Goal: Communication & Community: Ask a question

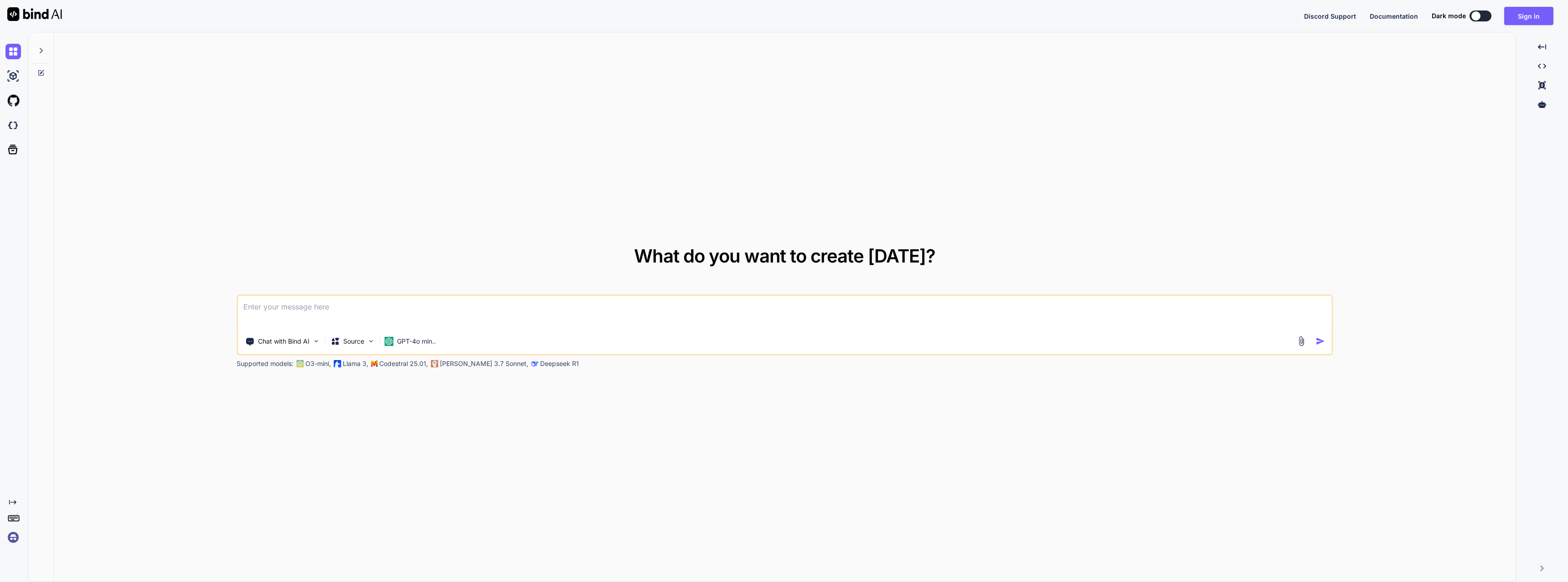
drag, startPoint x: 1450, startPoint y: 123, endPoint x: 1514, endPoint y: 64, distance: 87.0
click at [1451, 123] on div "What do you want to create today? Chat with Bind AI Source GPT-4o min.. Support…" at bounding box center [785, 308] width 1462 height 551
click at [1549, 10] on button "Sign in" at bounding box center [1529, 16] width 50 height 18
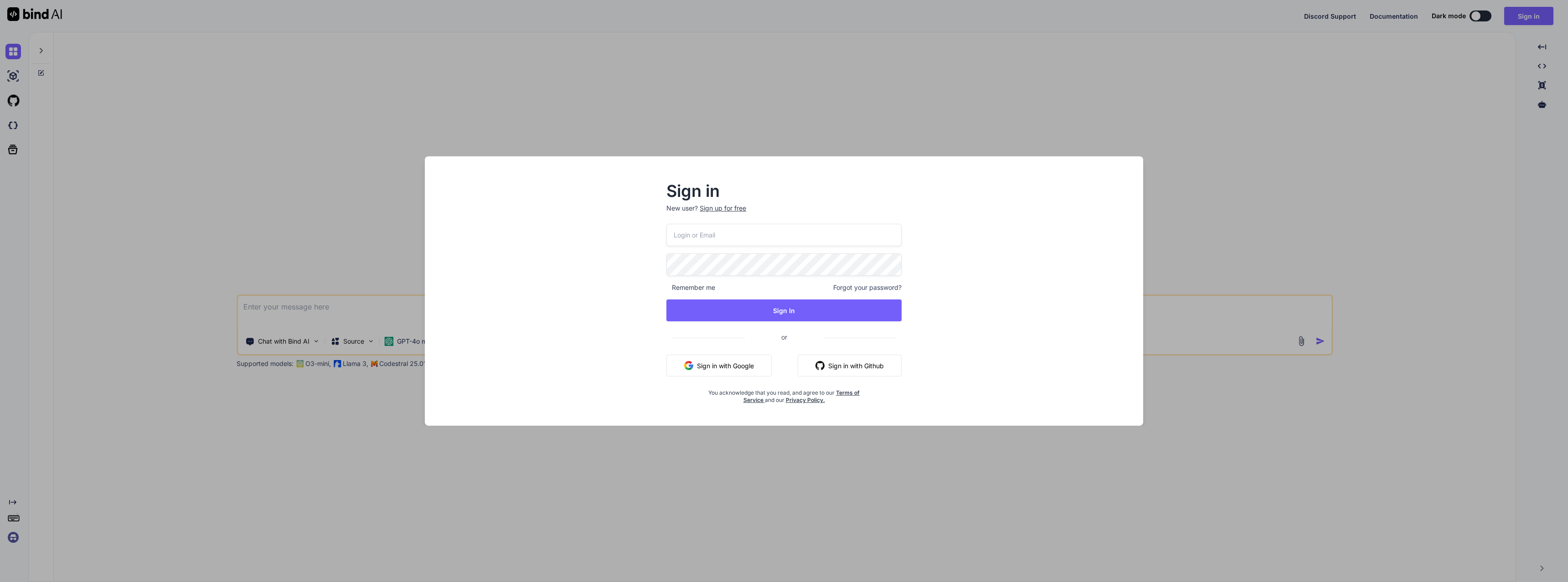
type input "[EMAIL_ADDRESS][DOMAIN_NAME]"
click at [798, 314] on button "Sign In" at bounding box center [784, 310] width 235 height 22
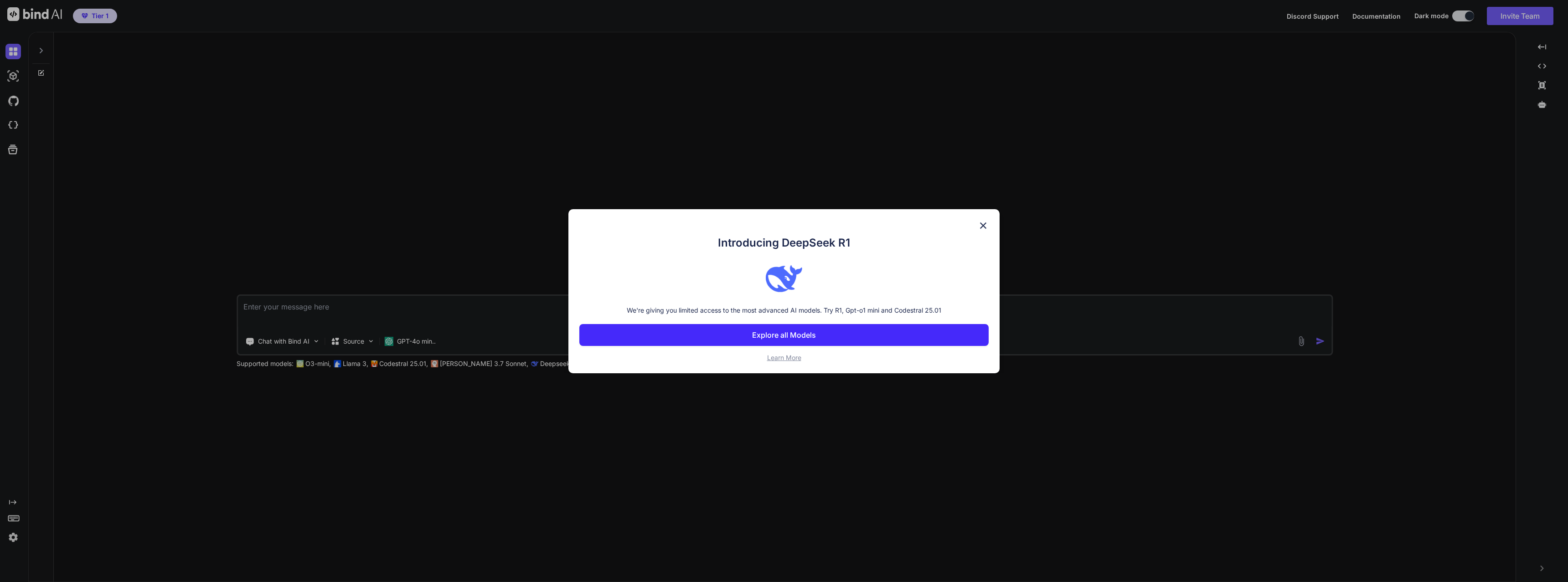
click at [980, 223] on img at bounding box center [983, 226] width 11 height 11
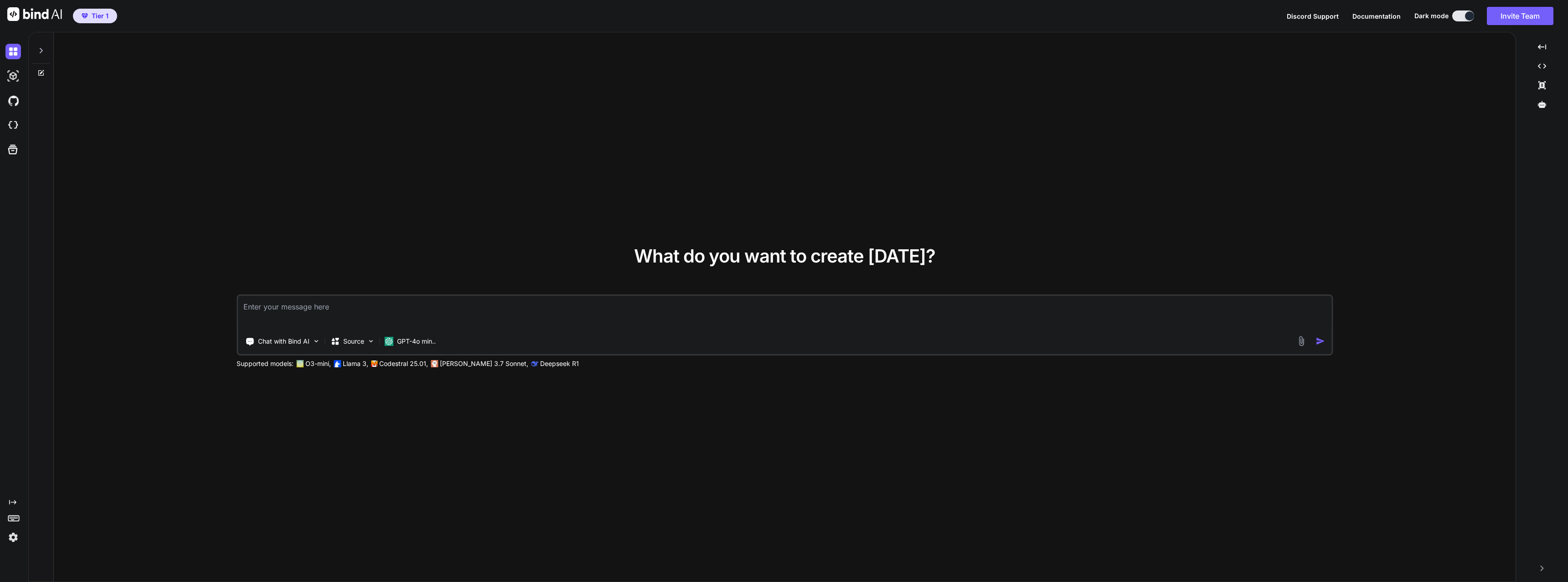
click at [12, 538] on img at bounding box center [13, 538] width 16 height 16
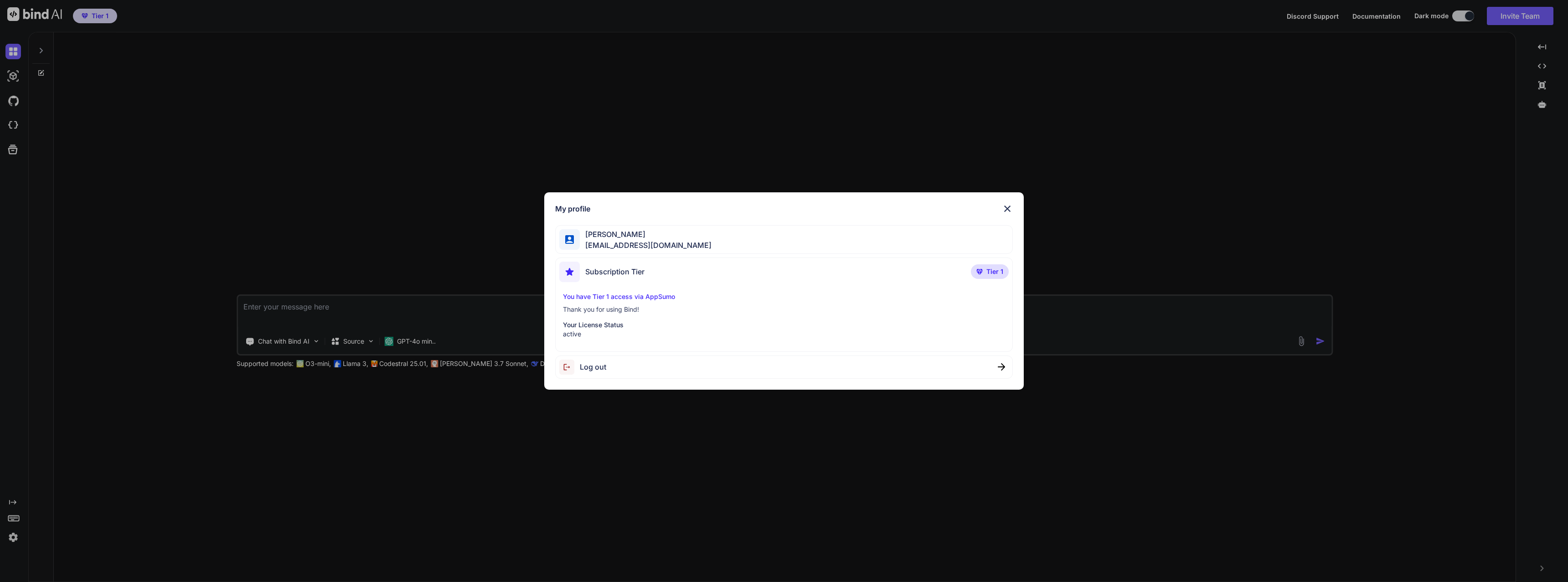
click at [340, 221] on div "My profile [PERSON_NAME] [EMAIL_ADDRESS][DOMAIN_NAME] Subscription Tier Tier 1 …" at bounding box center [784, 291] width 1568 height 582
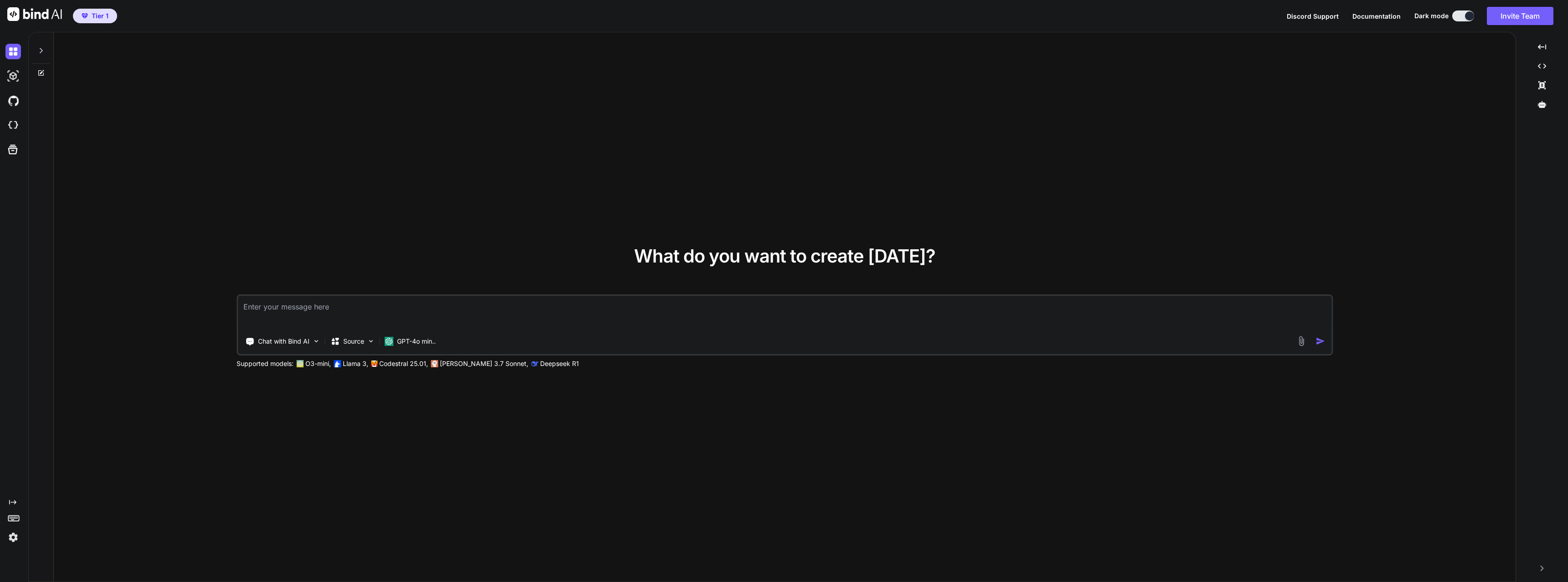
click at [12, 152] on icon at bounding box center [12, 149] width 13 height 13
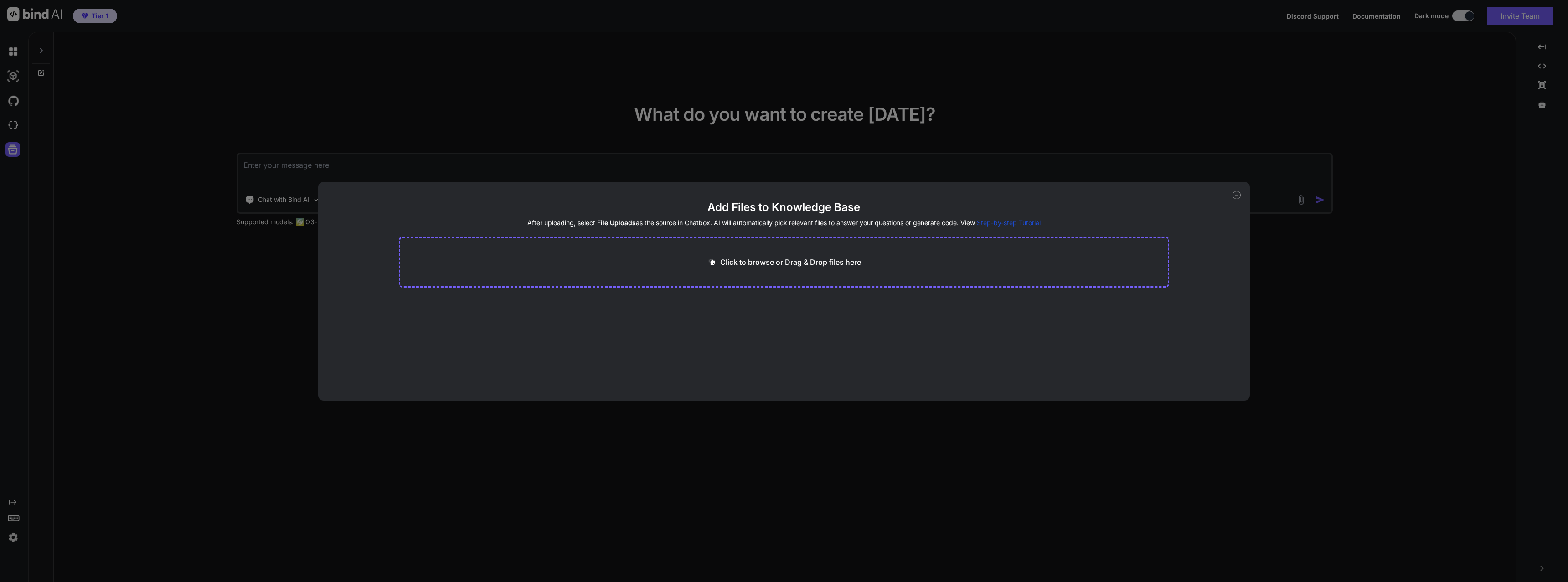
click at [1147, 332] on main "Add Files to Knowledge Base After uploading, select File Uploads as the source …" at bounding box center [784, 301] width 771 height 200
click at [1035, 228] on main "Add Files to Knowledge Base After uploading, select File Uploads as the source …" at bounding box center [784, 301] width 771 height 200
click at [1033, 222] on span "Step-by-step Tutorial" at bounding box center [1009, 222] width 64 height 8
click at [139, 193] on div "Add Files to Knowledge Base After uploading, select File Uploads as the source …" at bounding box center [784, 291] width 1568 height 582
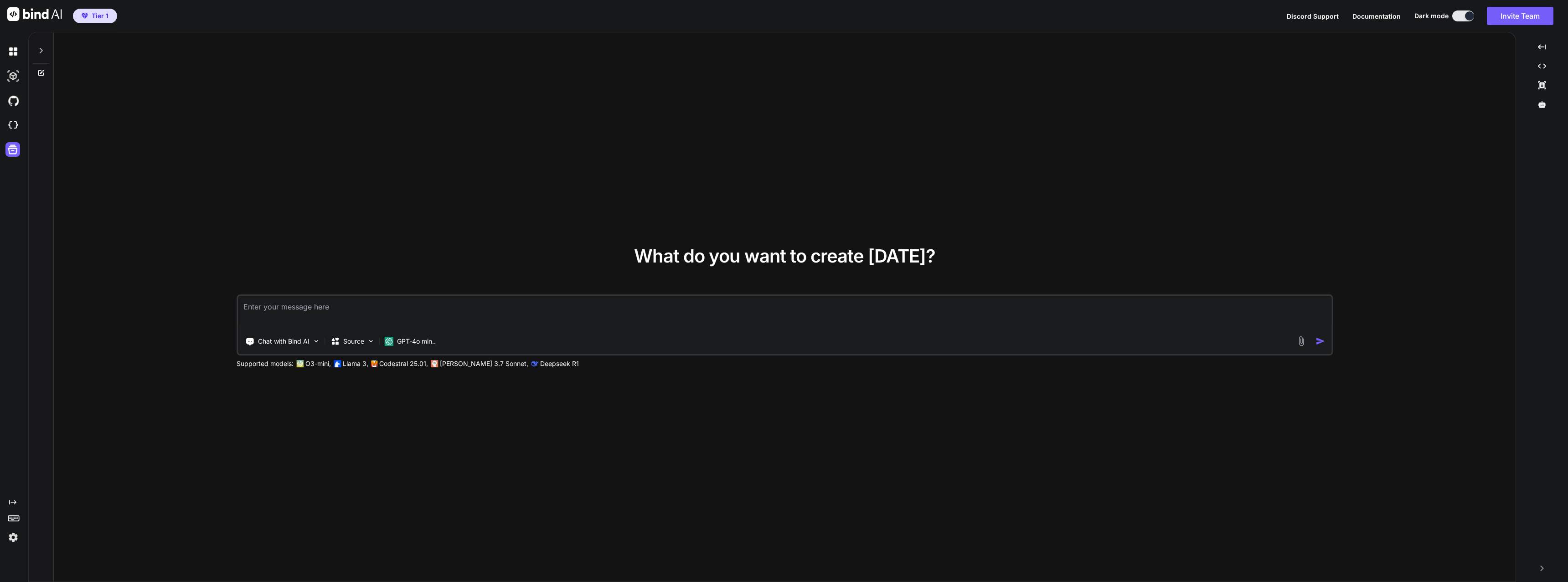
click at [315, 347] on div "Chat with Bind AI" at bounding box center [282, 342] width 82 height 18
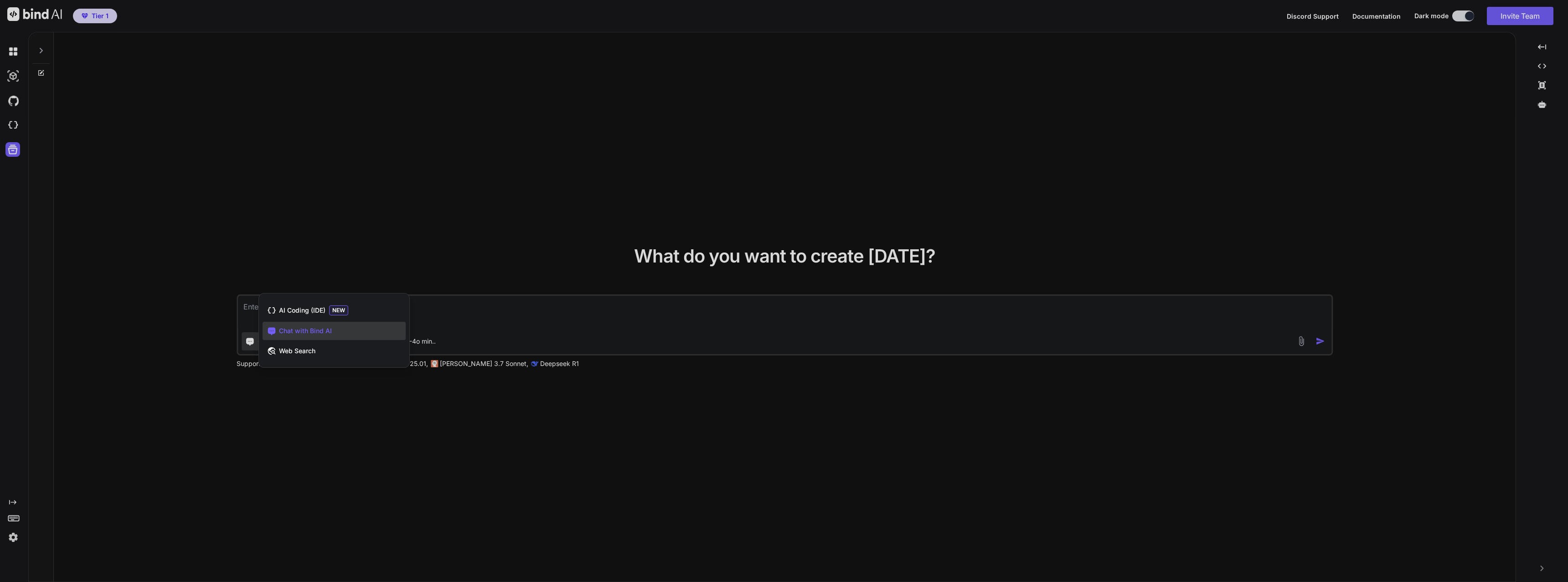
click at [592, 443] on div at bounding box center [784, 291] width 1568 height 582
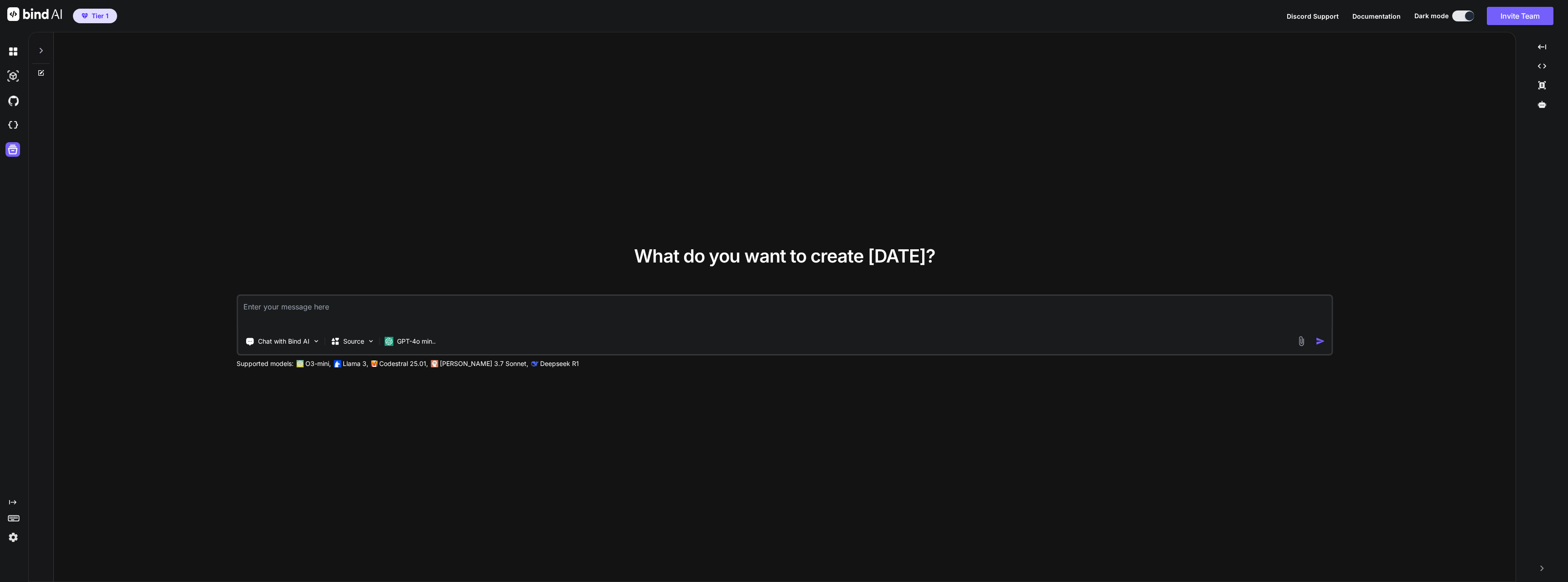
click at [440, 342] on div "GPT-4o min.." at bounding box center [410, 342] width 59 height 18
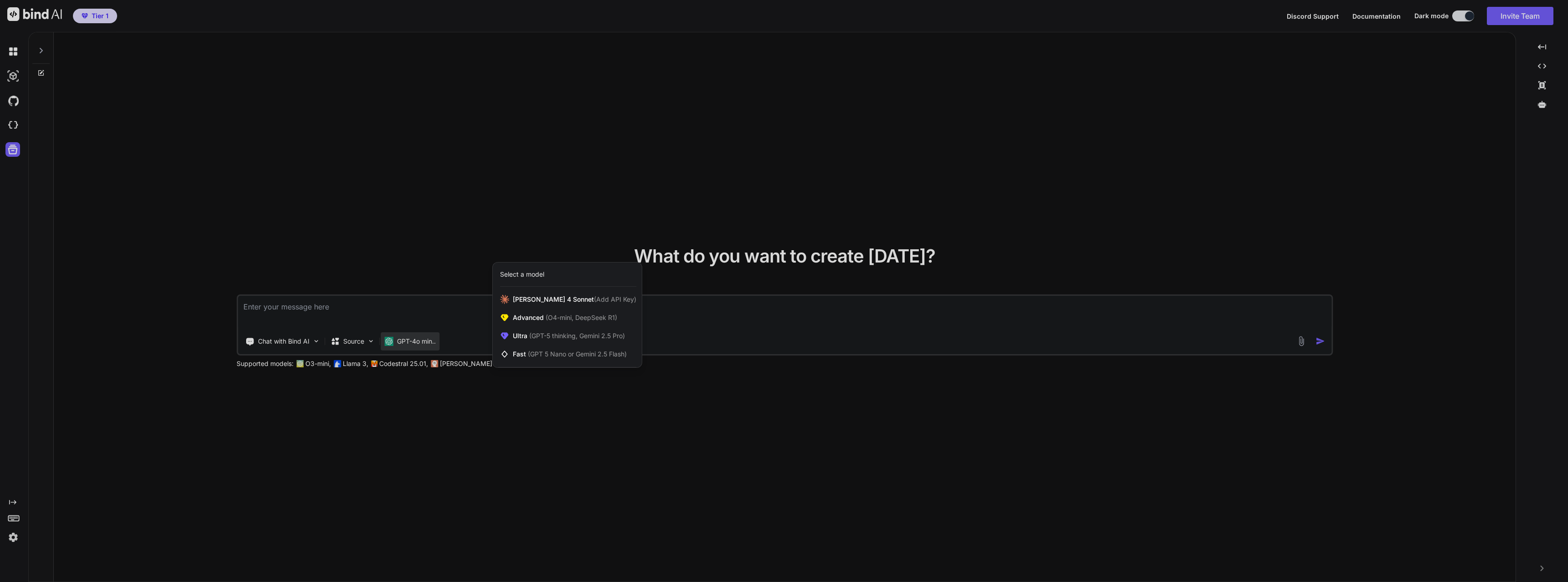
click at [457, 438] on div at bounding box center [784, 291] width 1568 height 582
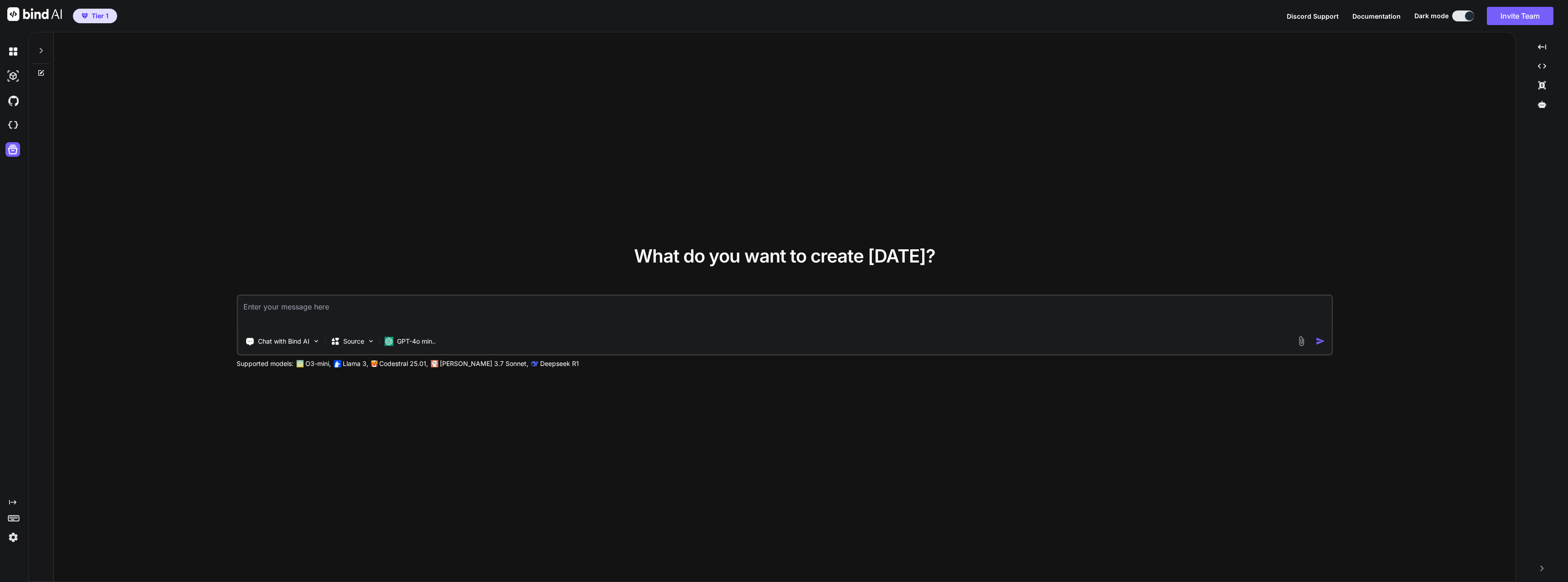
click at [373, 345] on img at bounding box center [370, 341] width 8 height 8
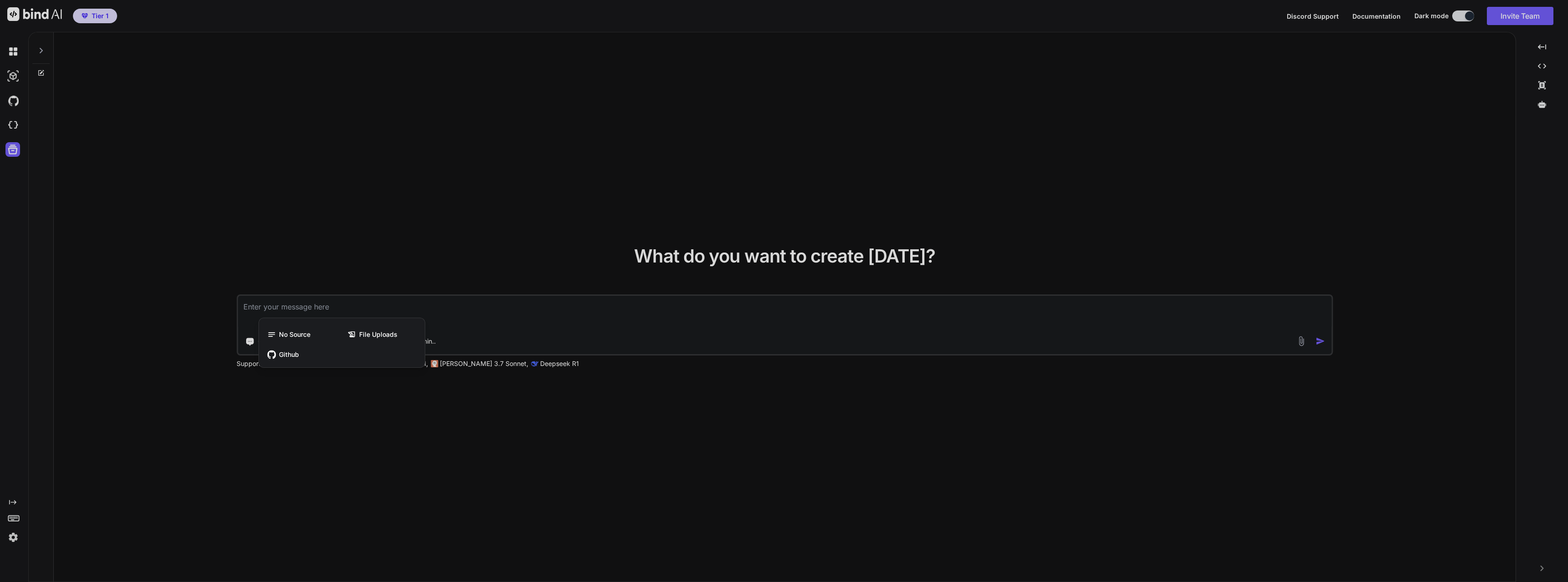
drag, startPoint x: 741, startPoint y: 475, endPoint x: 732, endPoint y: 470, distance: 10.3
click at [740, 474] on div at bounding box center [784, 291] width 1568 height 582
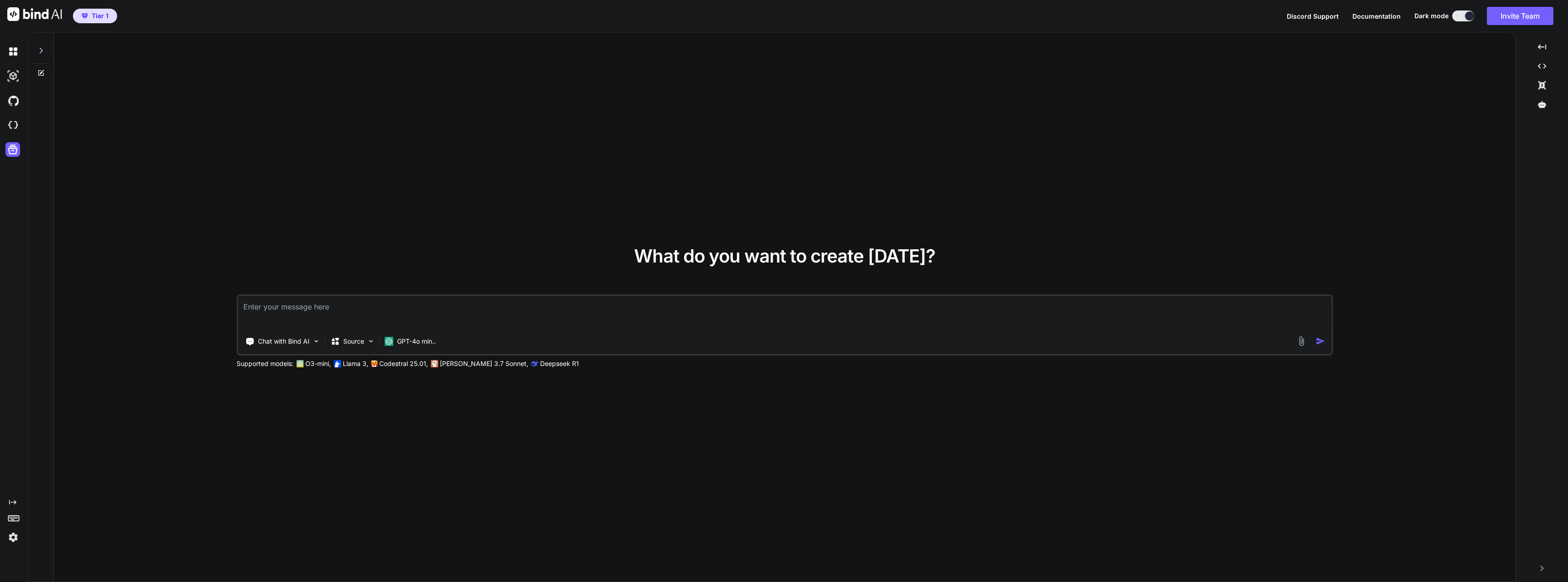
click at [540, 366] on p "Deepseek R1" at bounding box center [559, 363] width 38 height 9
click at [415, 336] on div "GPT-4o min.." at bounding box center [410, 342] width 59 height 18
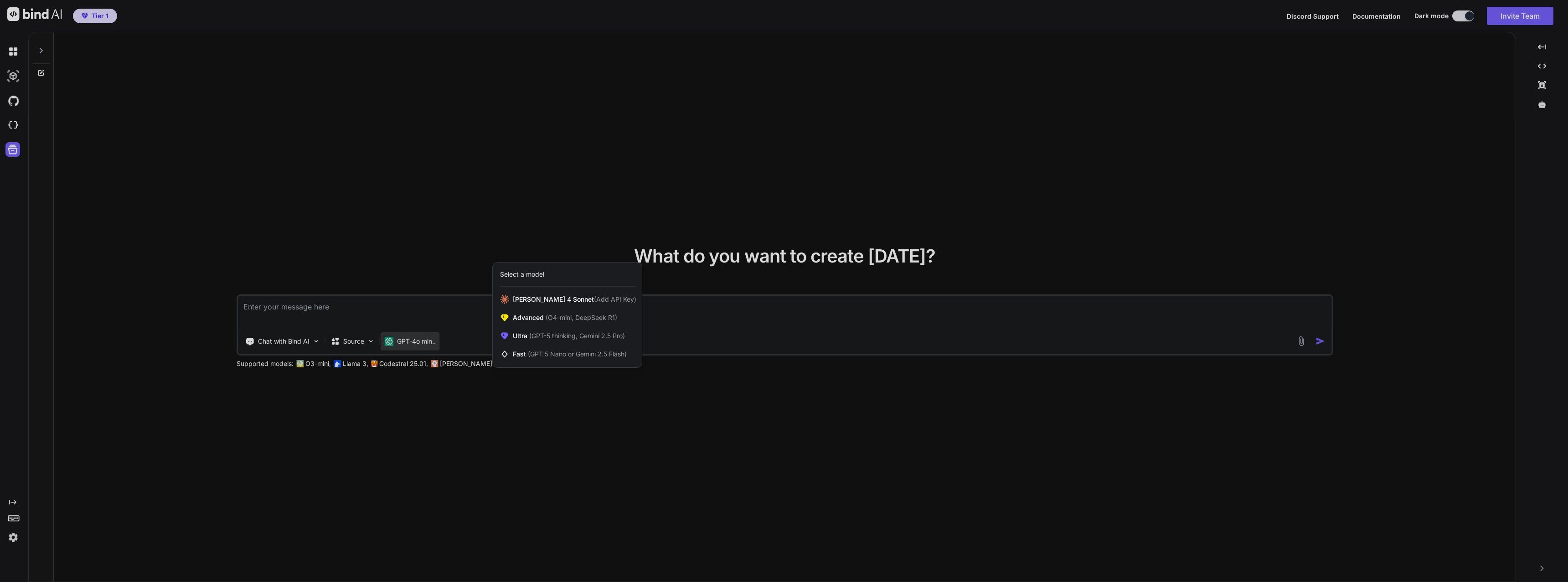
click at [531, 276] on div "Select a model" at bounding box center [522, 274] width 44 height 9
drag, startPoint x: 787, startPoint y: 481, endPoint x: 739, endPoint y: 464, distance: 50.9
click at [767, 473] on div at bounding box center [784, 291] width 1568 height 582
type textarea "x"
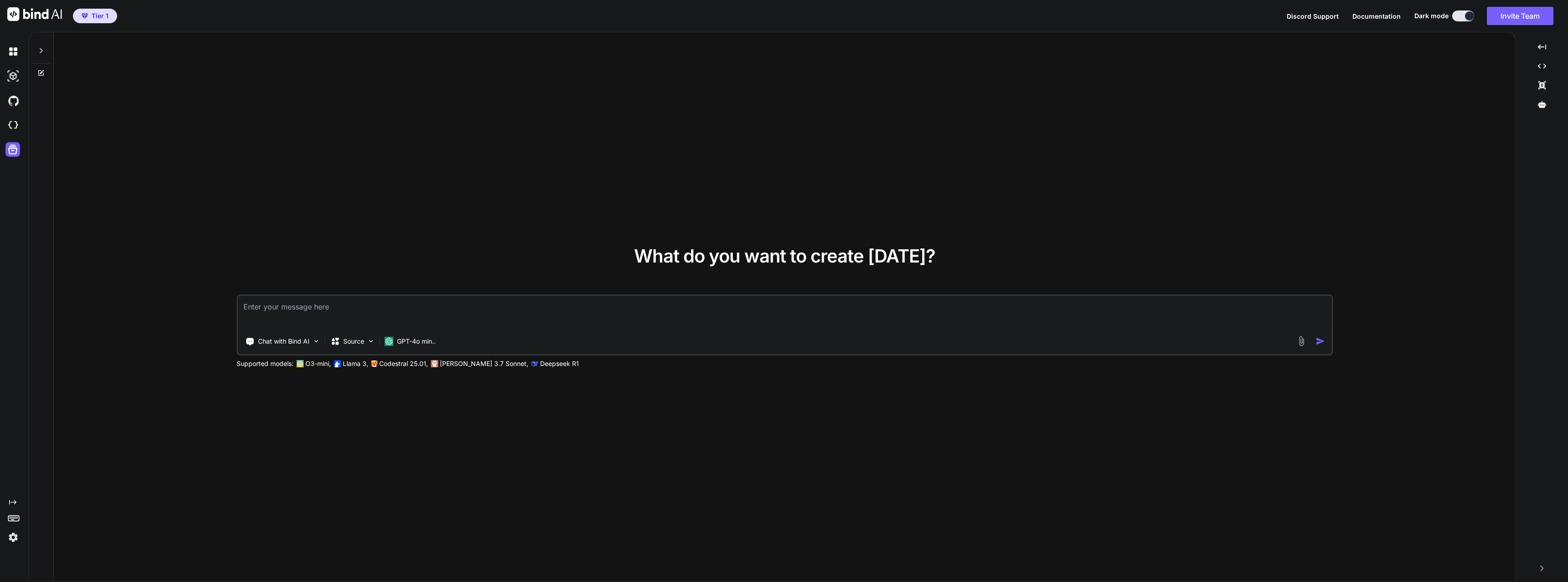
click at [15, 128] on img at bounding box center [13, 125] width 16 height 16
click at [745, 319] on textarea at bounding box center [785, 313] width 1094 height 34
paste textarea "comprendi l'italiano?"
type textarea "comprendi l'italiano?"
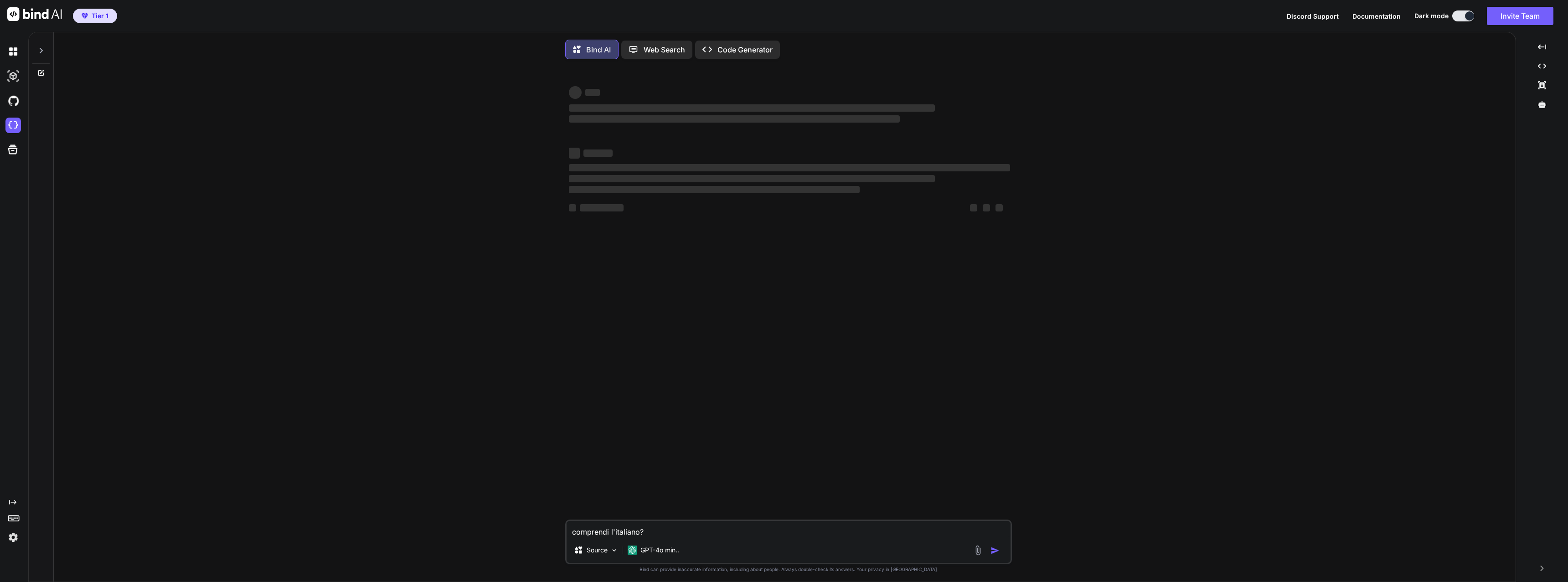
scroll to position [4, 0]
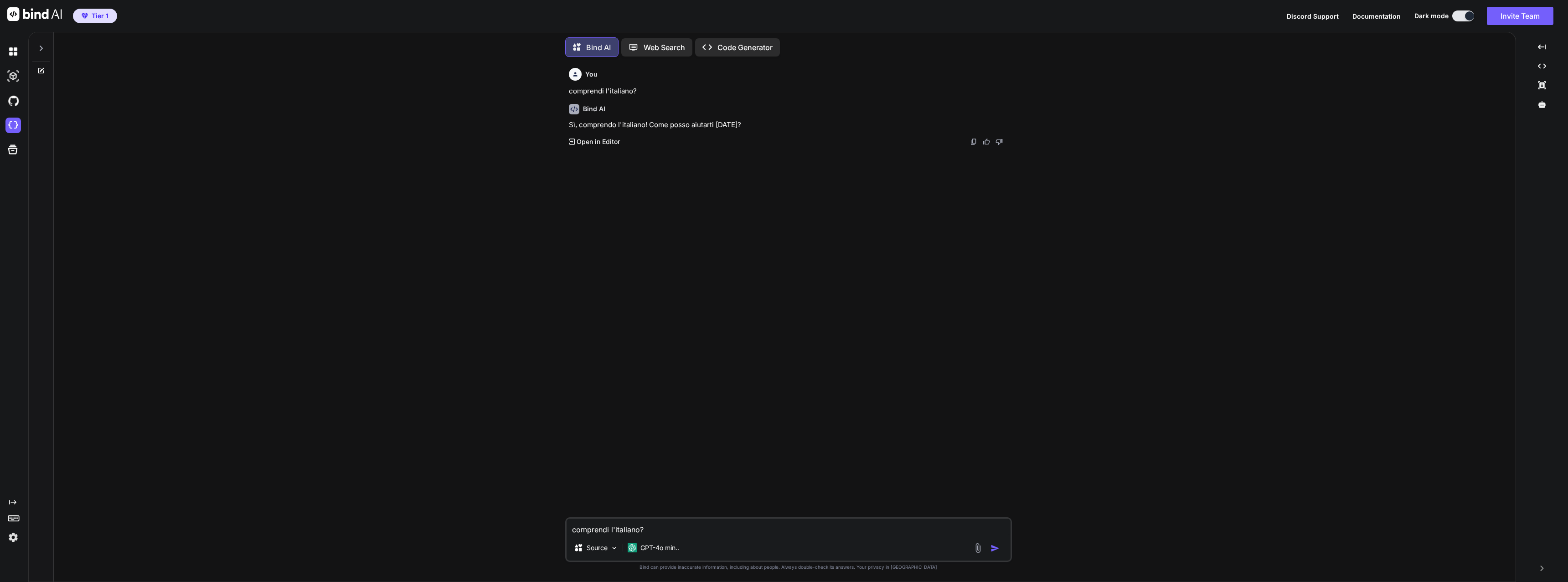
click at [639, 528] on textarea "comprendi l'italiano?" at bounding box center [789, 527] width 444 height 17
type textarea "x"
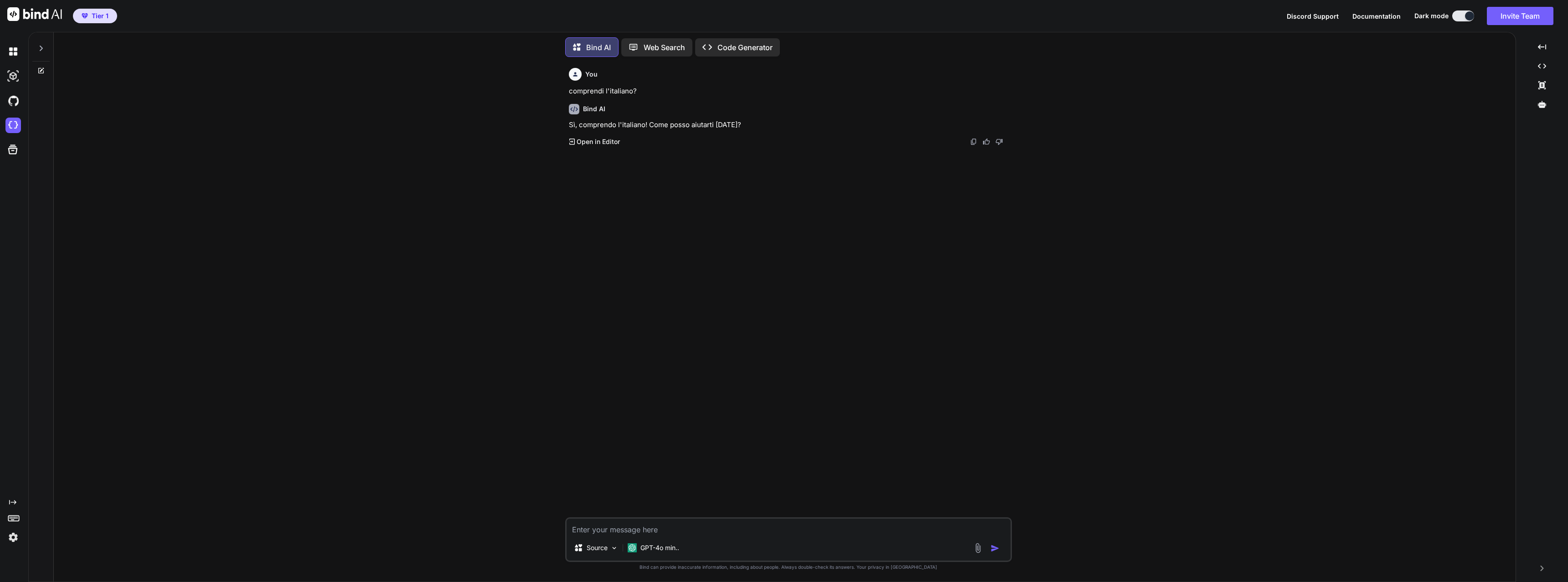
type textarea "o"
type textarea "x"
type textarea "ok"
type textarea "x"
type textarea "ok"
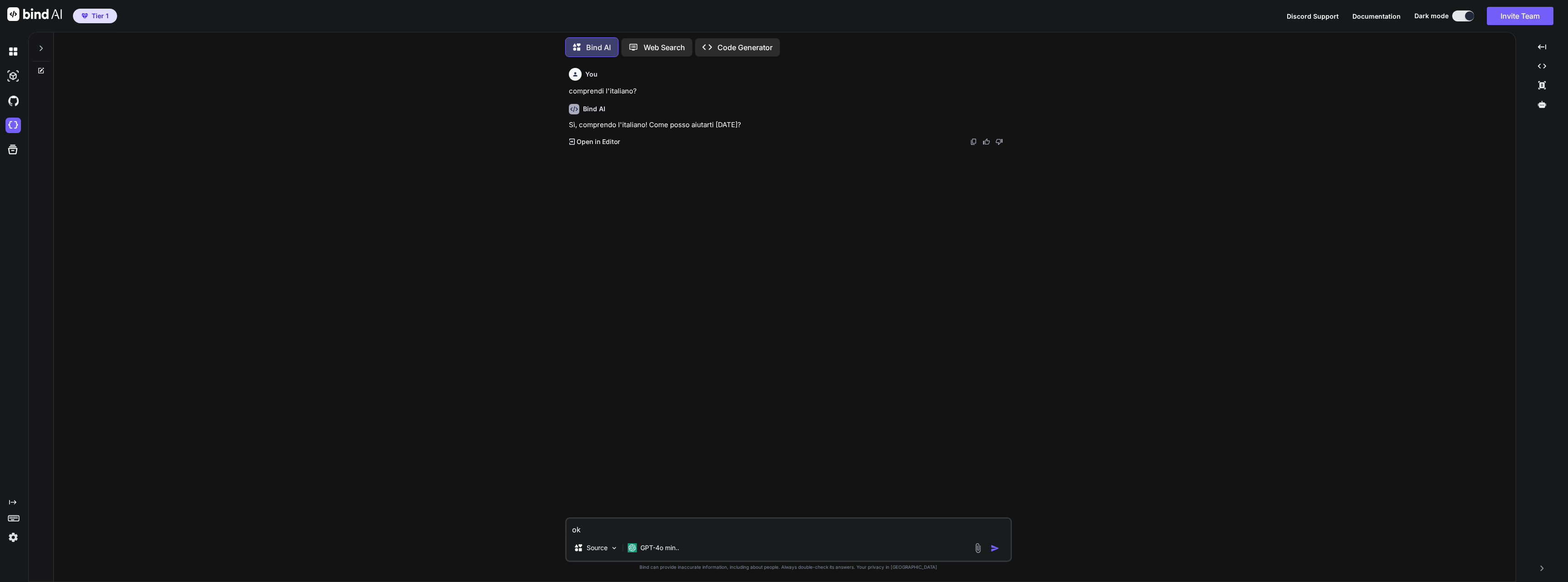
type textarea "x"
type textarea "ok v"
type textarea "x"
type textarea "ok vo"
type textarea "x"
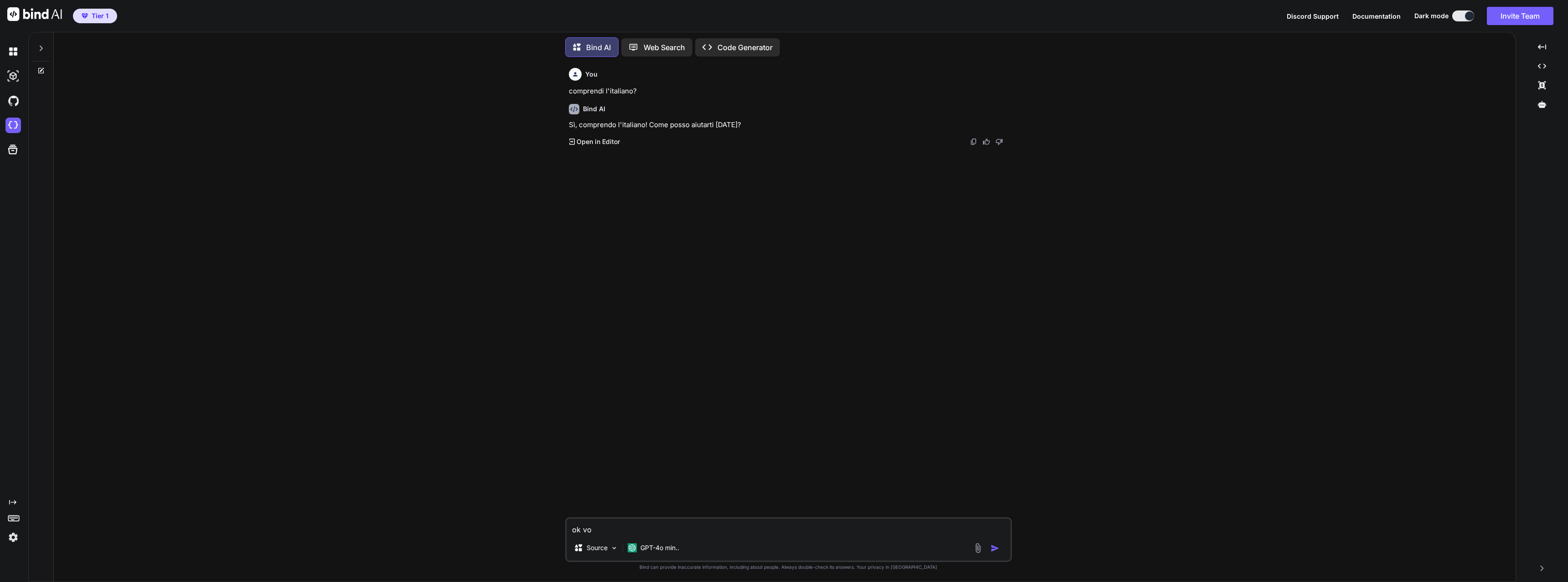
type textarea "ok vor"
type textarea "x"
type textarea "ok vorr"
type textarea "x"
type textarea "ok vor"
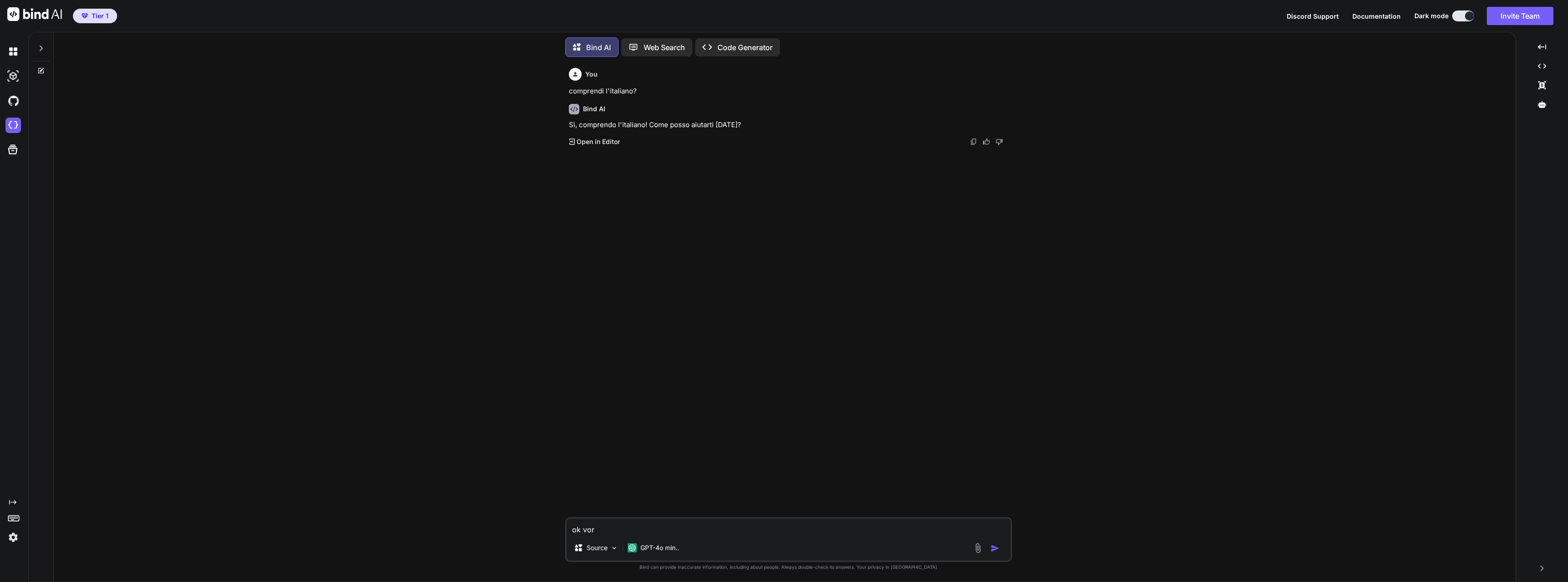
type textarea "x"
type textarea "ok vo"
type textarea "x"
type textarea "ok v"
type textarea "x"
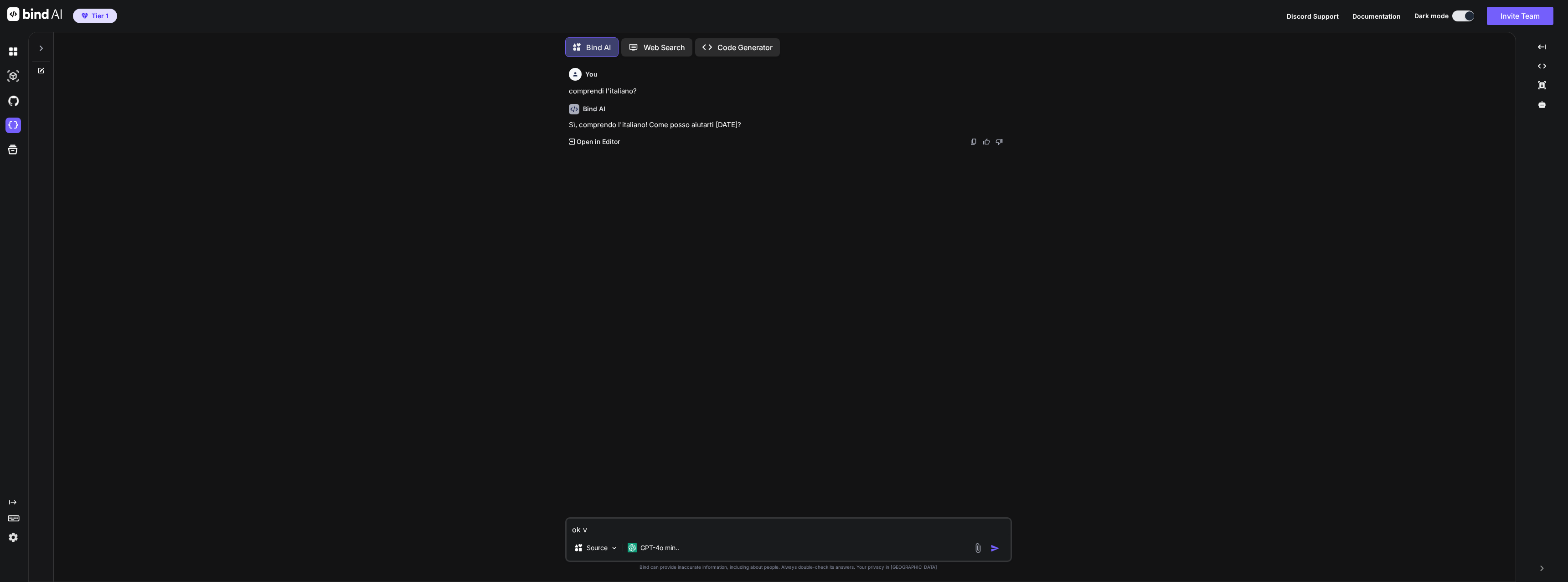
type textarea "ok"
type textarea "x"
type textarea "ok"
type textarea "x"
type textarea "o"
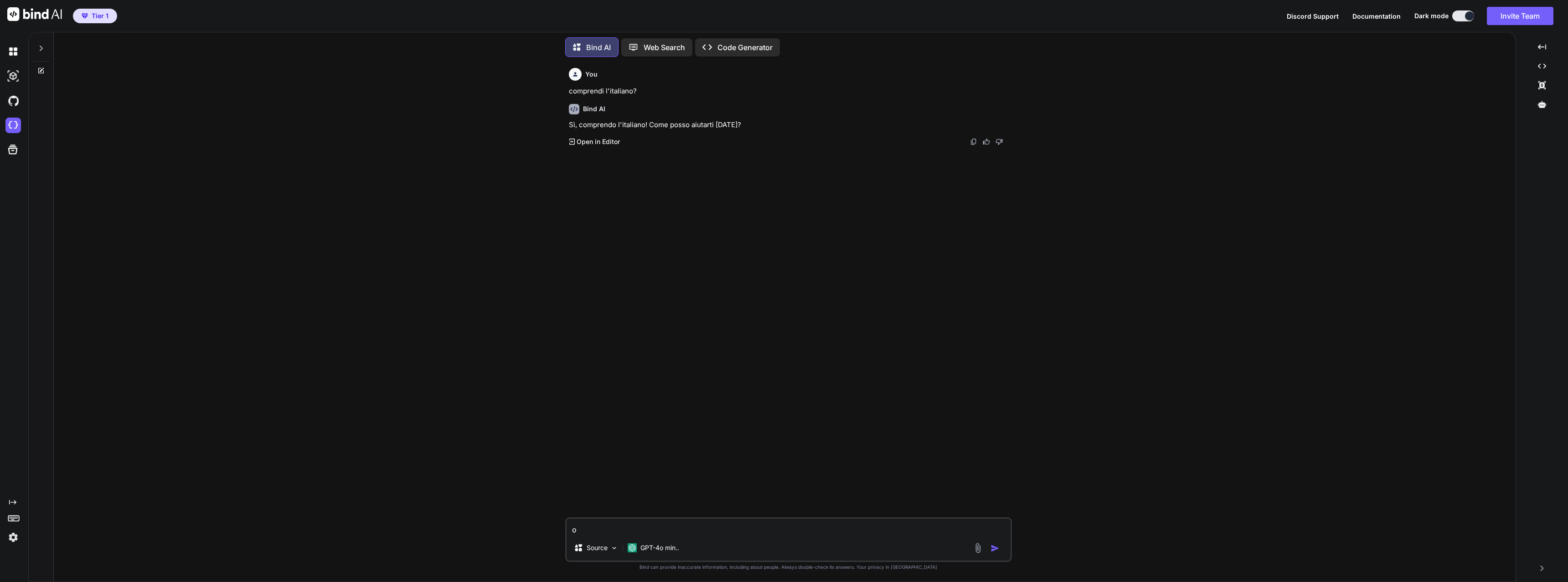
type textarea "x"
type textarea "s"
type textarea "x"
type textarea "se"
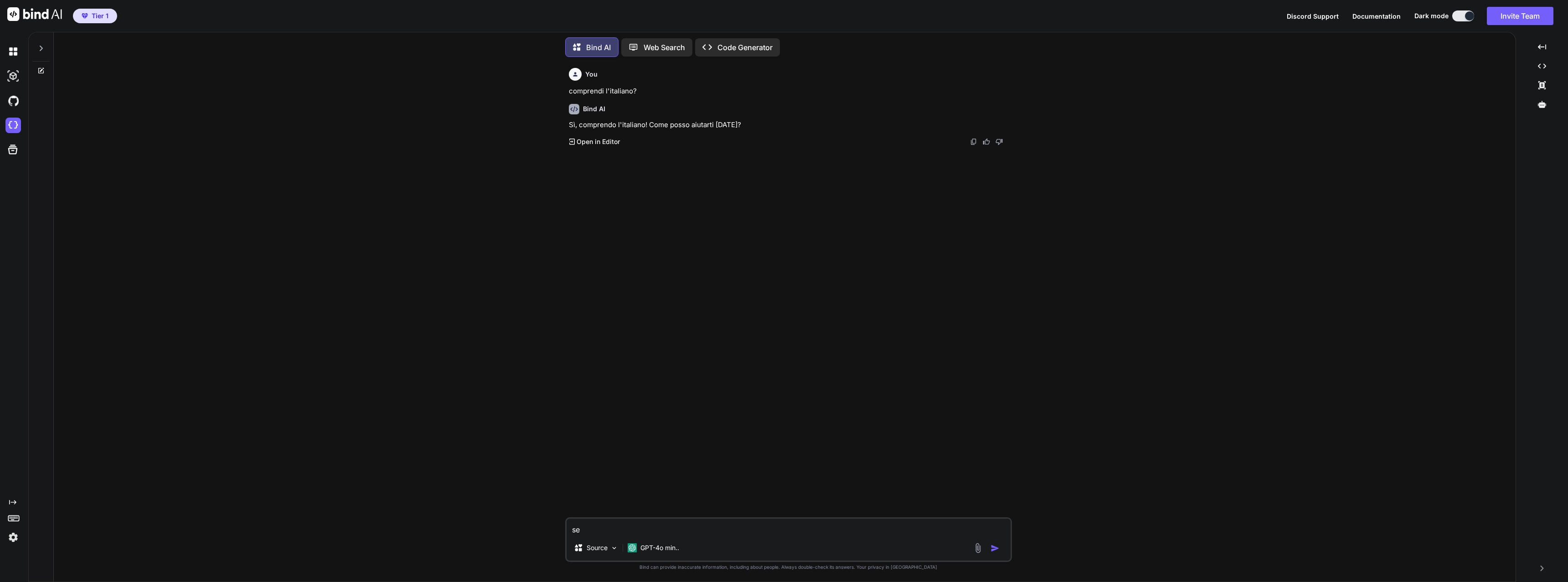
type textarea "x"
type textarea "sei"
type textarea "x"
type textarea "sei"
type textarea "x"
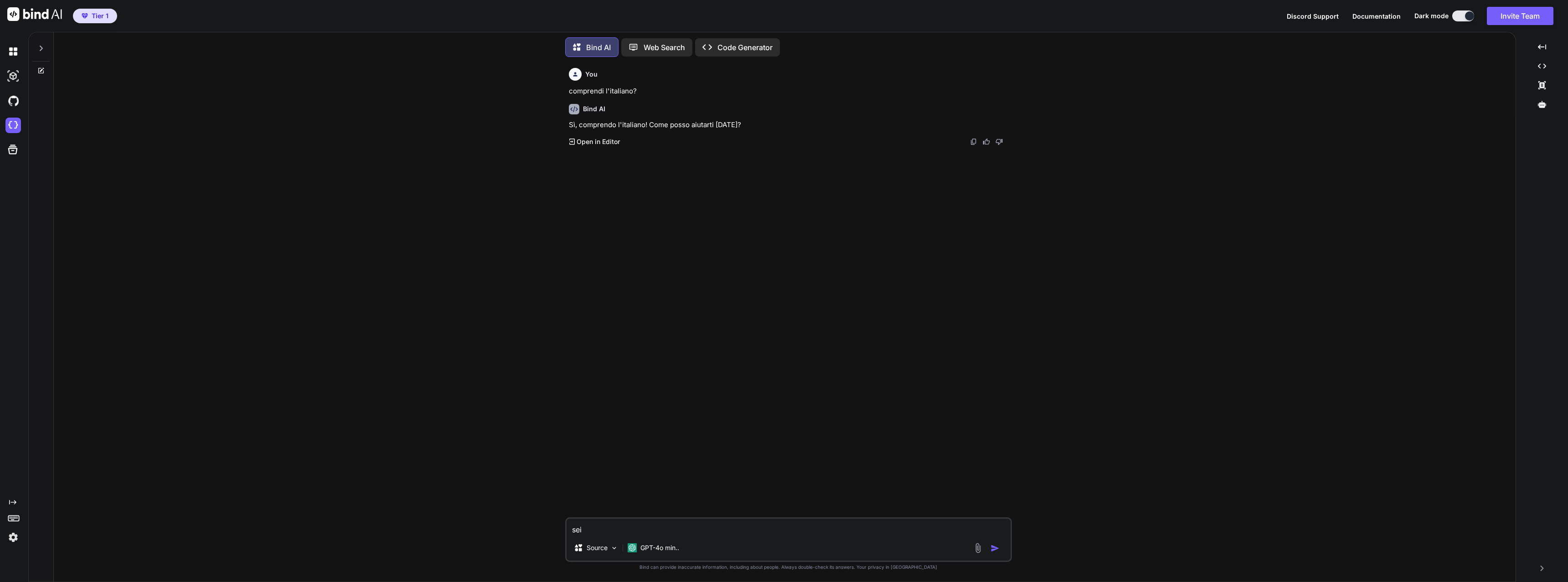
type textarea "sei i"
type textarea "x"
type textarea "sei in"
type textarea "x"
type textarea "sei ing"
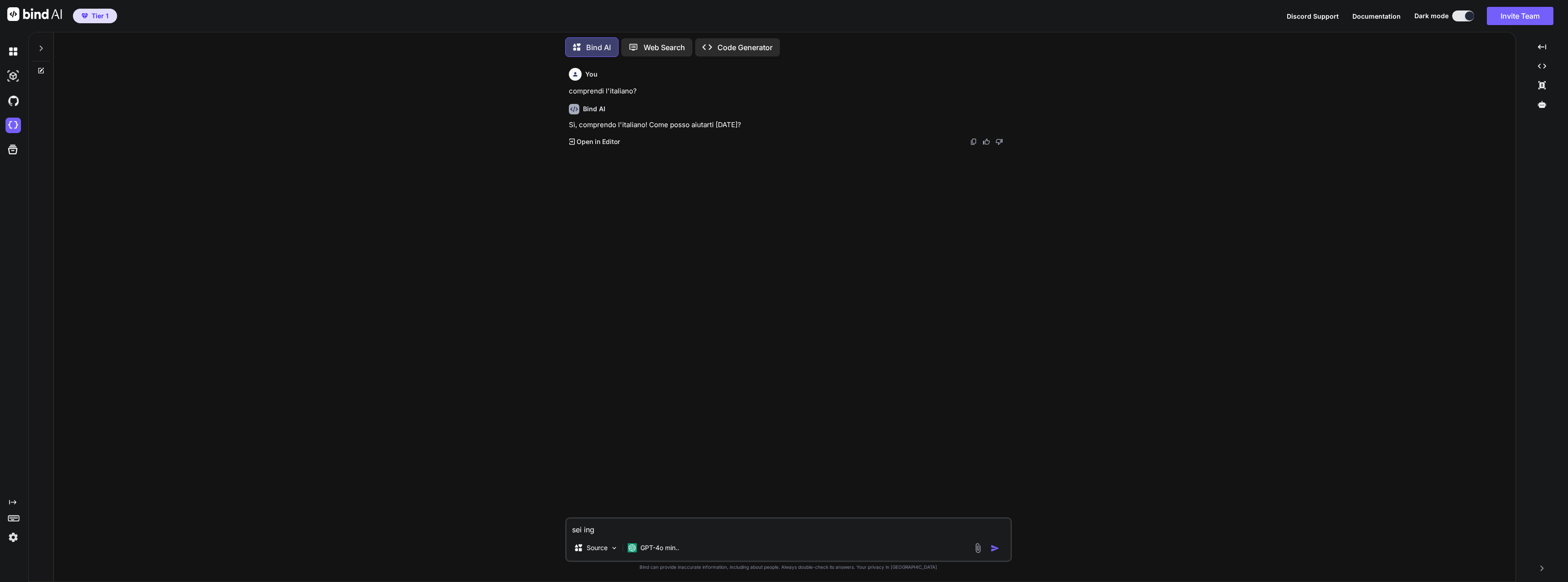
type textarea "x"
type textarea "sei ingr"
type textarea "x"
type textarea "sei ingra"
type textarea "x"
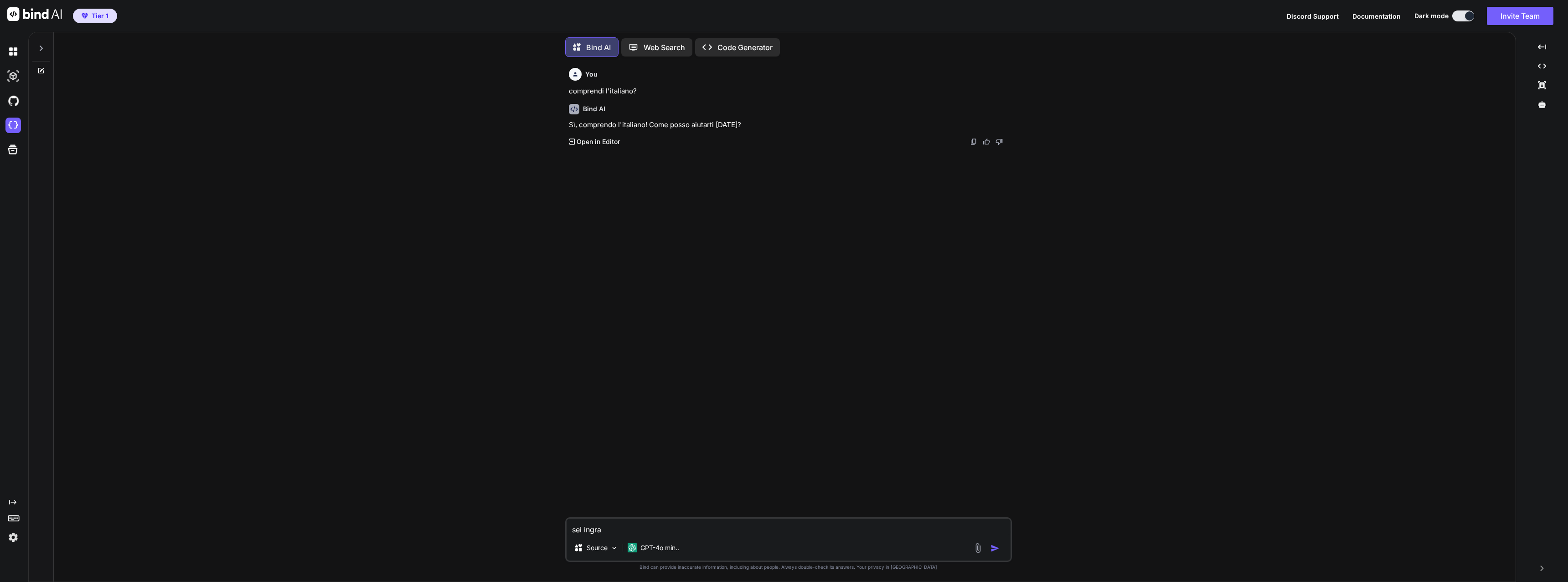
type textarea "sei ingraf"
type textarea "x"
type textarea "sei ingra"
type textarea "x"
type textarea "sei ingrad"
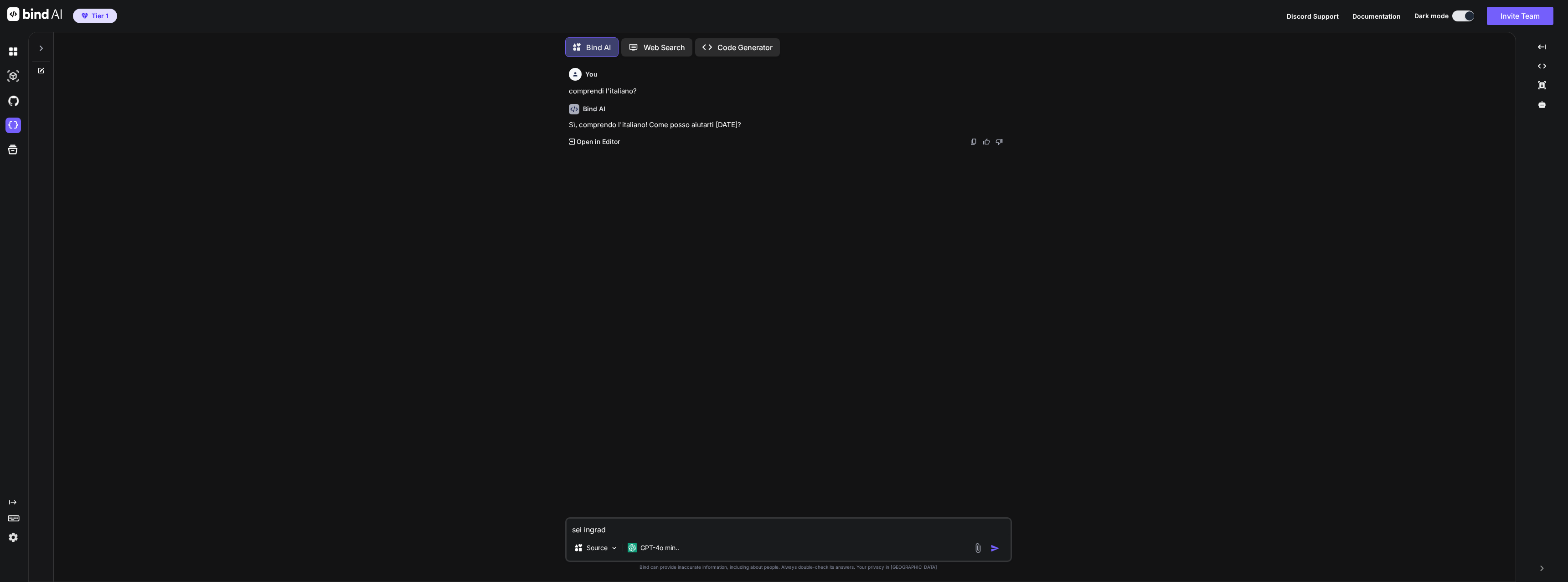
type textarea "x"
type textarea "sei ingrado"
type textarea "x"
type textarea "sei ingrado"
type textarea "x"
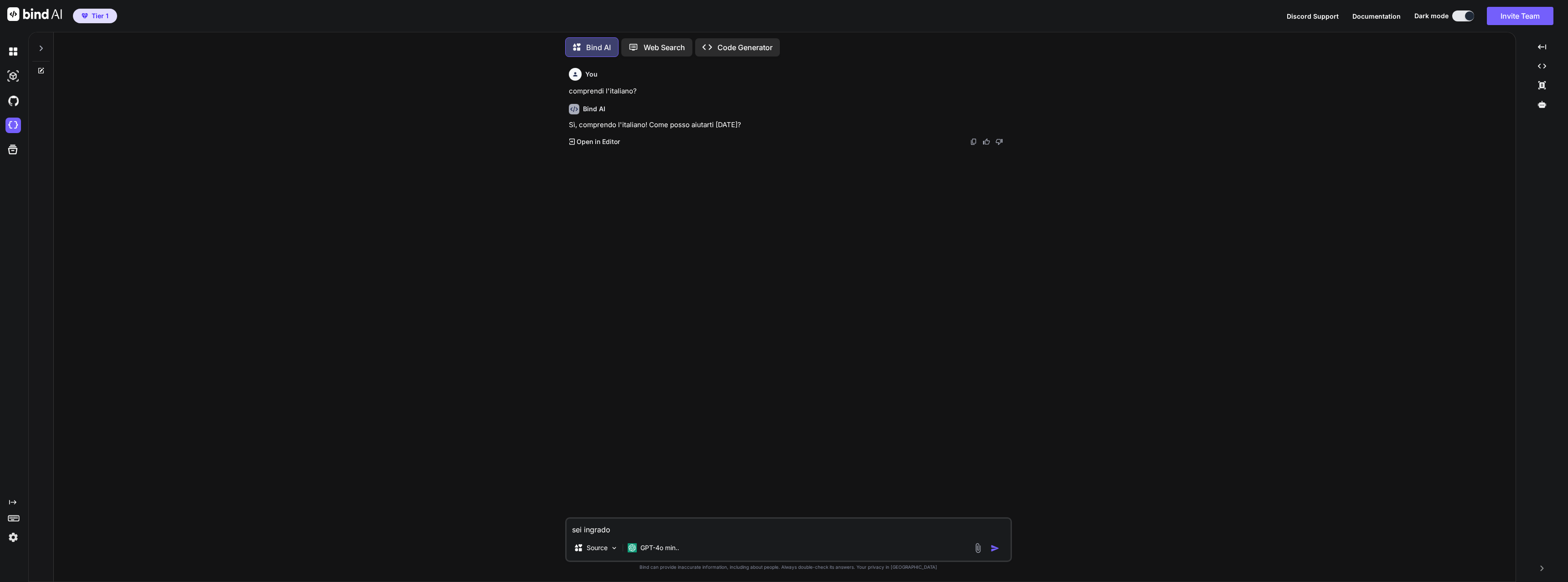
type textarea "sei ingrado x"
type textarea "x"
type textarea "sei ingrado"
type textarea "x"
type textarea "sei ingrado d"
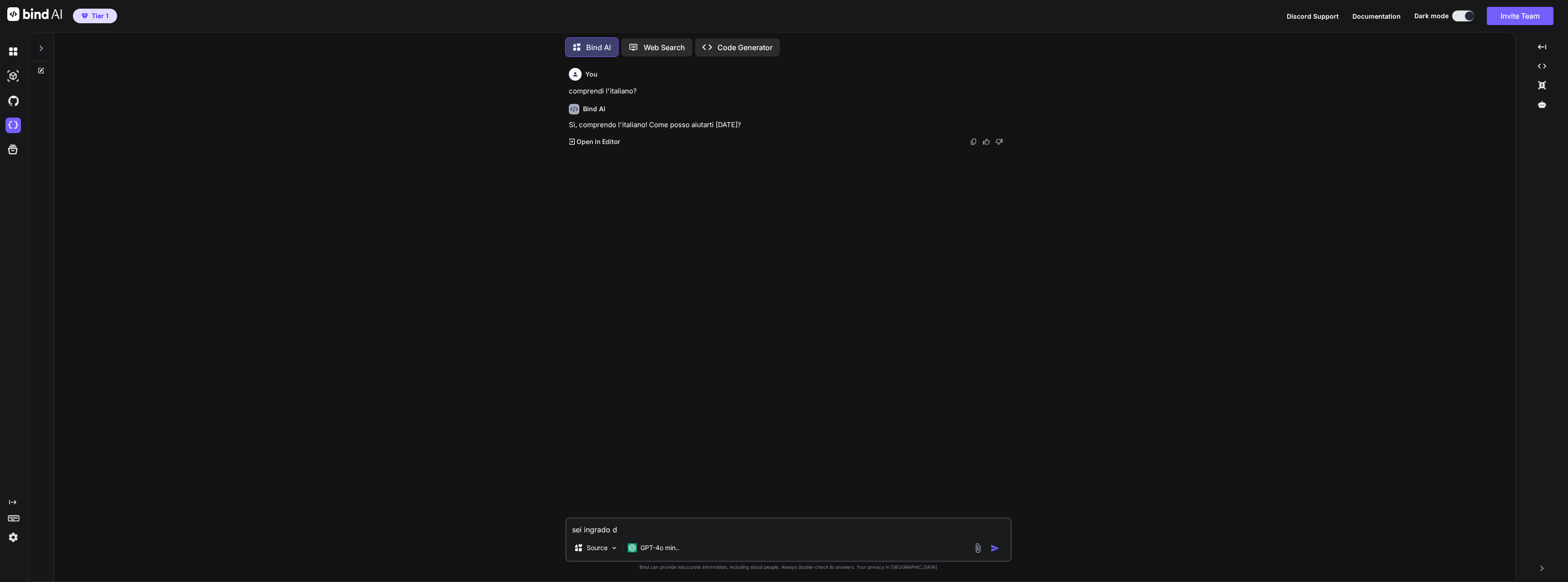
type textarea "x"
type textarea "sei ingrado di"
type textarea "x"
type textarea "sei ingrado di"
type textarea "x"
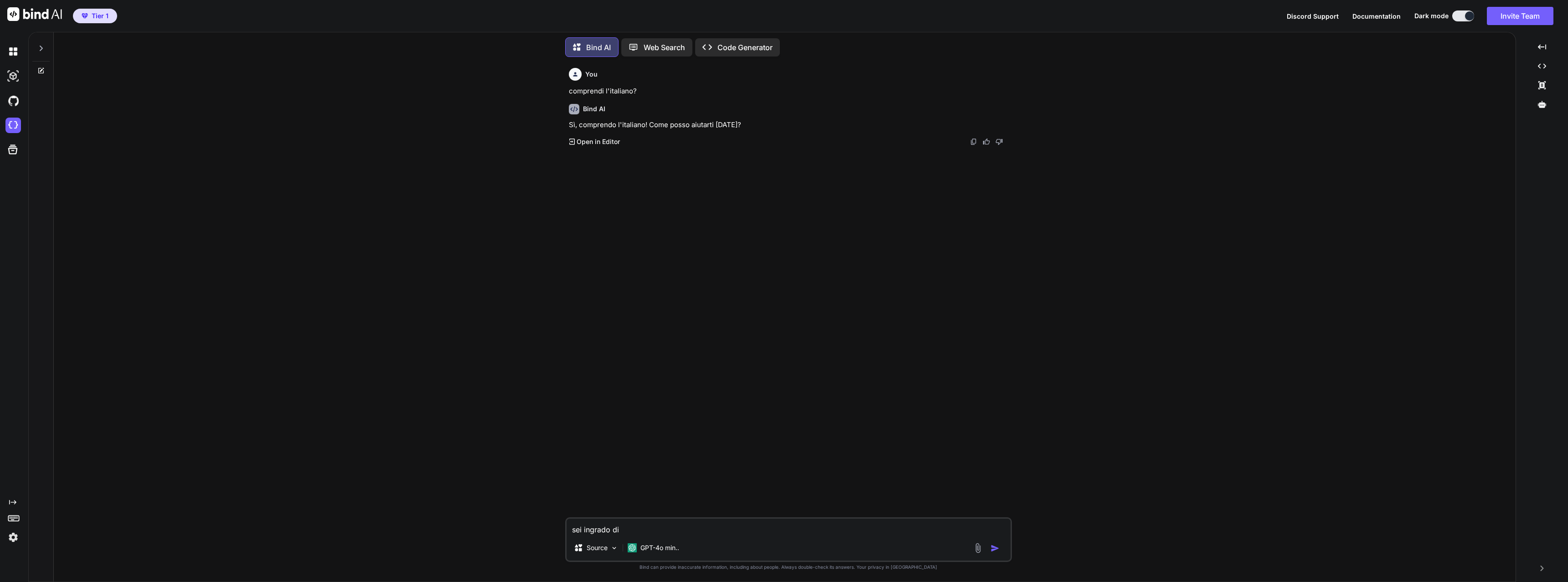
type textarea "sei ingrado di s"
type textarea "x"
type textarea "sei ingrado di sv"
type textarea "x"
type textarea "sei ingrado di svi"
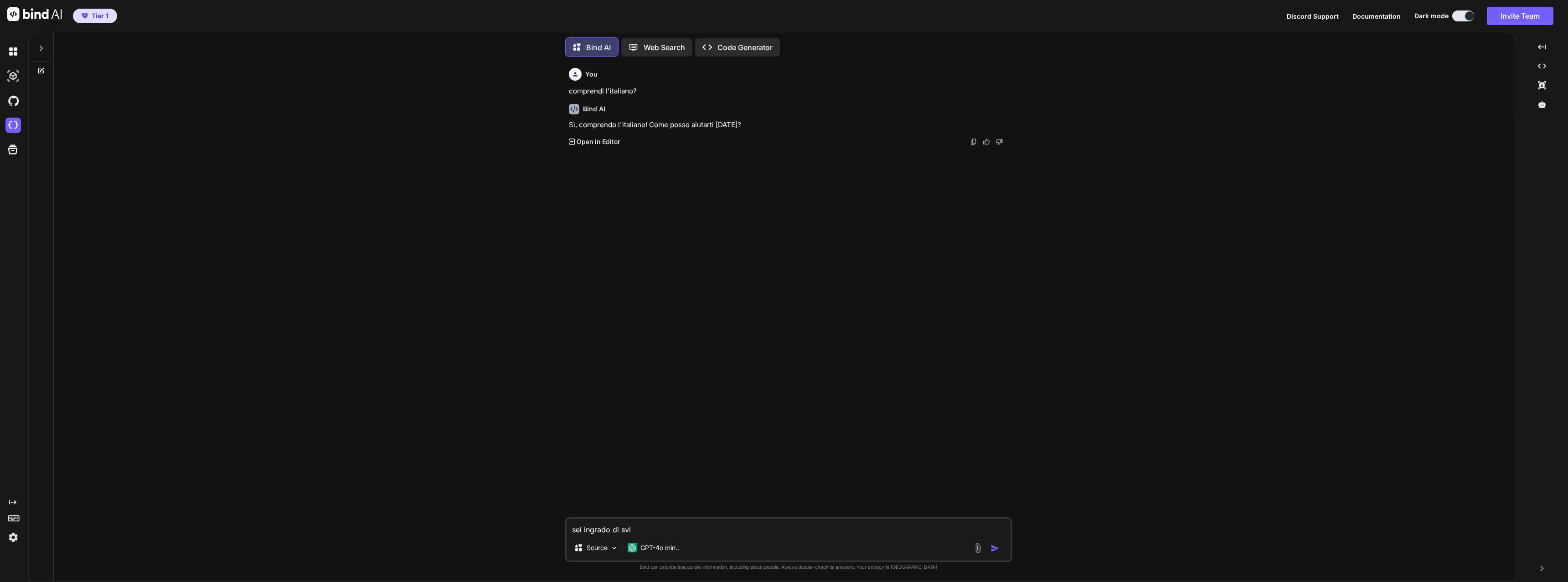
type textarea "x"
type textarea "sei ingrado di svil"
type textarea "x"
type textarea "sei ingrado di svilu"
type textarea "x"
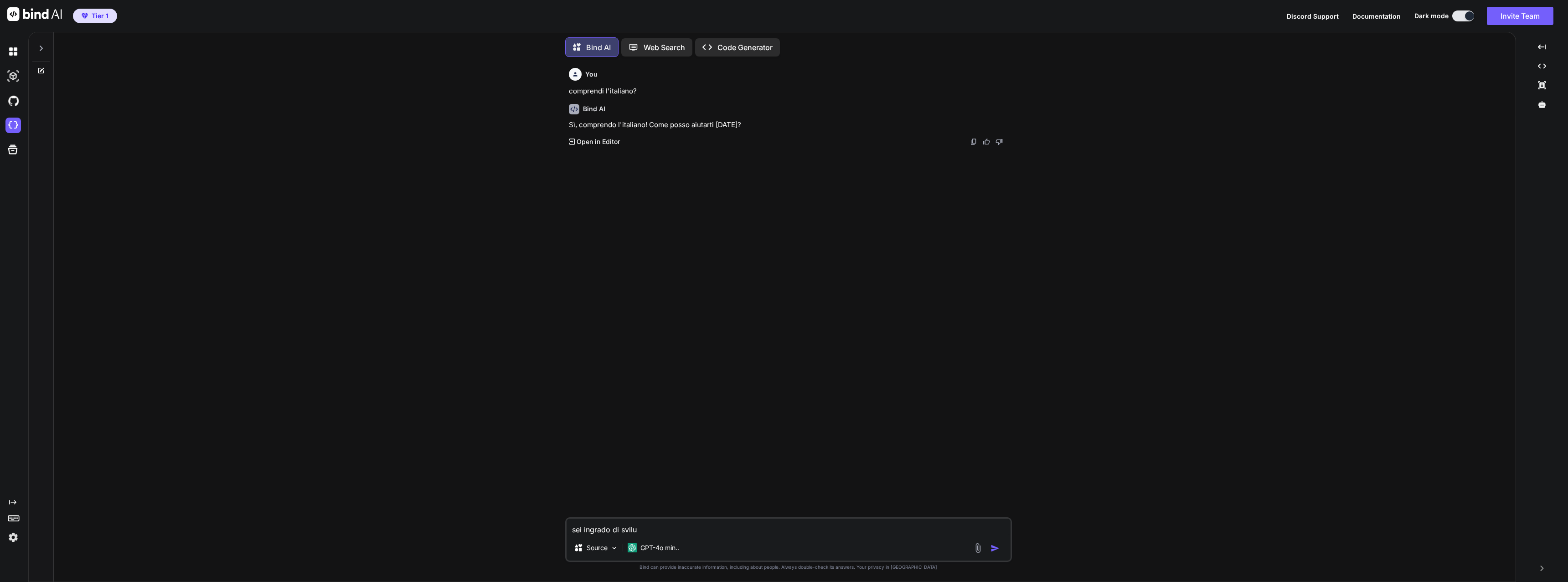
type textarea "sei ingrado di svilup"
type textarea "x"
type textarea "sei ingrado di svilupp"
type textarea "x"
type textarea "sei ingrado di sviluppa"
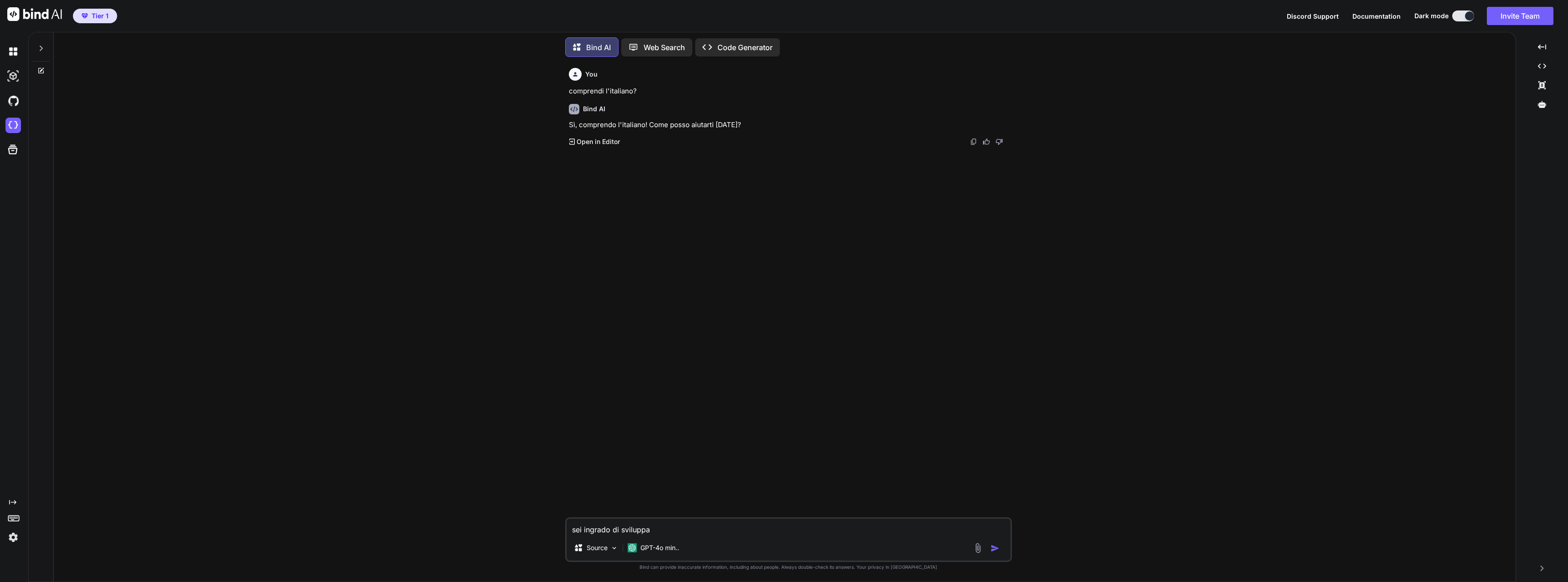
type textarea "x"
type textarea "sei ingrado di sviluppar"
type textarea "x"
type textarea "sei ingrado di sviluppare"
type textarea "x"
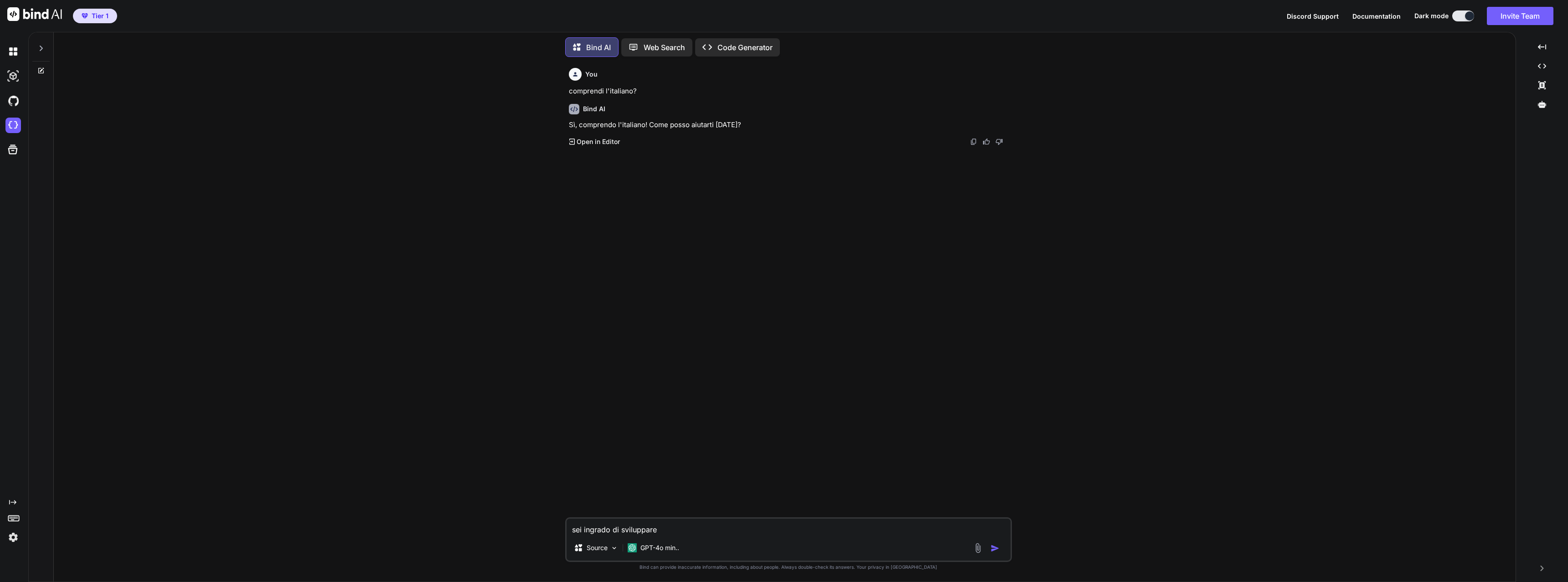
type textarea "sei ingrado di sviluppare"
type textarea "x"
type textarea "sei ingrado di sviluppare p"
type textarea "x"
type textarea "sei ingrado di sviluppare pr"
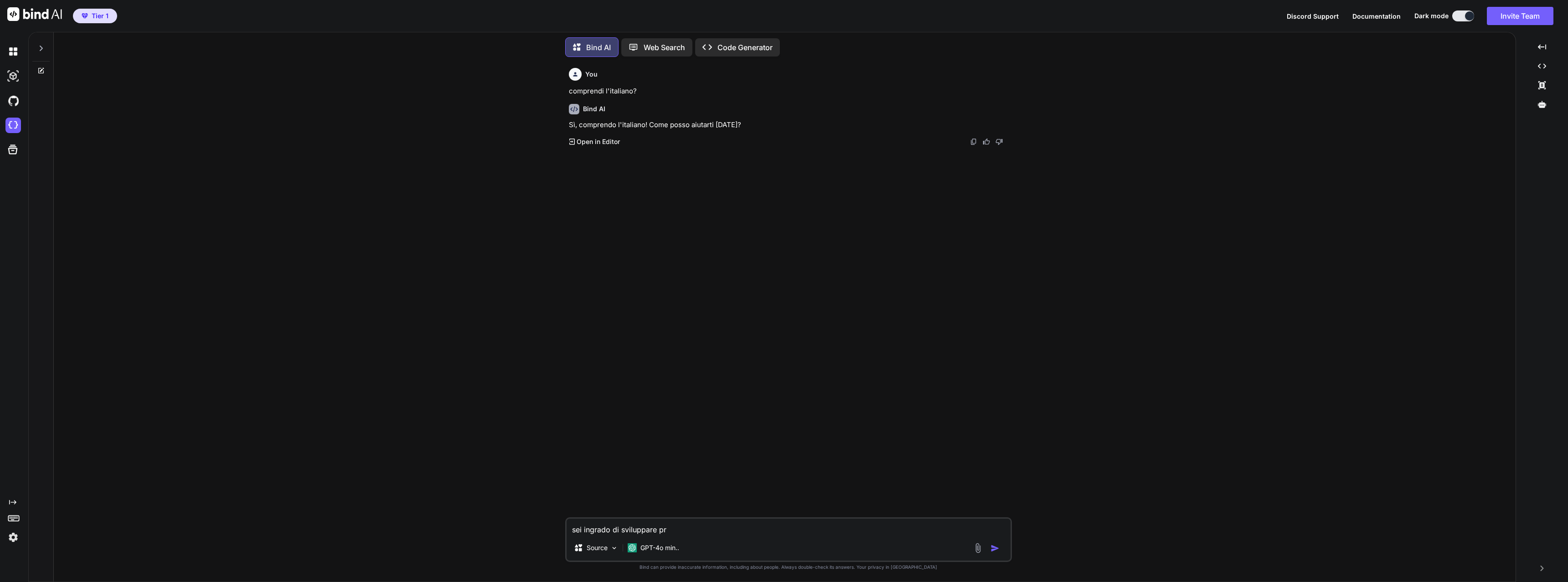
type textarea "x"
type textarea "sei ingrado di sviluppare pro"
type textarea "x"
type textarea "sei ingrado di sviluppare prog"
type textarea "x"
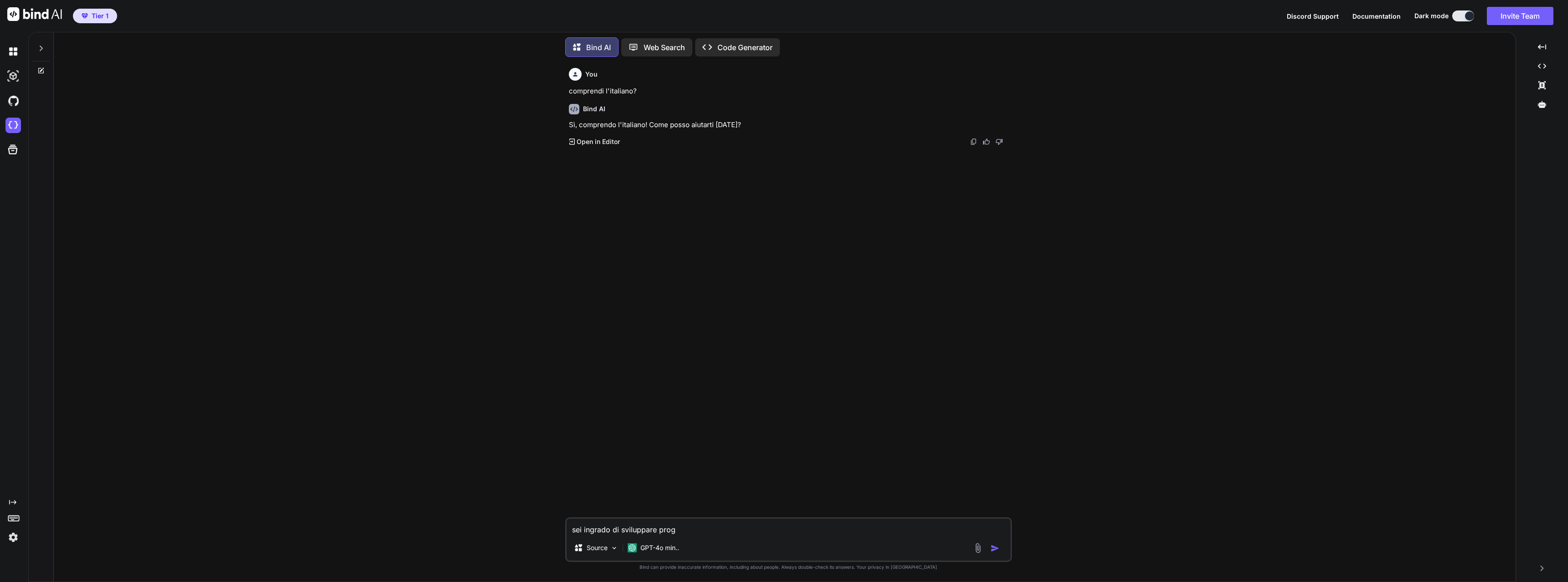
type textarea "sei ingrado di sviluppare progr"
type textarea "x"
type textarea "sei ingrado di sviluppare progra"
type textarea "x"
type textarea "sei ingrado di sviluppare program"
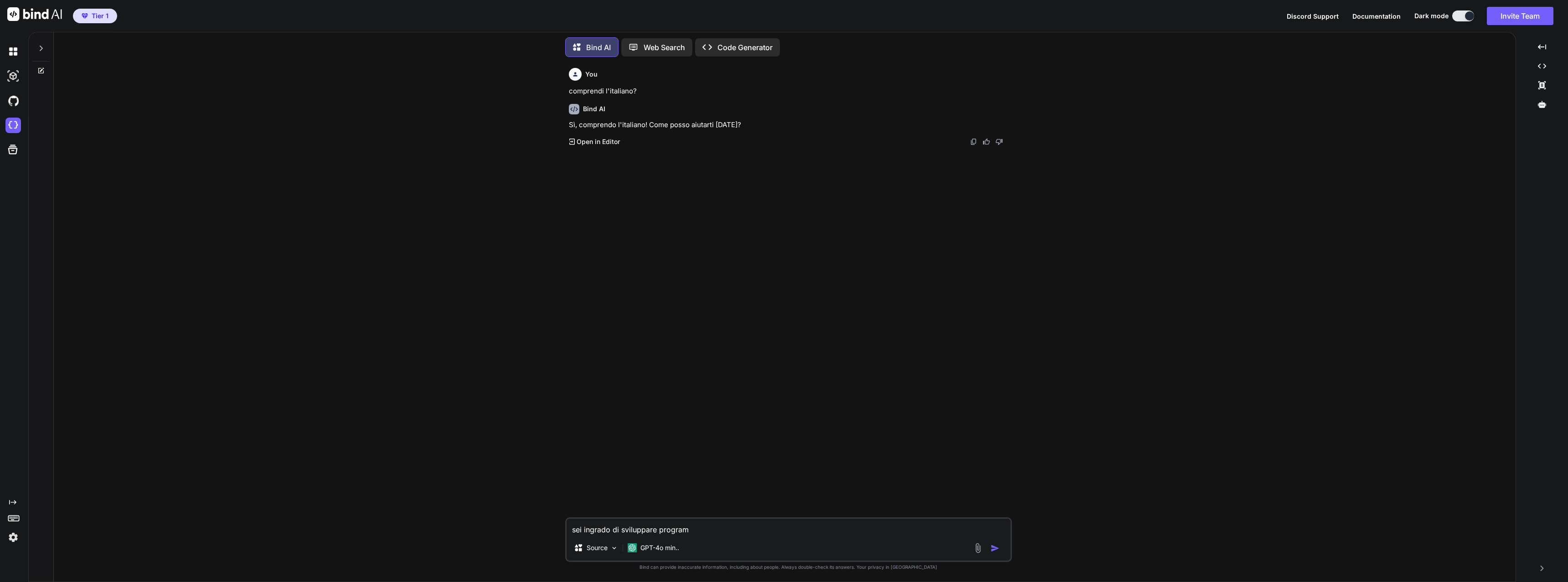
type textarea "x"
type textarea "sei ingrado di sviluppare programm"
type textarea "x"
type textarea "sei ingrado di sviluppare programmi"
type textarea "x"
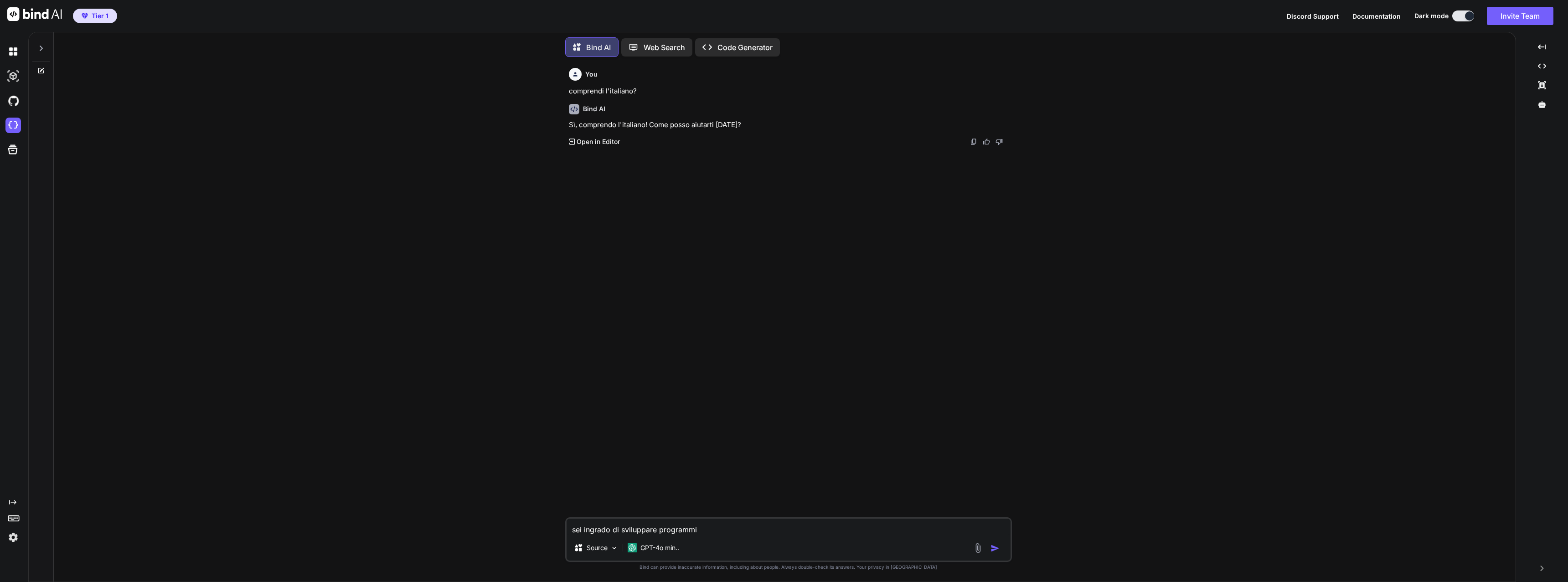
type textarea "sei ingrado di sviluppare programmi"
type textarea "x"
type textarea "sei ingrado di sviluppare programmi p"
type textarea "x"
type textarea "sei ingrado di sviluppare programmi pe"
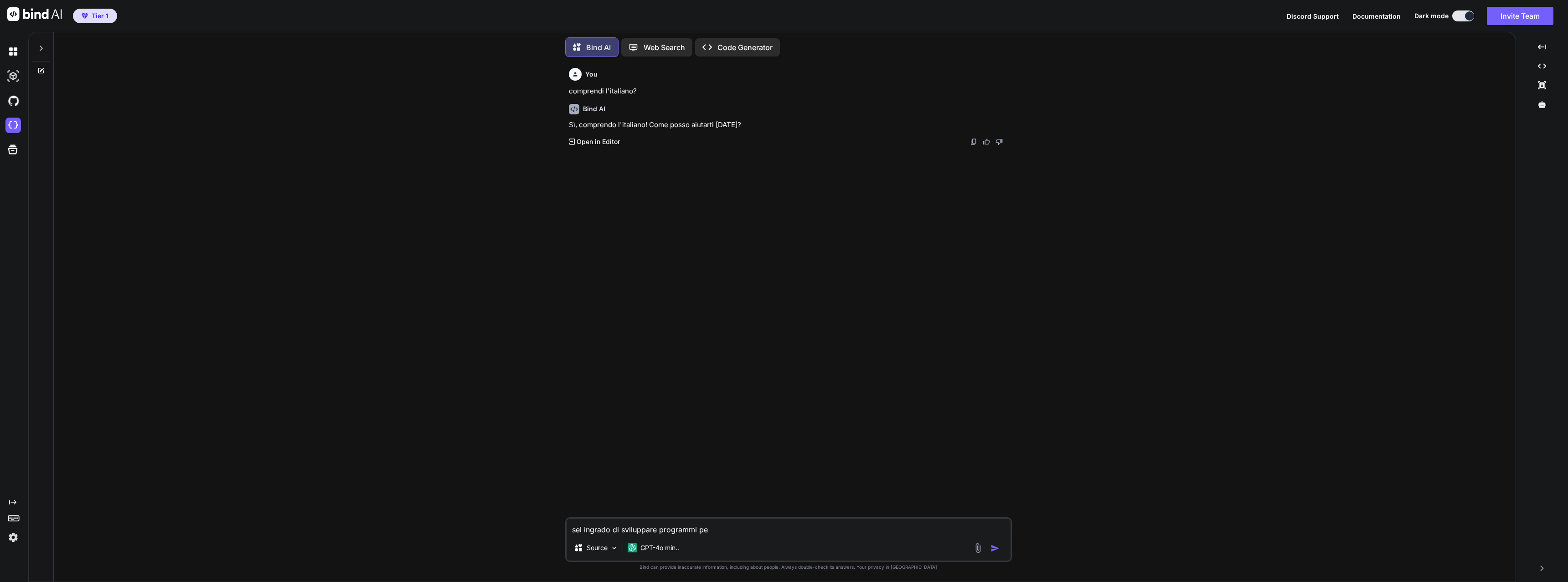
type textarea "x"
type textarea "sei ingrado di sviluppare programmi per"
type textarea "x"
type textarea "sei ingrado di sviluppare programmi per"
type textarea "x"
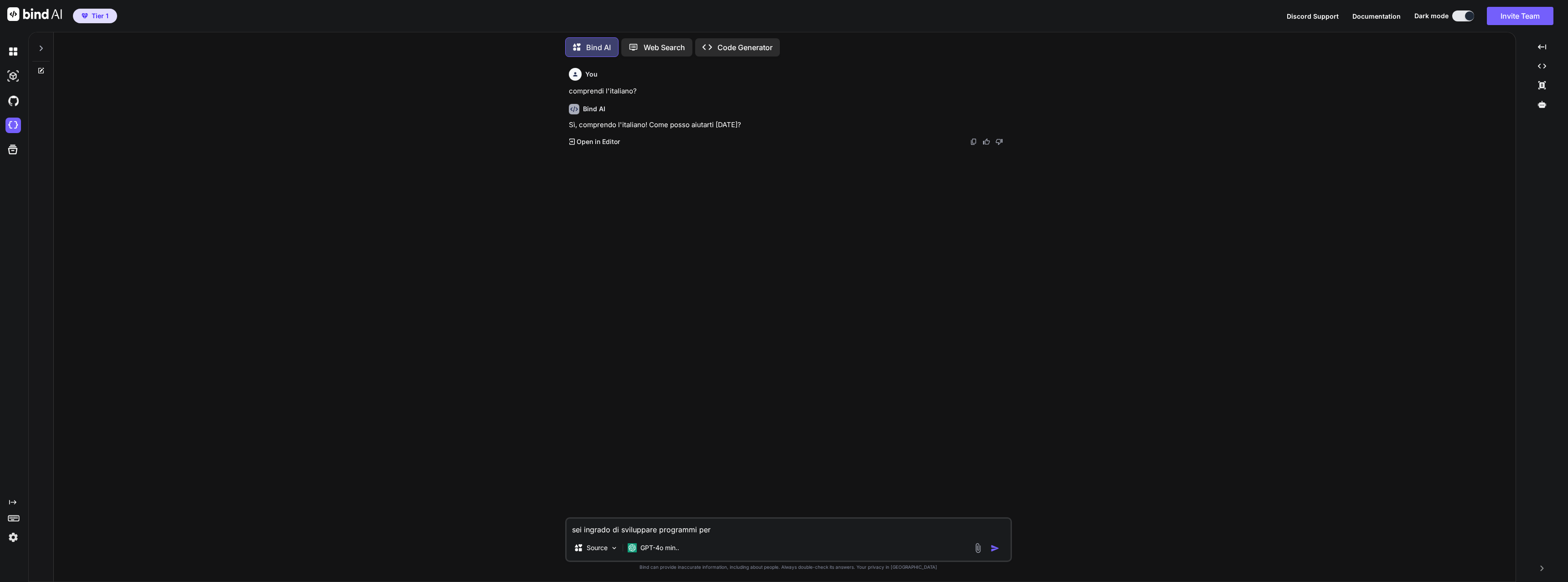
type textarea "sei ingrado di sviluppare programmi per w"
type textarea "x"
type textarea "sei ingrado di sviluppare programmi per wi"
type textarea "x"
type textarea "sei ingrado di sviluppare programmi per win"
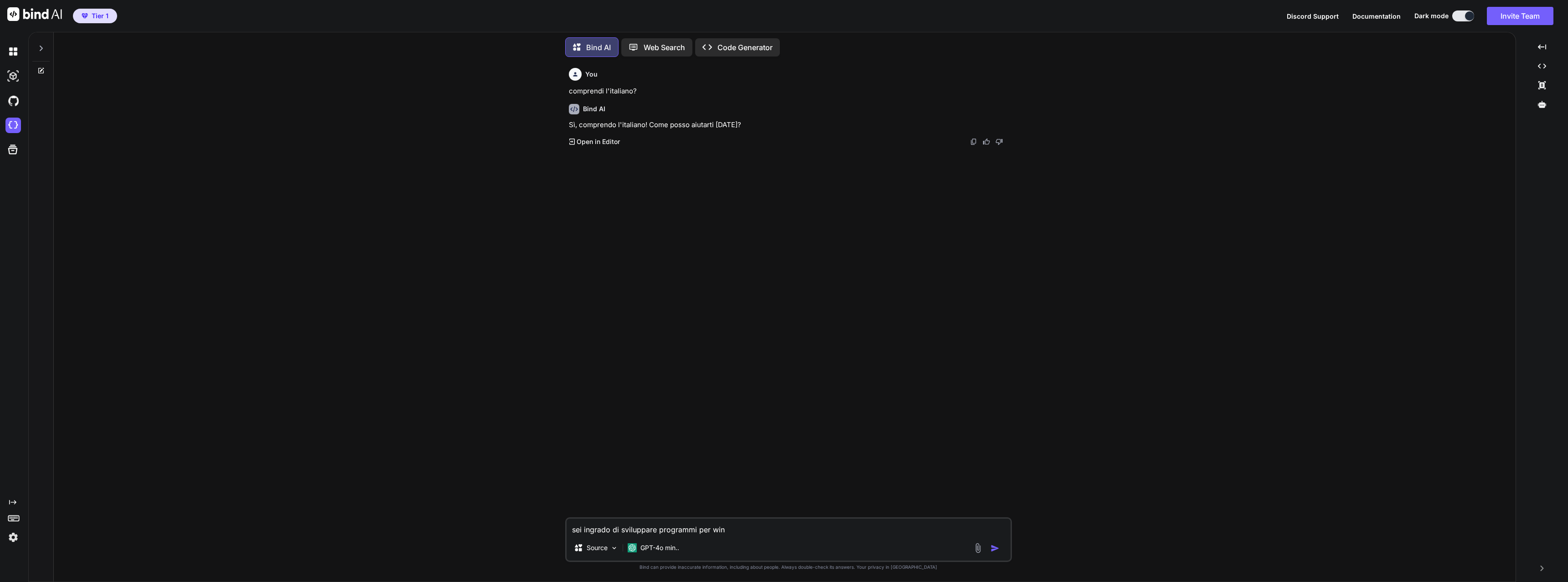
type textarea "x"
type textarea "sei ingrado di sviluppare programmi per wind"
type textarea "x"
type textarea "sei ingrado di sviluppare programmi per windo"
type textarea "x"
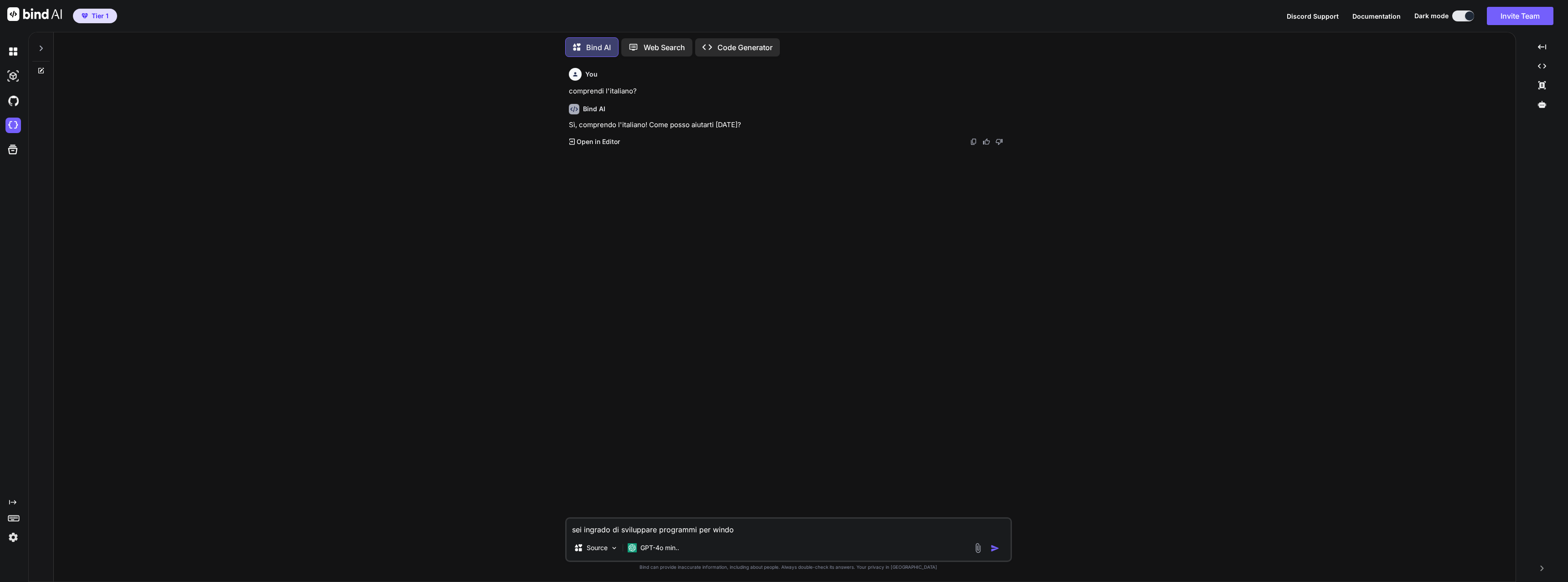
type textarea "sei ingrado di sviluppare programmi per windoe"
type textarea "x"
type textarea "sei ingrado di sviluppare programmi per windo"
type textarea "x"
type textarea "sei ingrado di sviluppare programmi per window"
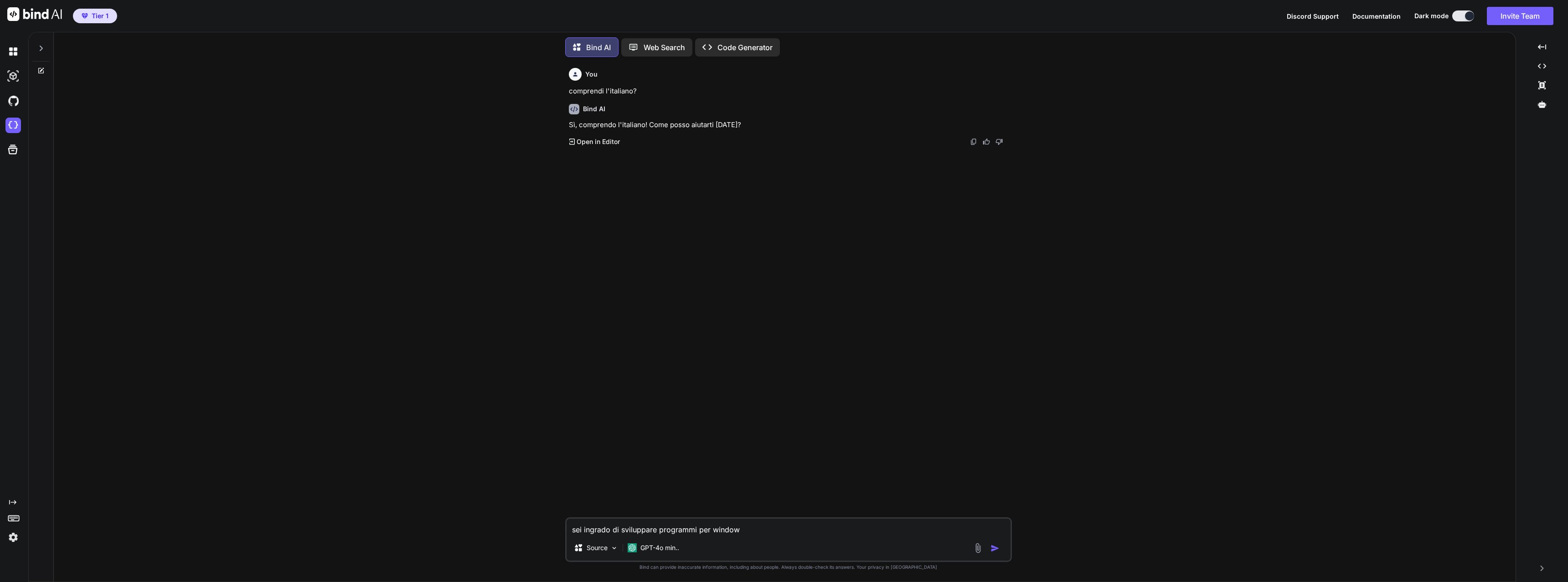
type textarea "x"
type textarea "sei ingrado di sviluppare programmi per windows"
type textarea "x"
type textarea "sei ingrado di sviluppare programmi per windows"
type textarea "x"
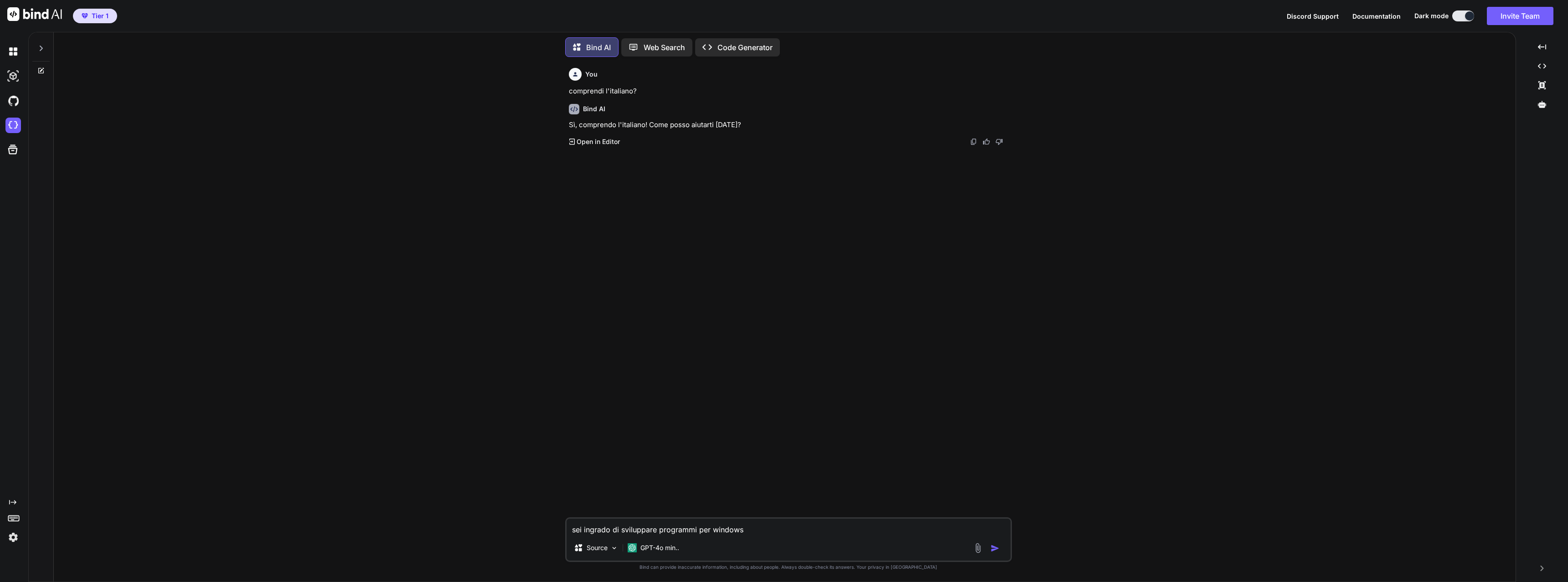
type textarea "sei ingrado di sviluppare programmi per windows"
type textarea "x"
type textarea "sei ingrado di sviluppare programmi per windows="
type textarea "x"
type textarea "sei ingrado di sviluppare programmi per windows"
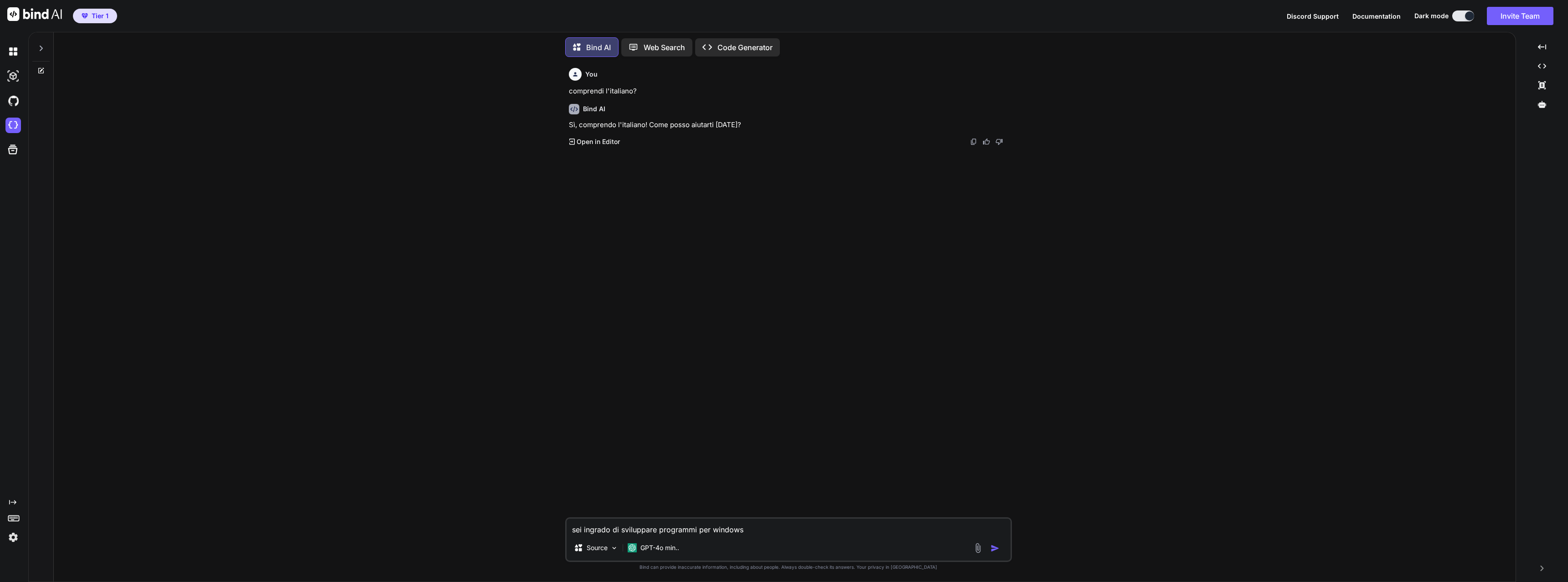
type textarea "x"
type textarea "sei ingrado di sviluppare programmi per windows?"
type textarea "x"
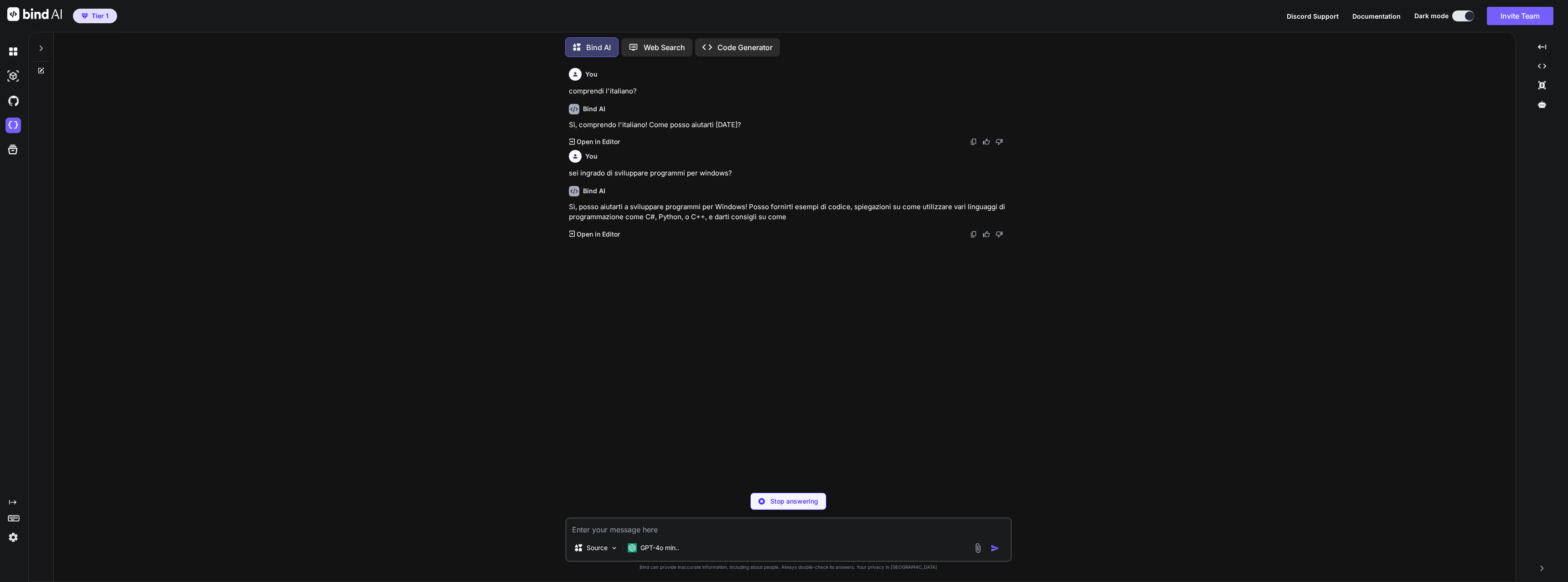
type textarea "x"
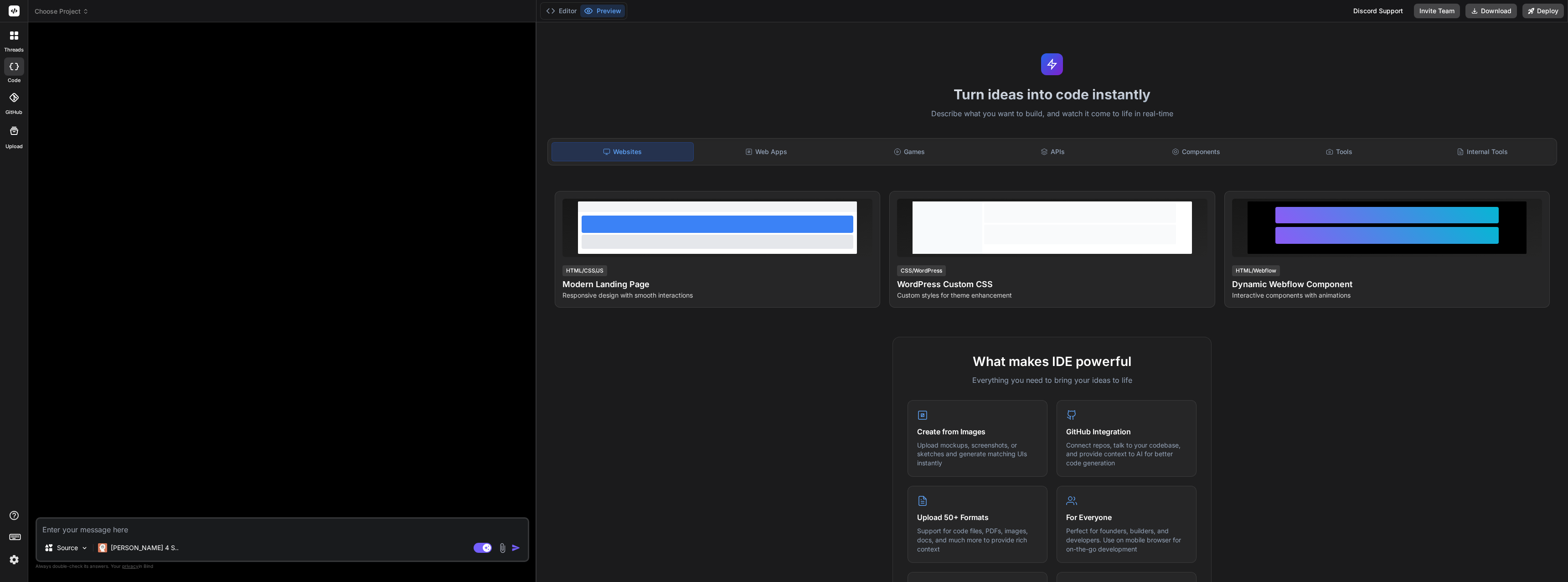
click at [1333, 153] on div "Tools" at bounding box center [1339, 152] width 141 height 19
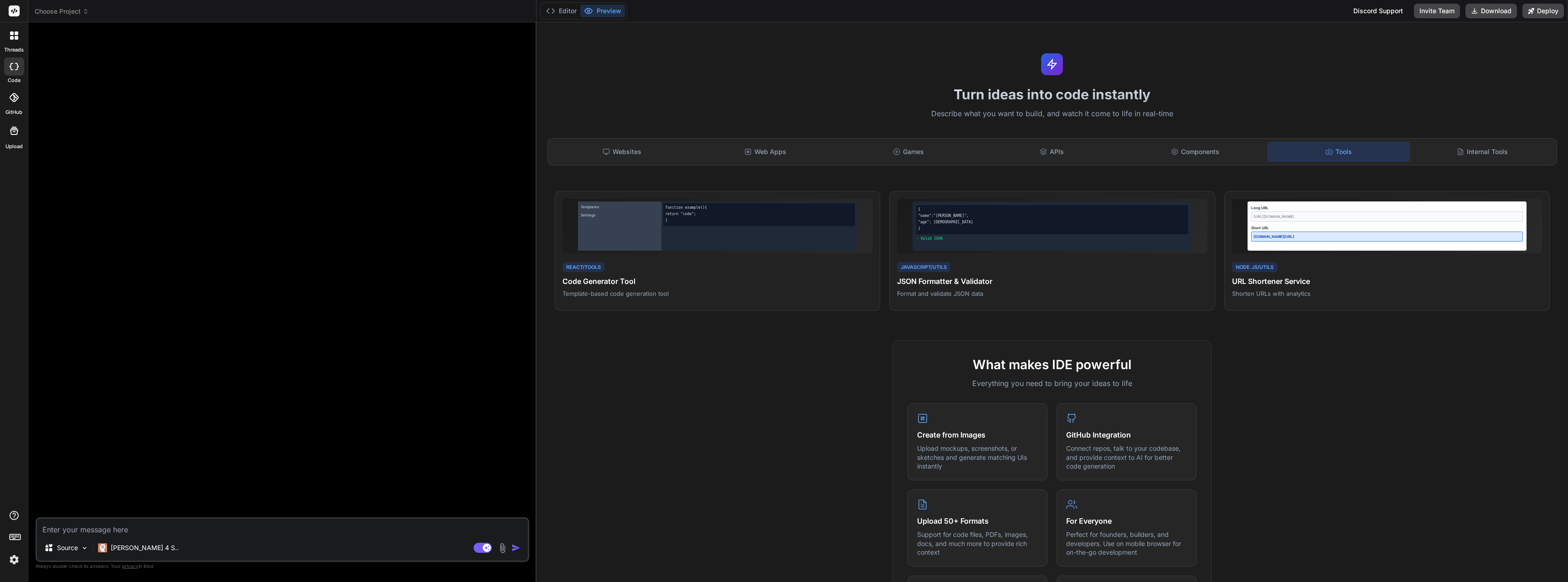
click at [783, 154] on div "Web Apps" at bounding box center [766, 152] width 141 height 19
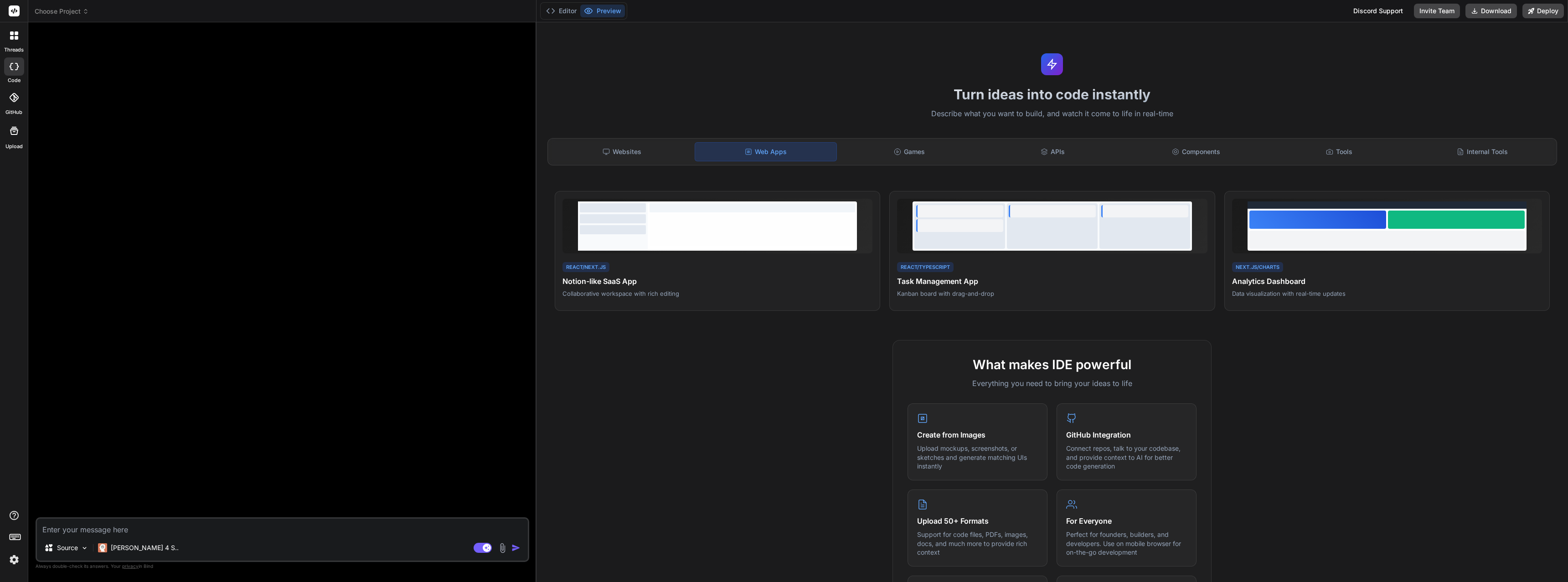
click at [892, 159] on div "Games" at bounding box center [909, 152] width 141 height 19
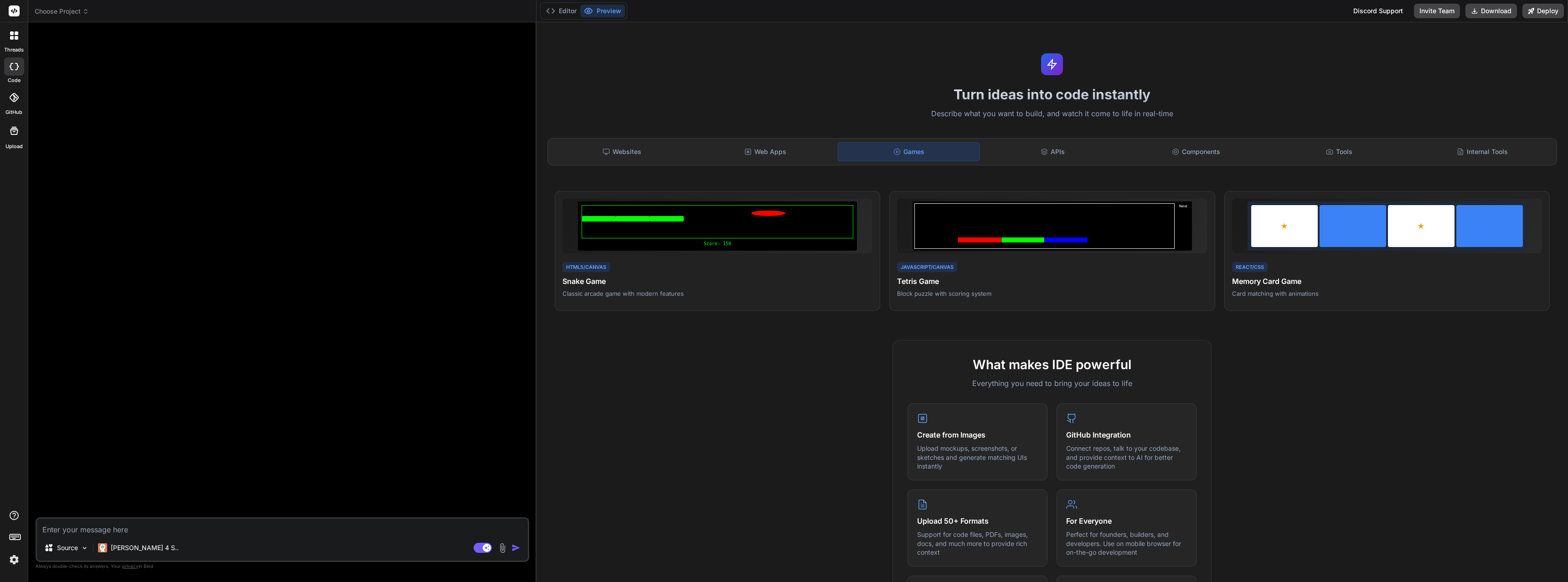
click at [1029, 161] on div "APIs" at bounding box center [1052, 152] width 141 height 19
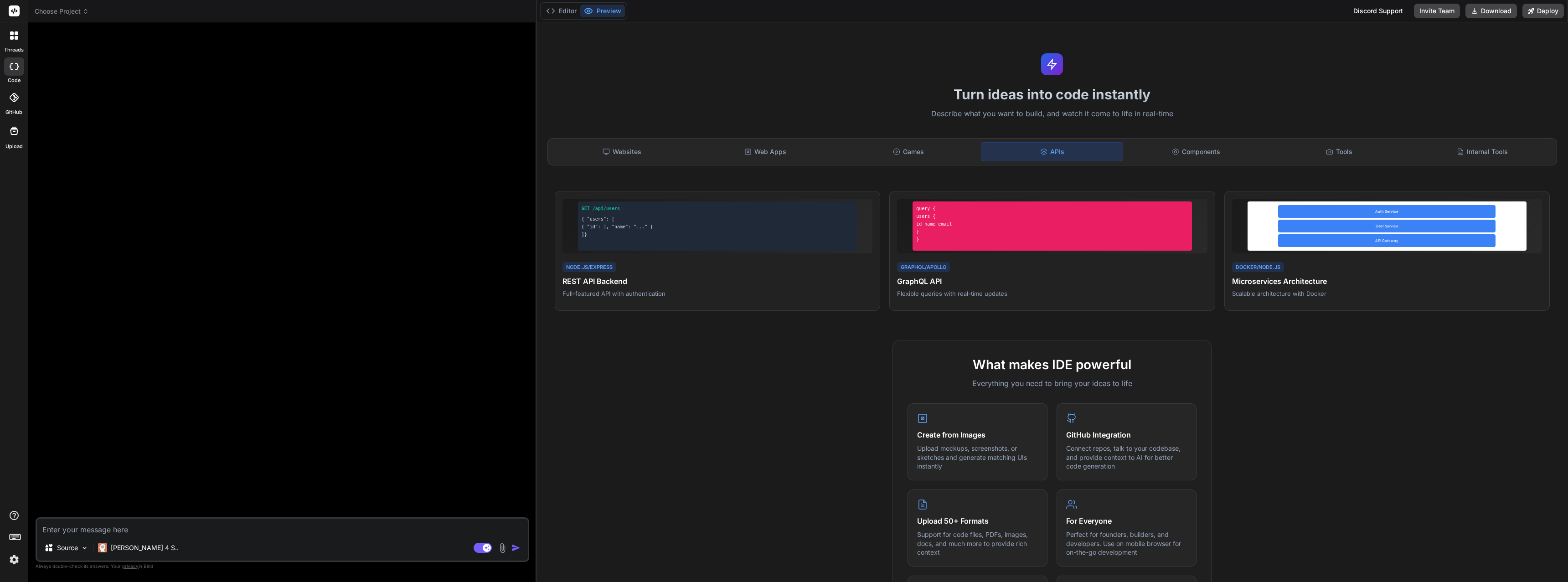
click at [1394, 151] on div "Tools" at bounding box center [1339, 152] width 141 height 19
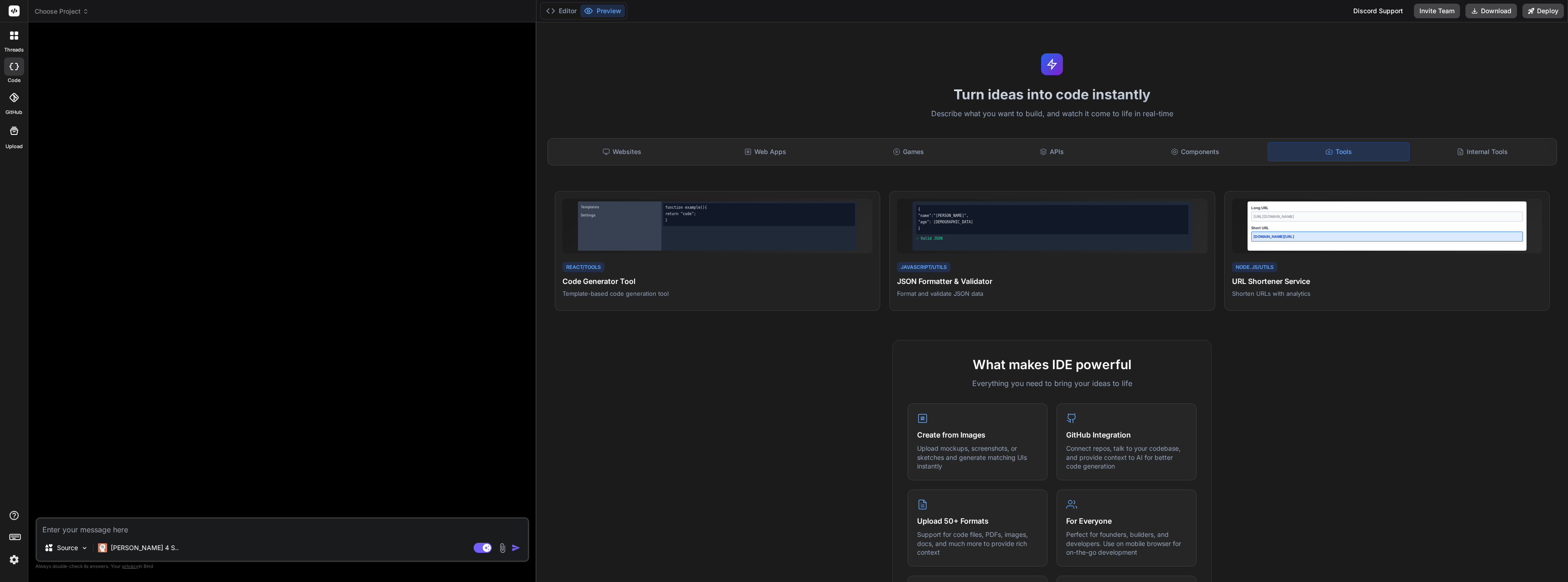
click at [1484, 150] on div "Internal Tools" at bounding box center [1483, 152] width 141 height 19
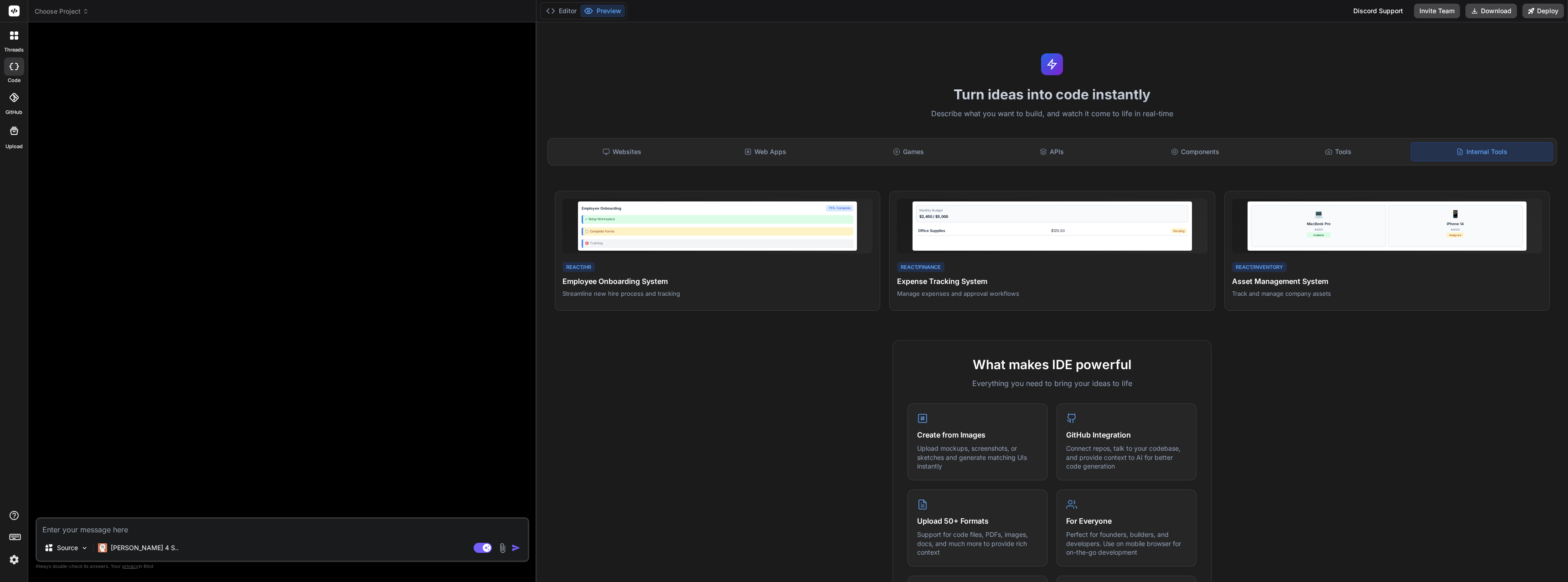
click at [1302, 151] on div "Tools" at bounding box center [1338, 152] width 141 height 19
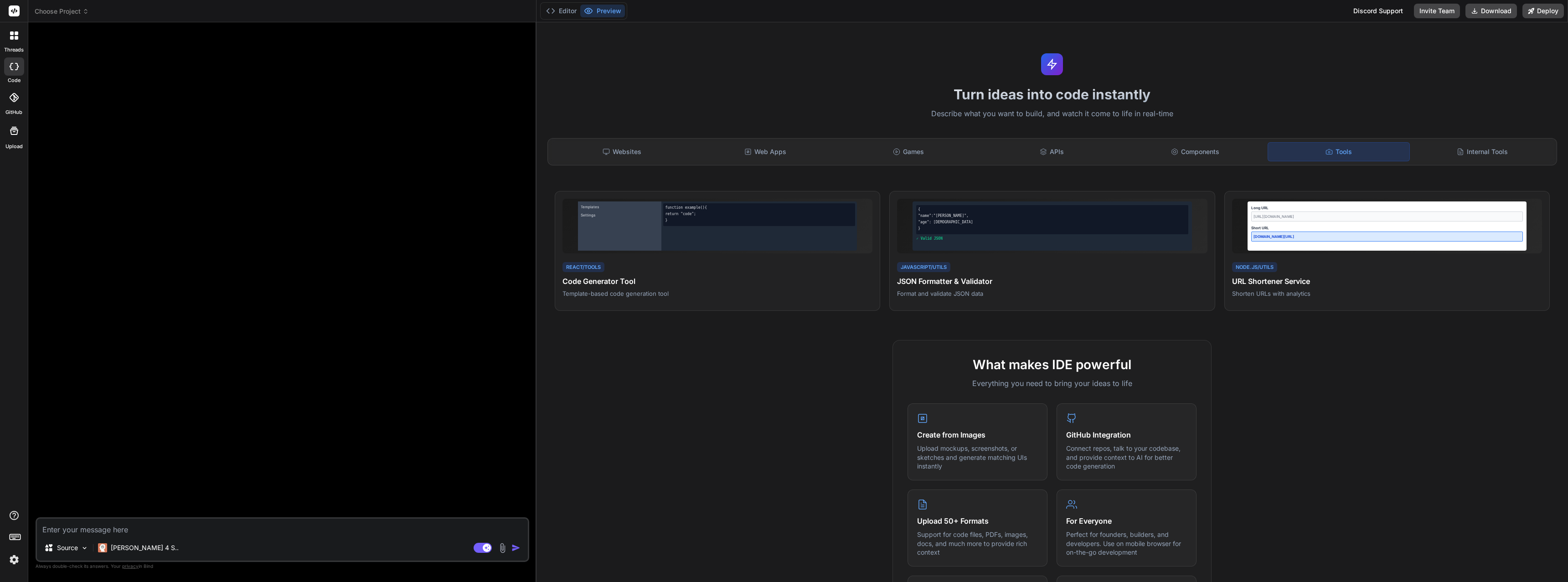
click at [1164, 147] on div "Components" at bounding box center [1195, 152] width 141 height 19
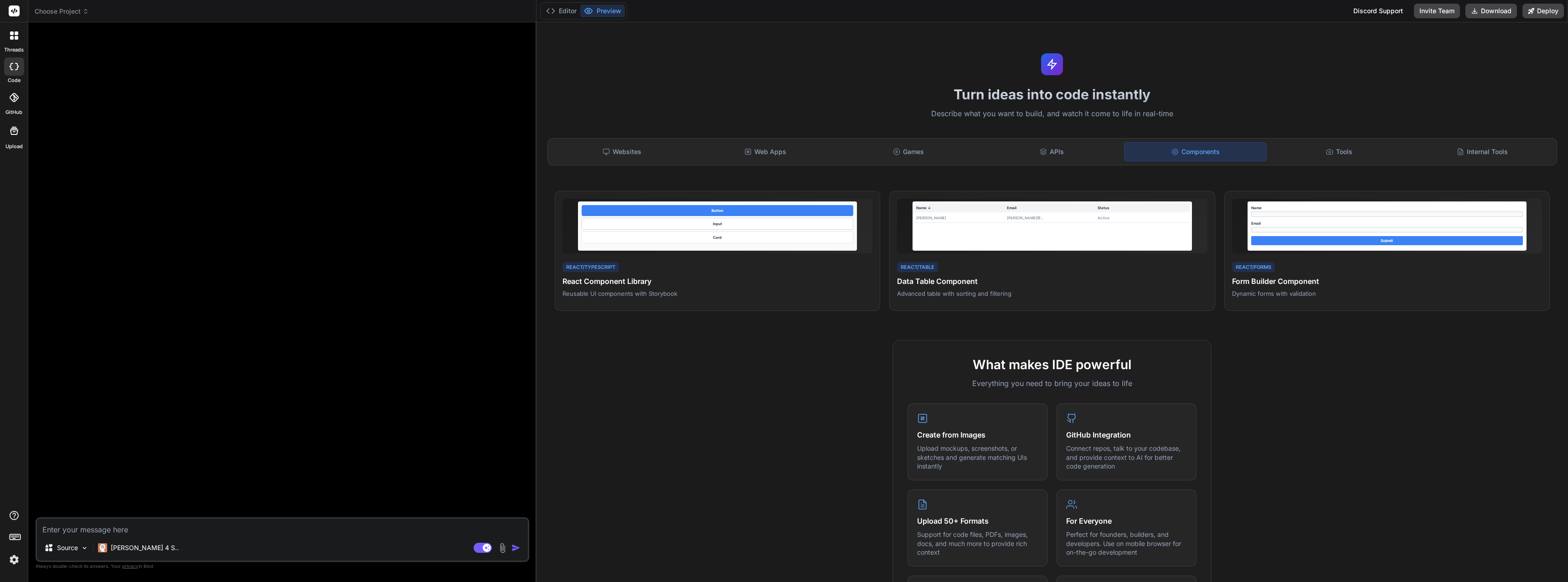
click at [12, 8] on rect at bounding box center [14, 10] width 11 height 11
click at [16, 38] on icon at bounding box center [17, 37] width 3 height 3
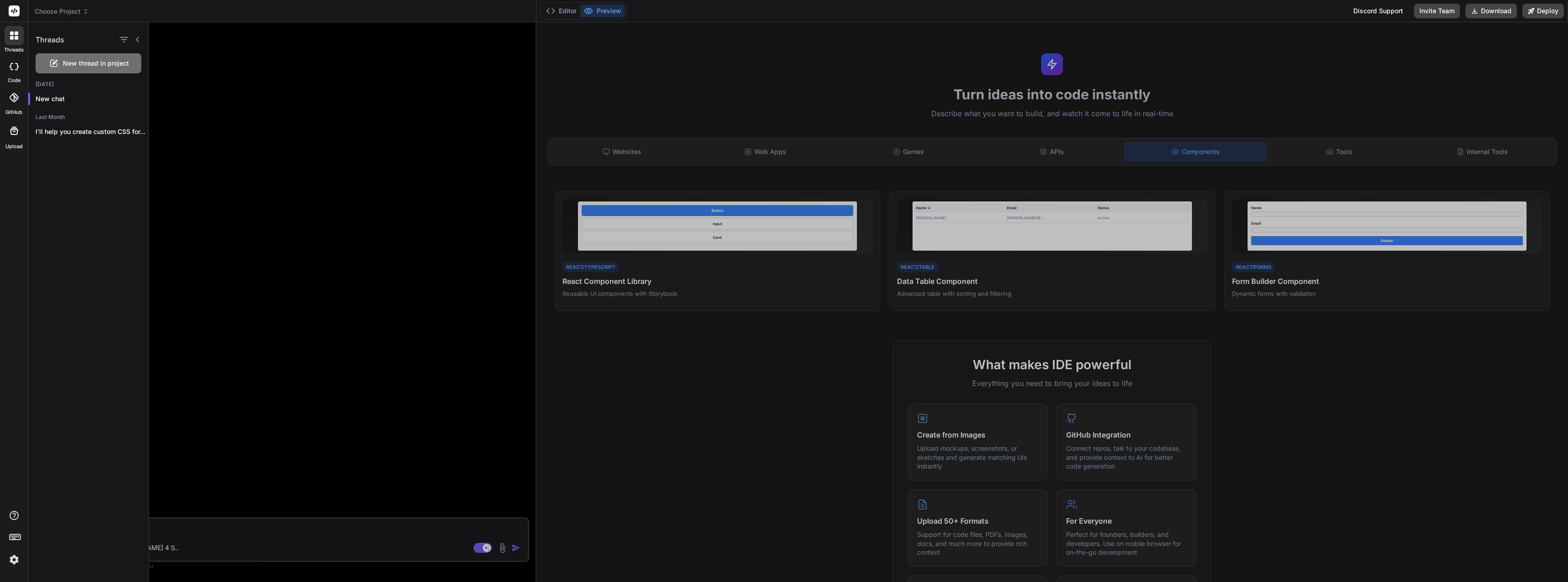
click at [51, 102] on p "New chat" at bounding box center [92, 98] width 113 height 9
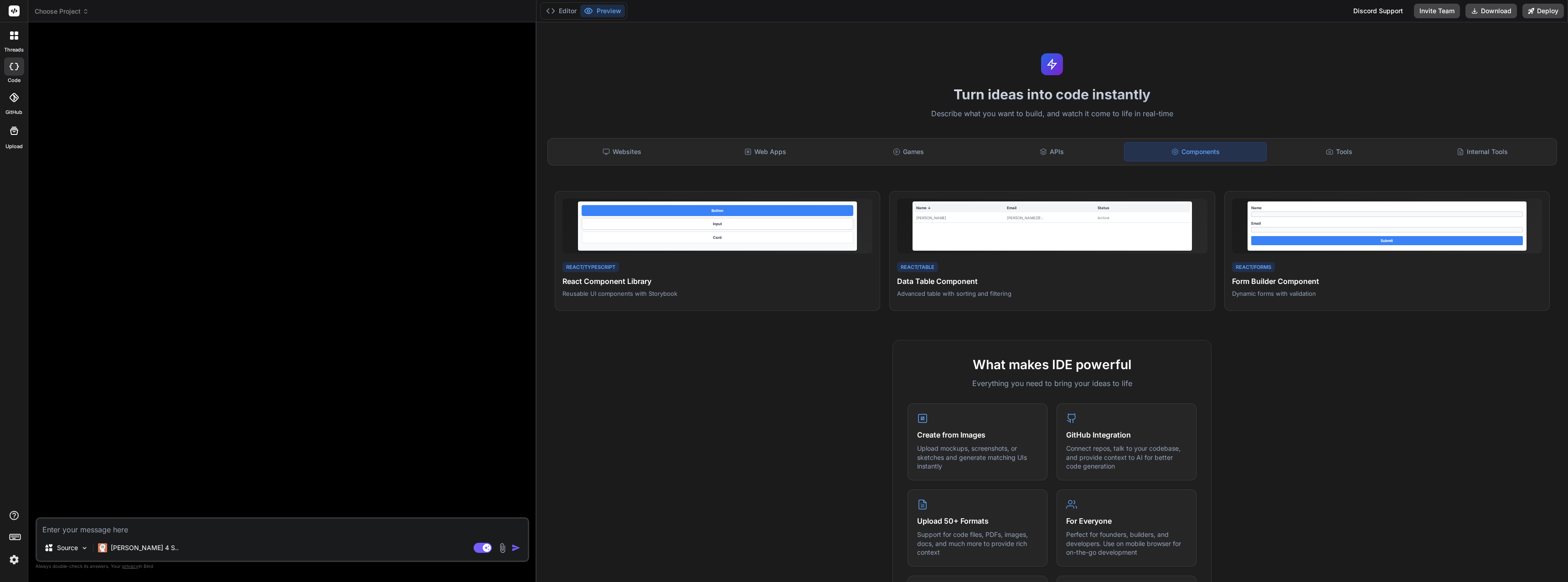
click at [14, 538] on icon at bounding box center [15, 537] width 13 height 13
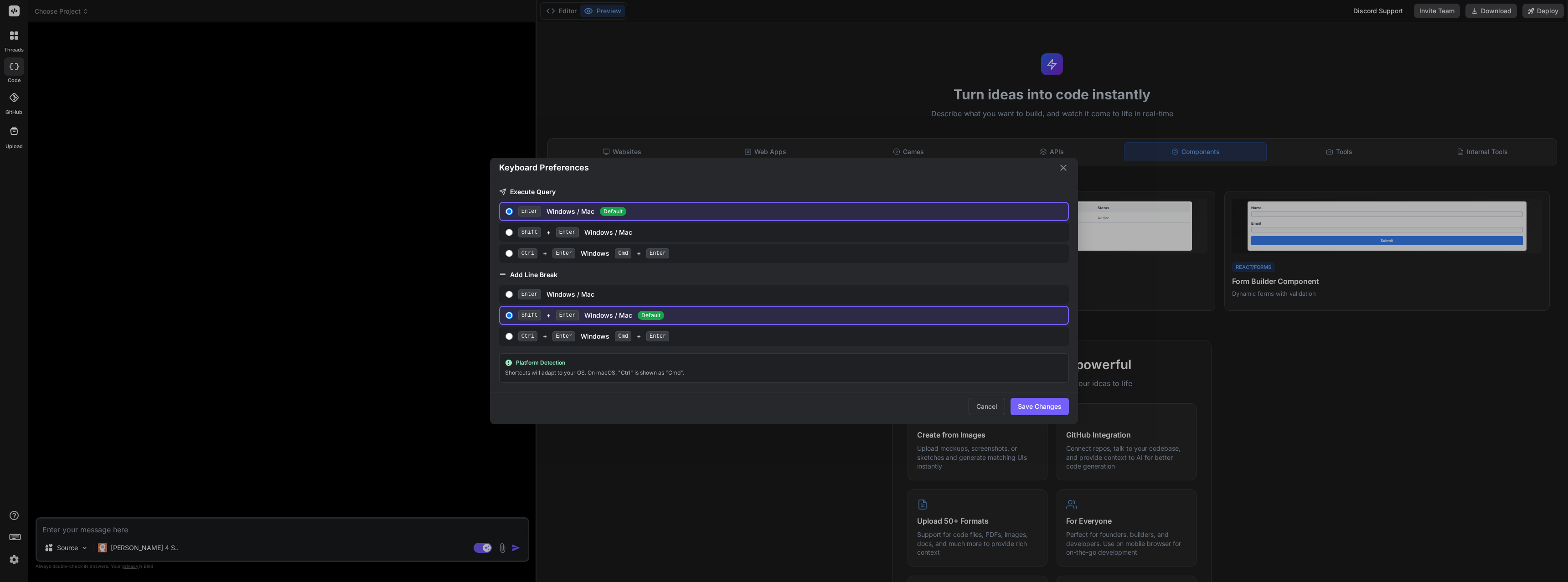
click at [14, 537] on div "Keyboard Preferences Execute Query Enter Windows / Mac Default Shift + Enter Wi…" at bounding box center [784, 291] width 1568 height 582
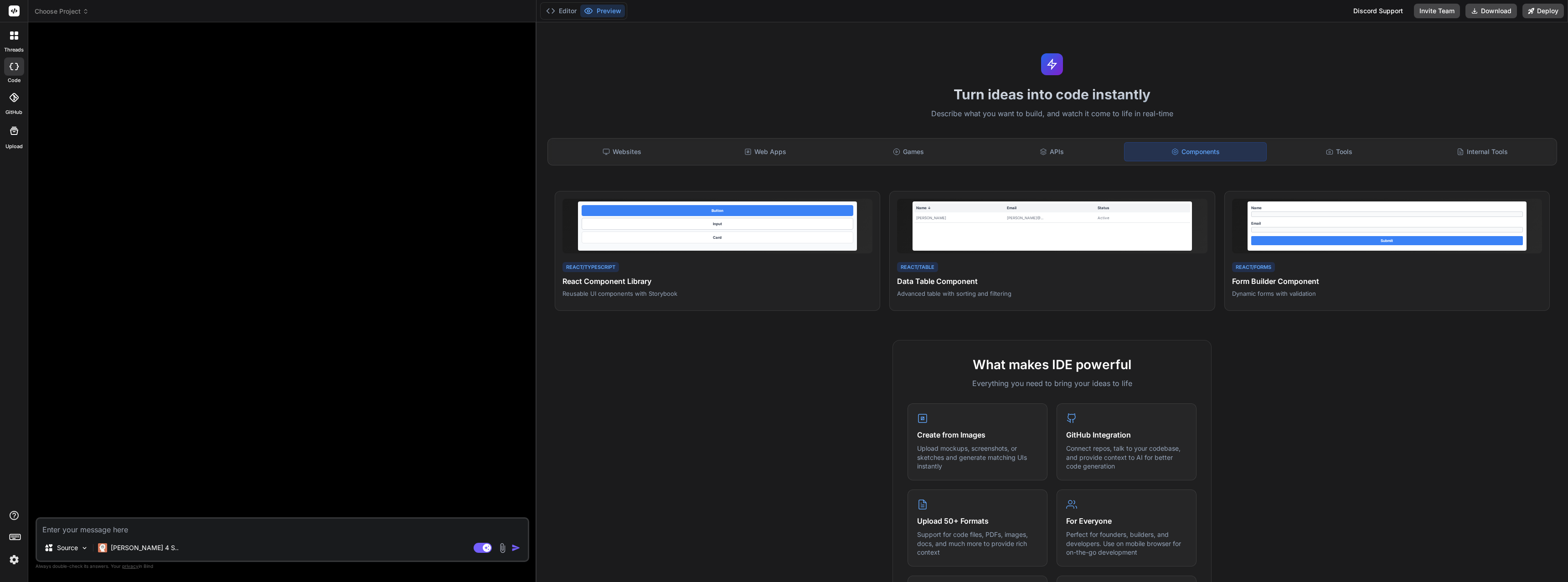
click at [12, 561] on img at bounding box center [14, 560] width 16 height 16
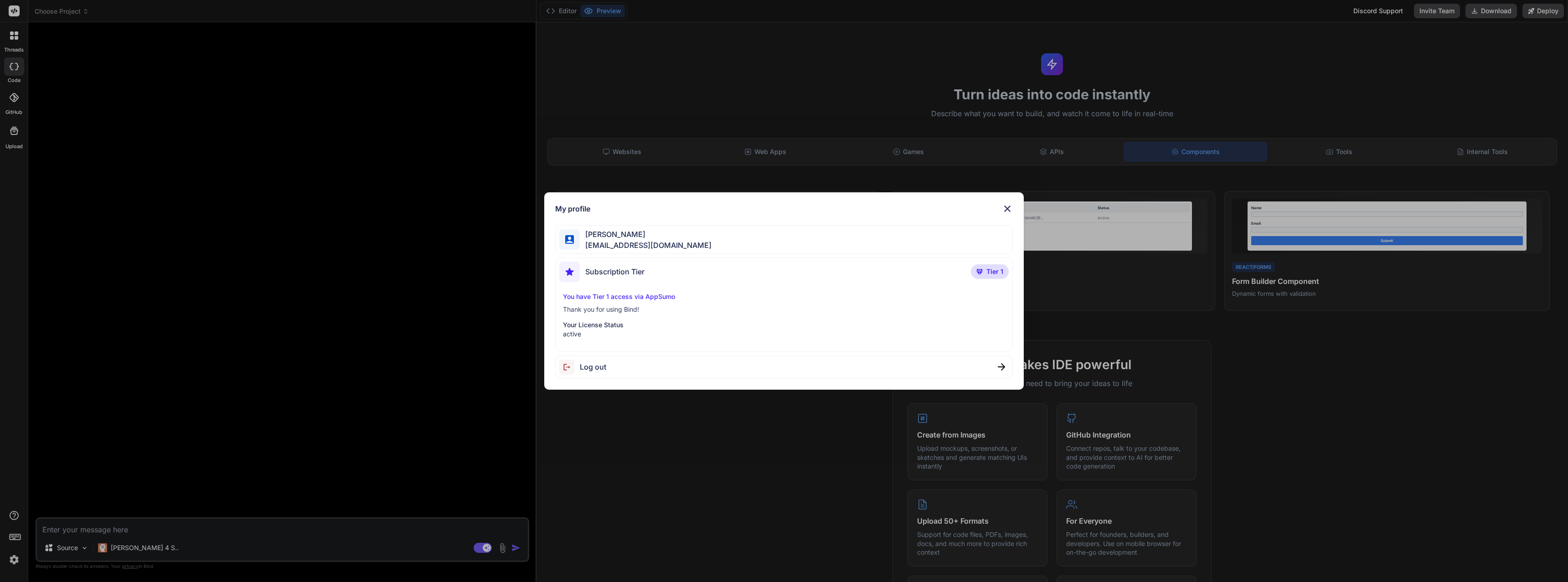
click at [997, 279] on p "Tier 1" at bounding box center [990, 272] width 37 height 15
click at [992, 274] on span "Tier 1" at bounding box center [995, 272] width 17 height 9
click at [713, 233] on div "[PERSON_NAME] [EMAIL_ADDRESS][DOMAIN_NAME]" at bounding box center [783, 240] width 457 height 29
click at [1010, 202] on div "My profile [PERSON_NAME] [EMAIL_ADDRESS][DOMAIN_NAME] Subscription Tier Tier 1 …" at bounding box center [784, 291] width 479 height 198
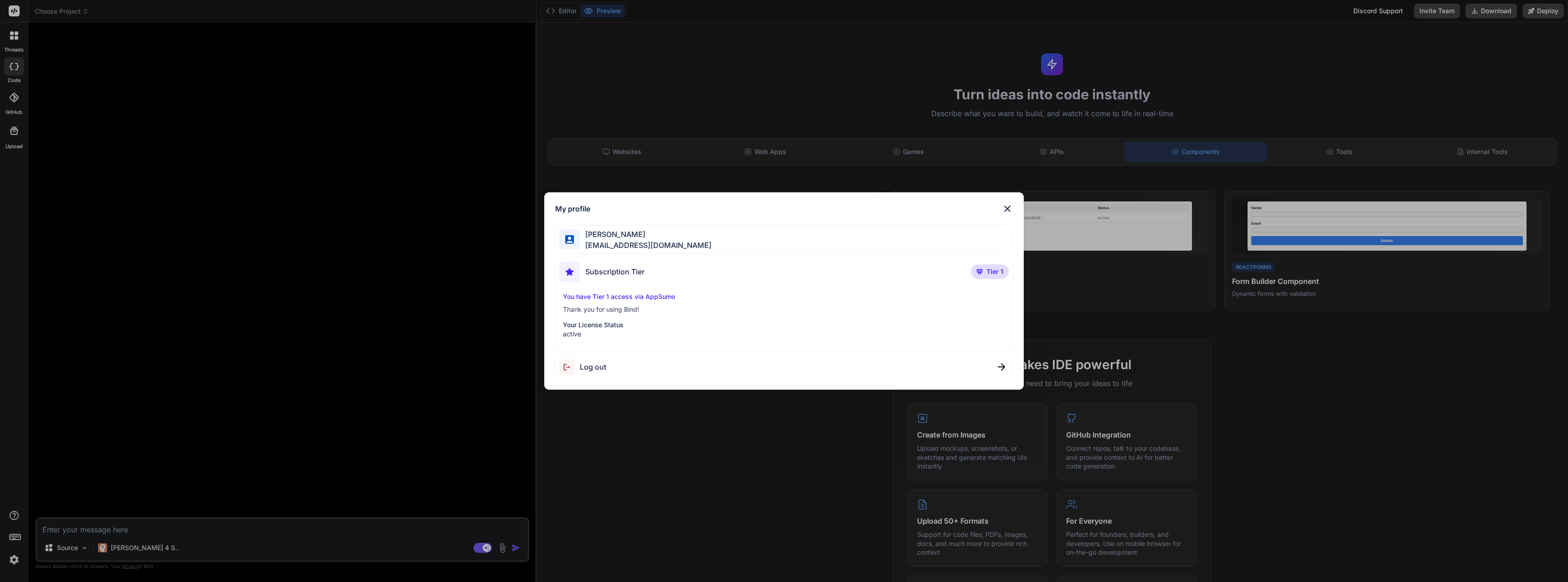
click at [1004, 201] on div "My profile [PERSON_NAME] [EMAIL_ADDRESS][DOMAIN_NAME] Subscription Tier Tier 1 …" at bounding box center [784, 291] width 479 height 198
click at [1006, 206] on img at bounding box center [1007, 208] width 11 height 11
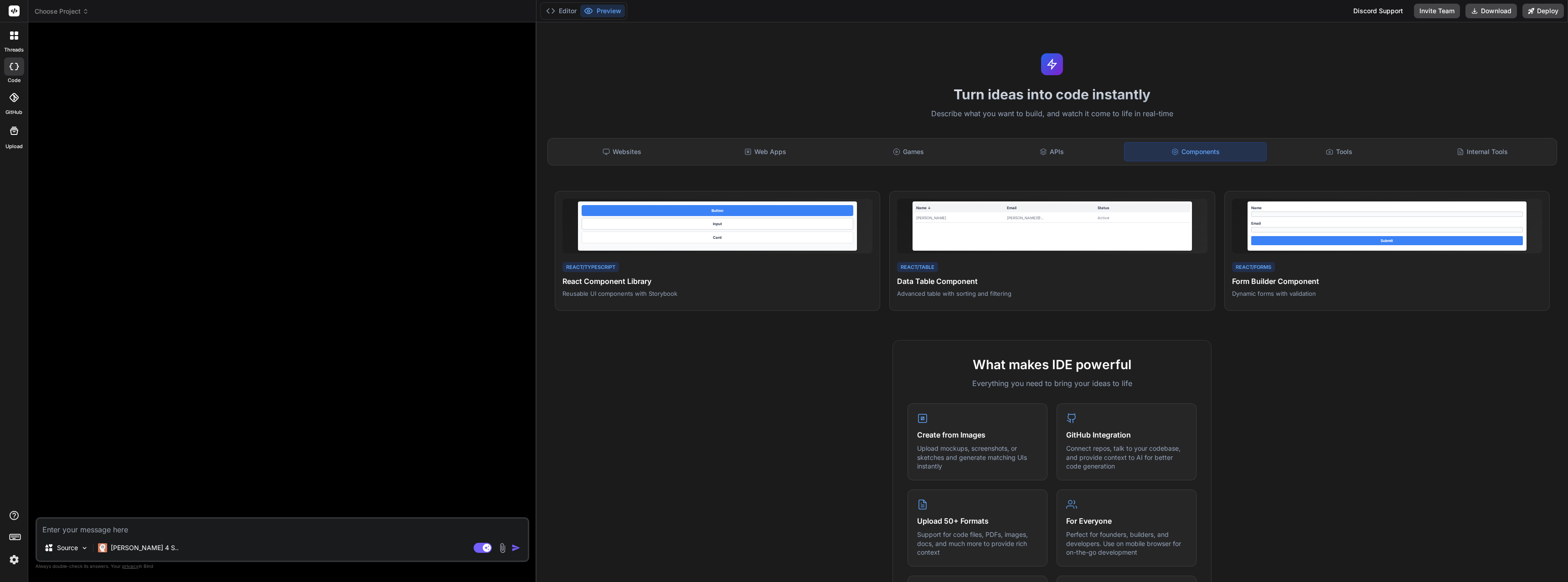
click at [14, 12] on icon at bounding box center [14, 10] width 11 height 11
click at [10, 44] on div at bounding box center [14, 36] width 19 height 19
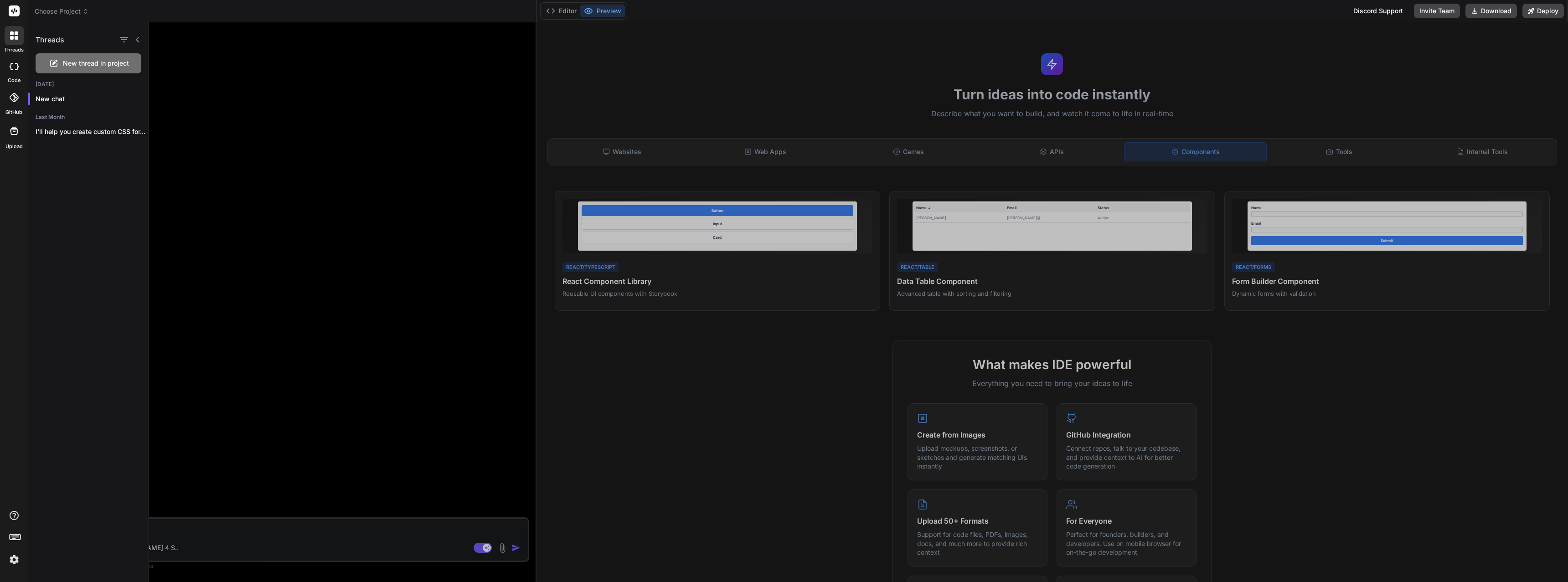
click at [84, 63] on span "New thread in project" at bounding box center [96, 64] width 66 height 9
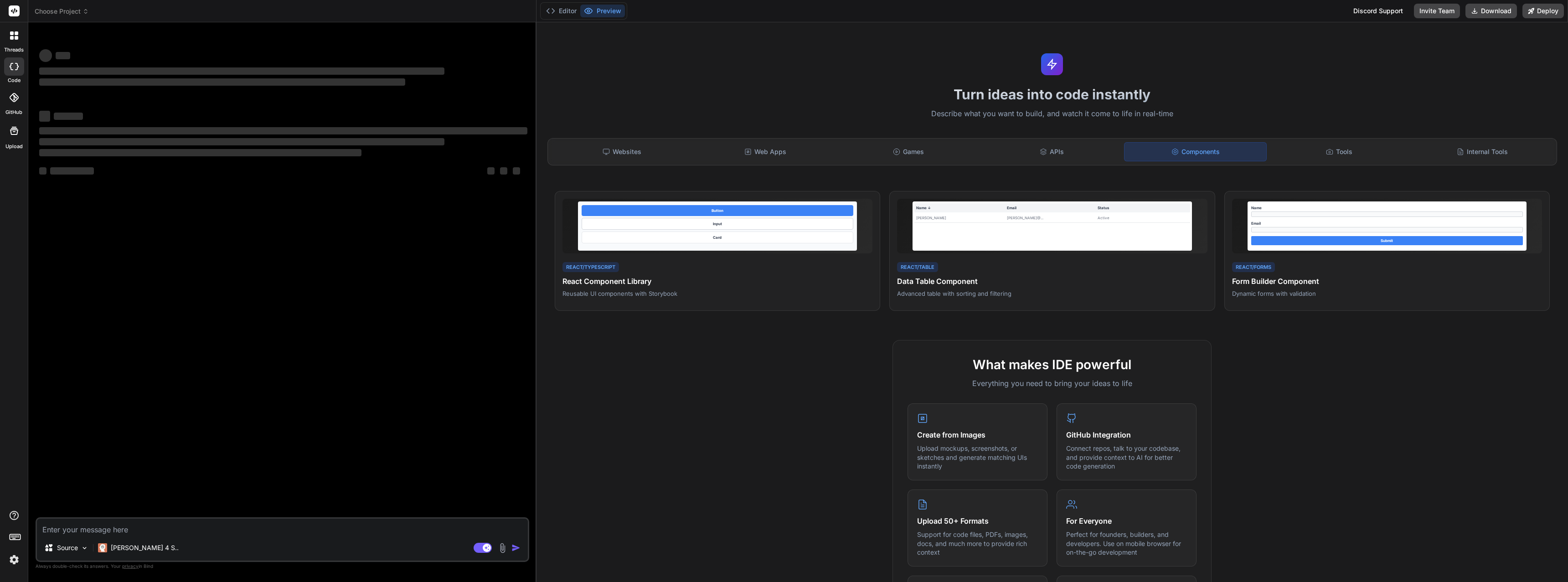
click at [300, 532] on textarea at bounding box center [282, 527] width 491 height 17
type textarea "x"
type textarea "c"
type textarea "x"
type textarea "co"
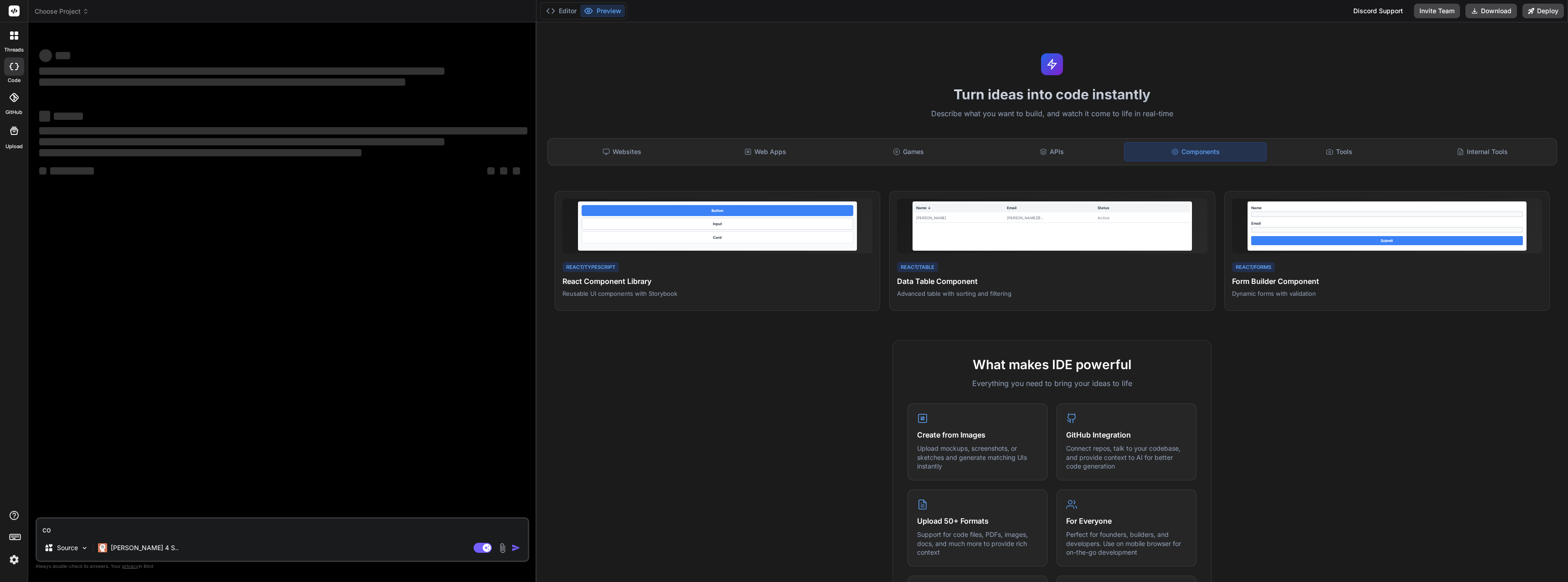
type textarea "x"
type textarea "com"
type textarea "x"
type textarea "comp"
type textarea "x"
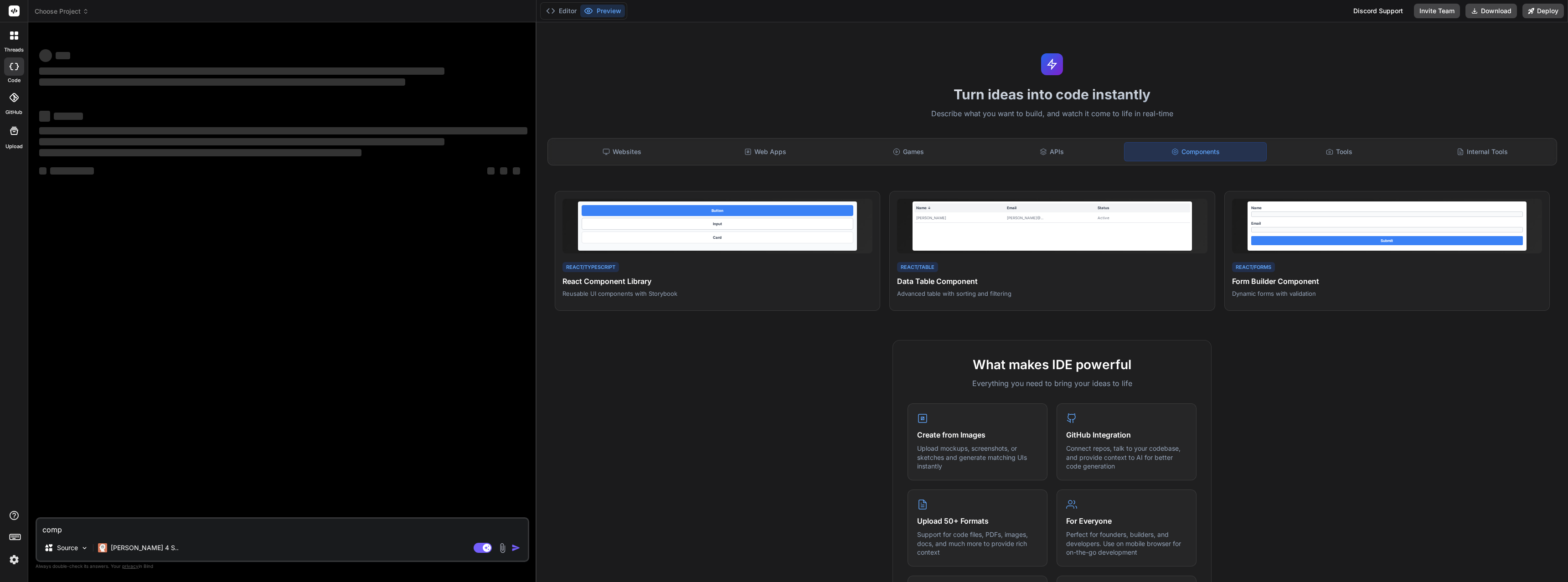
type textarea "compr"
type textarea "x"
type textarea "compre"
type textarea "x"
type textarea "compren"
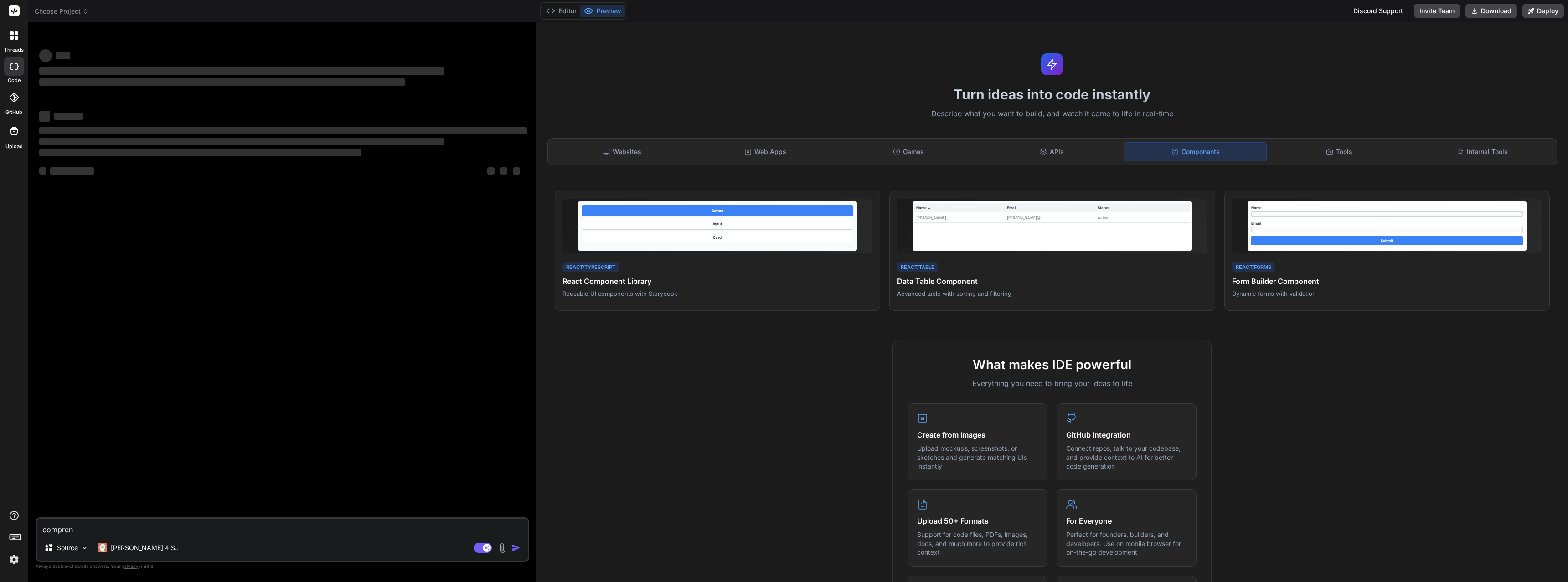
type textarea "x"
type textarea "comprend"
type textarea "x"
type textarea "comprendi"
type textarea "x"
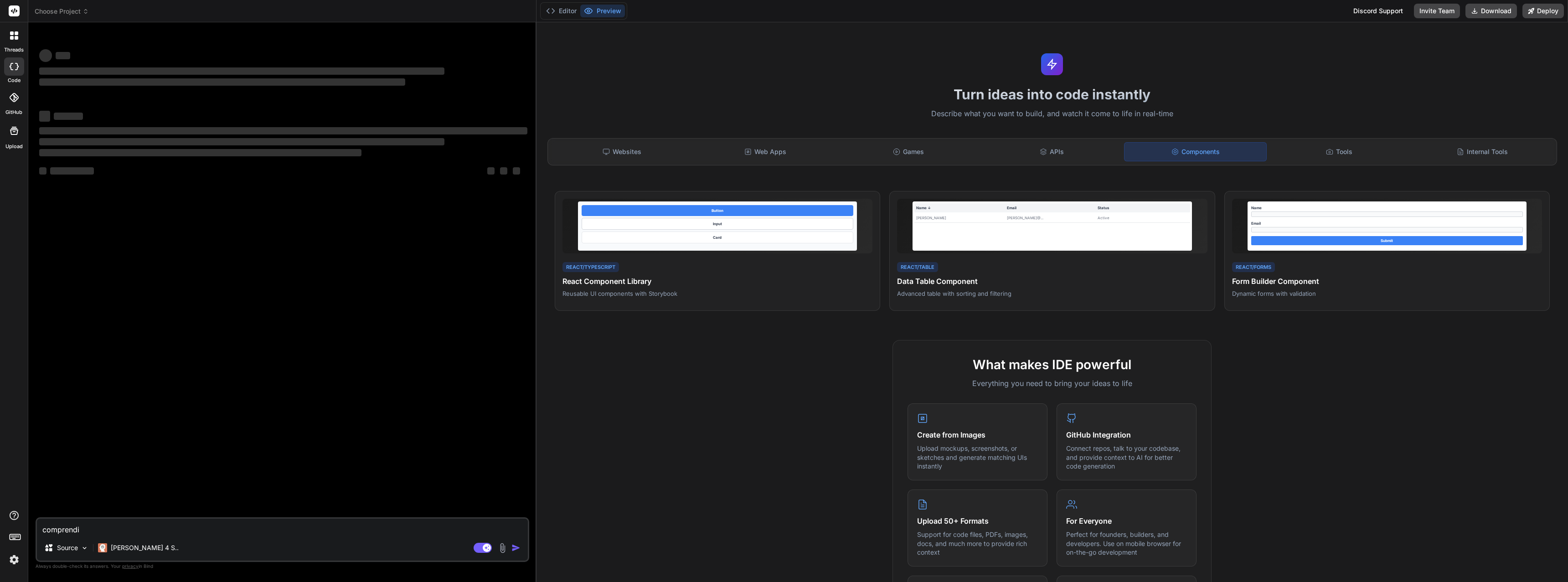
type textarea "comprendi"
type textarea "x"
type textarea "comprendi l"
type textarea "x"
type textarea "comprendi l'"
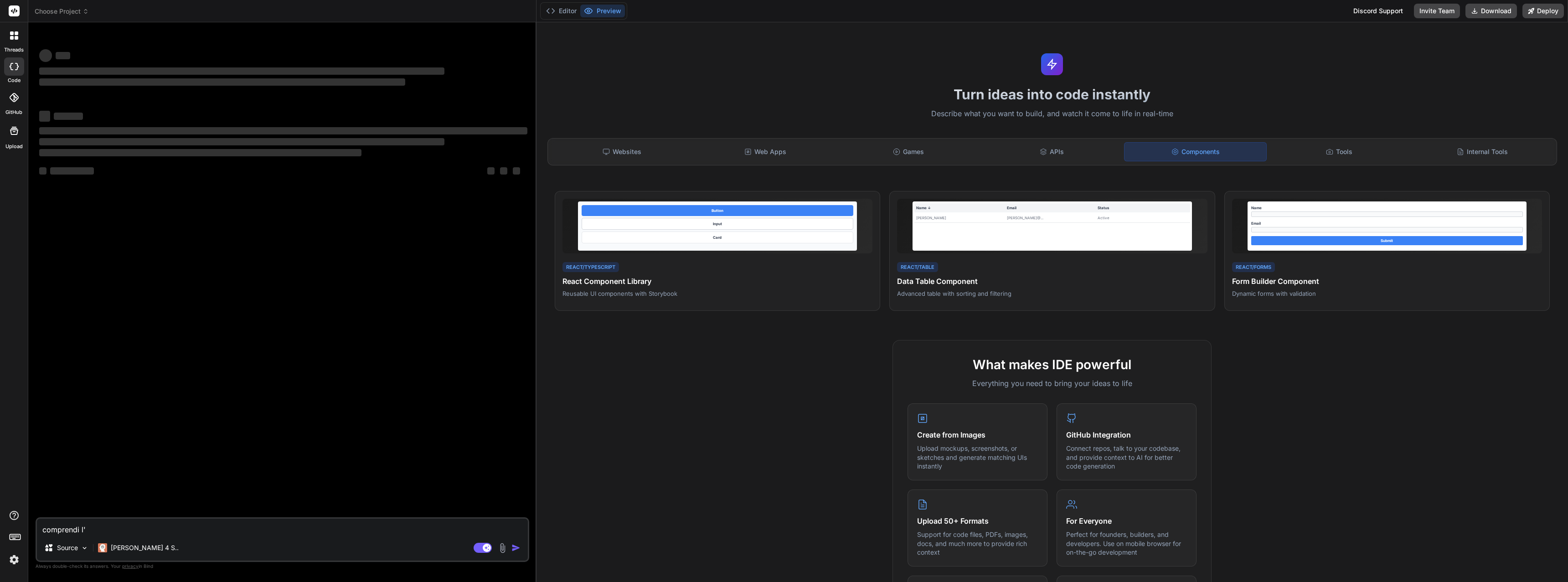
type textarea "x"
type textarea "comprendi l'i"
type textarea "x"
type textarea "comprendi l'it"
type textarea "x"
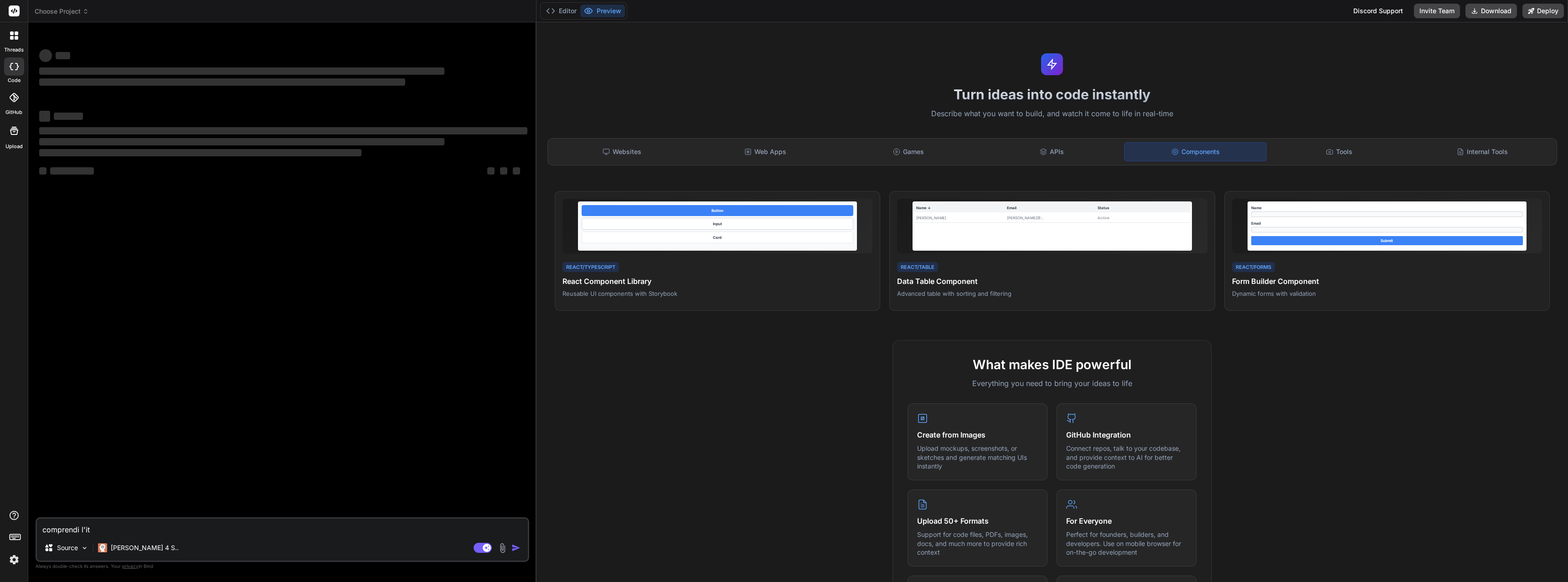
type textarea "comprendi l'ita"
type textarea "x"
type textarea "comprendi l'ital"
type textarea "x"
type textarea "comprendi l'itali"
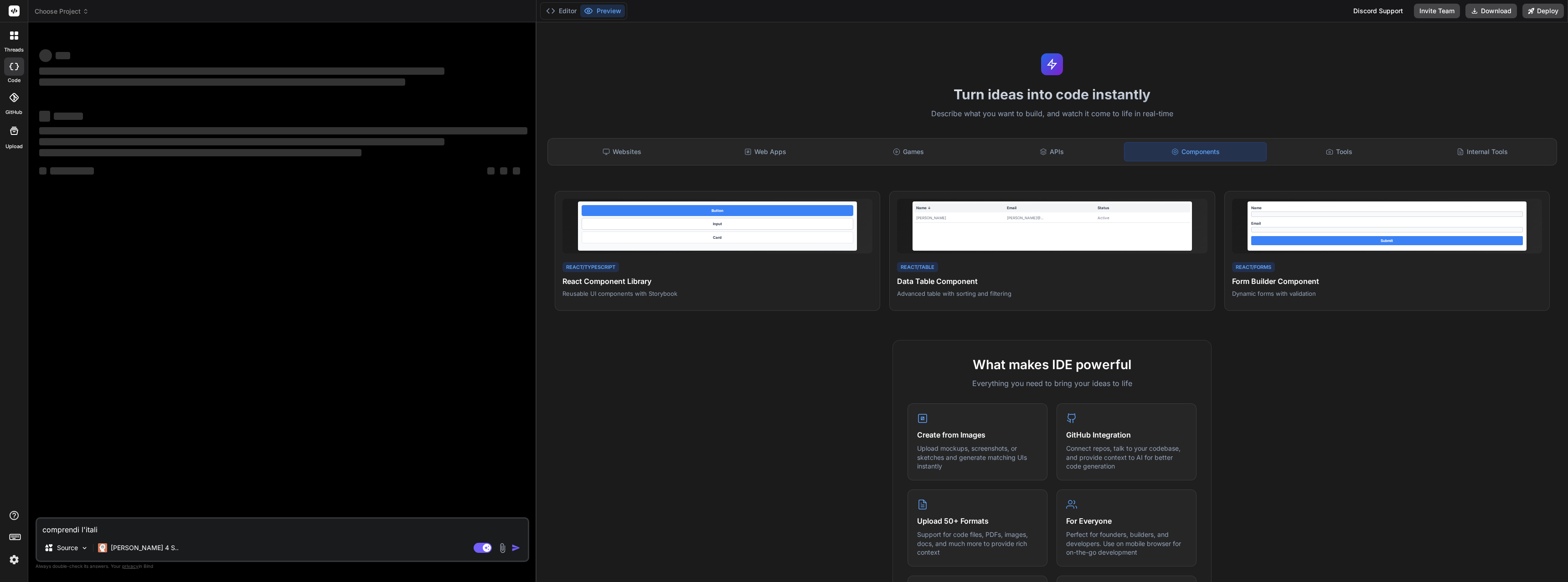
type textarea "x"
type textarea "comprendi l'italin"
type textarea "x"
type textarea "comprendi l'italina"
type textarea "x"
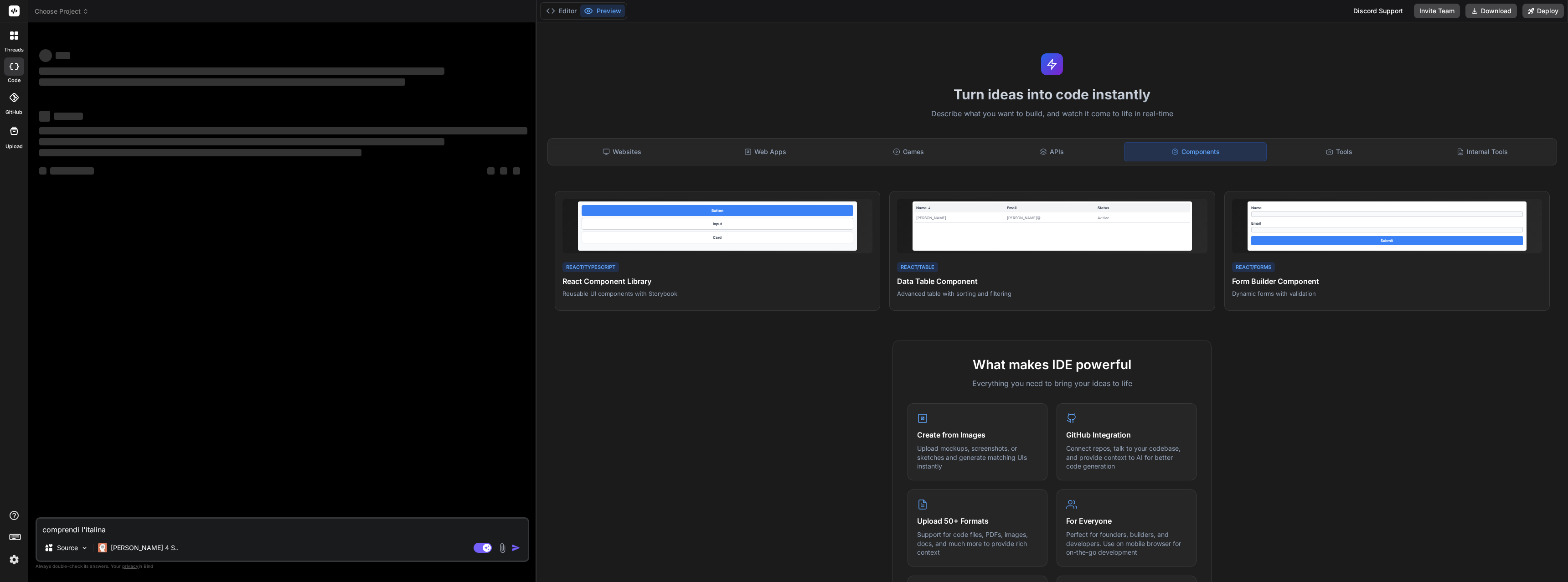
type textarea "comprendi l'italinao"
type textarea "x"
type textarea "comprendi l'italinao?"
type textarea "x"
type textarea "comprendi l'italiao?"
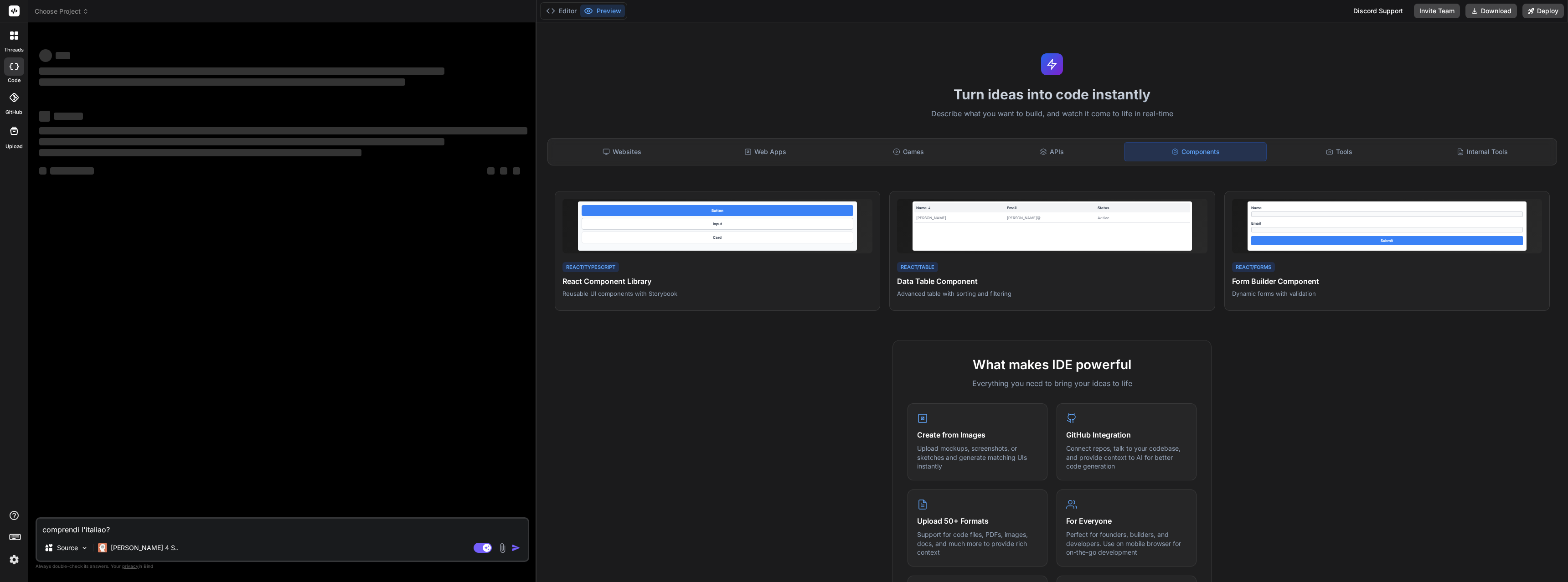
type textarea "x"
type textarea "comprendi l'italiano?"
type textarea "x"
type textarea "comprendi l'italian o?"
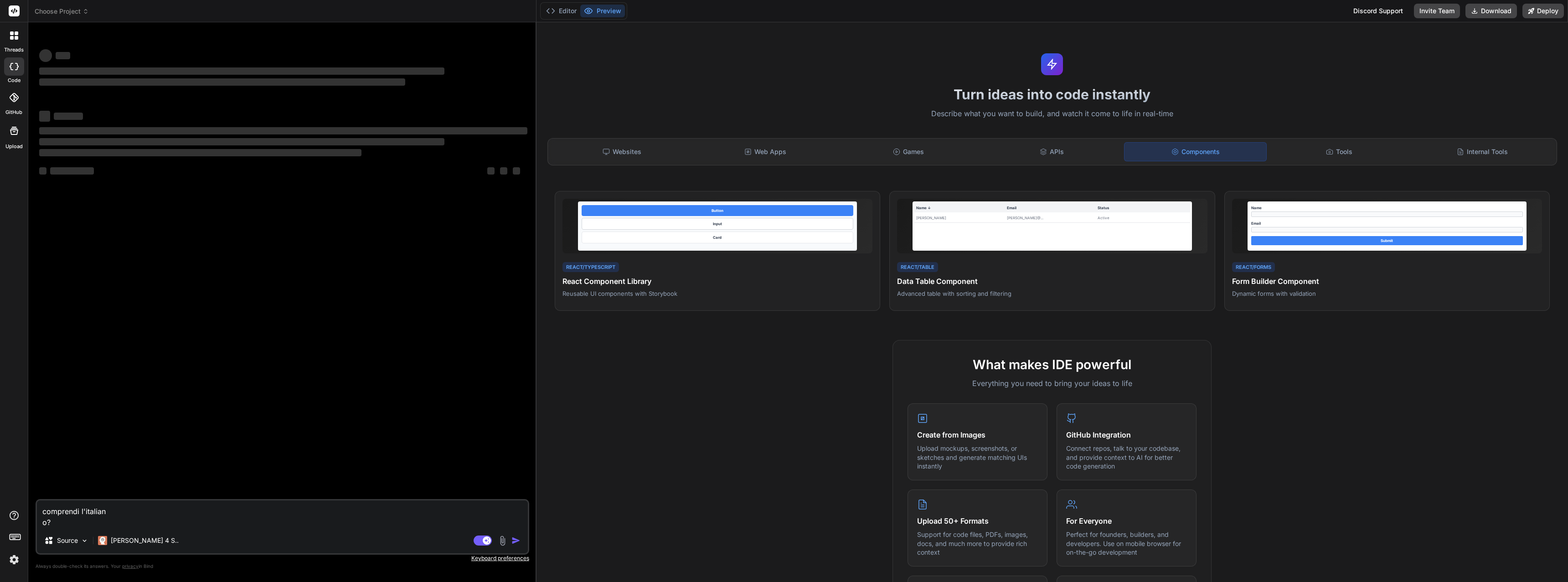
type textarea "x"
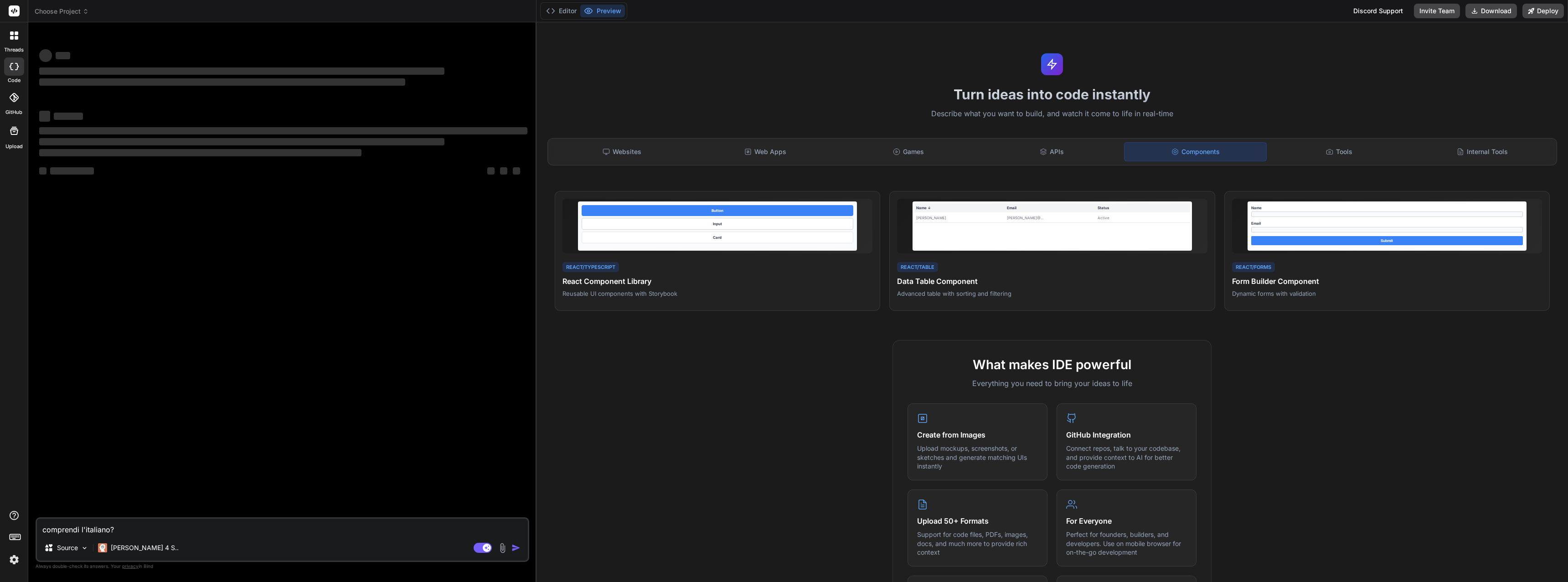
type textarea "comprendi l'italiano?"
click at [510, 545] on div "Agent Mode. When this toggle is activated, AI automatically makes decisions, re…" at bounding box center [498, 548] width 52 height 11
click at [12, 12] on icon at bounding box center [15, 10] width 7 height 5
click at [140, 509] on div "‌ ‌ ‌ ‌ ‌ ‌ ‌ ‌ ‌ ‌ ‌ ‌ ‌ ‌" at bounding box center [283, 274] width 492 height 488
click at [133, 533] on textarea "comprendi l'italiano?" at bounding box center [282, 527] width 491 height 17
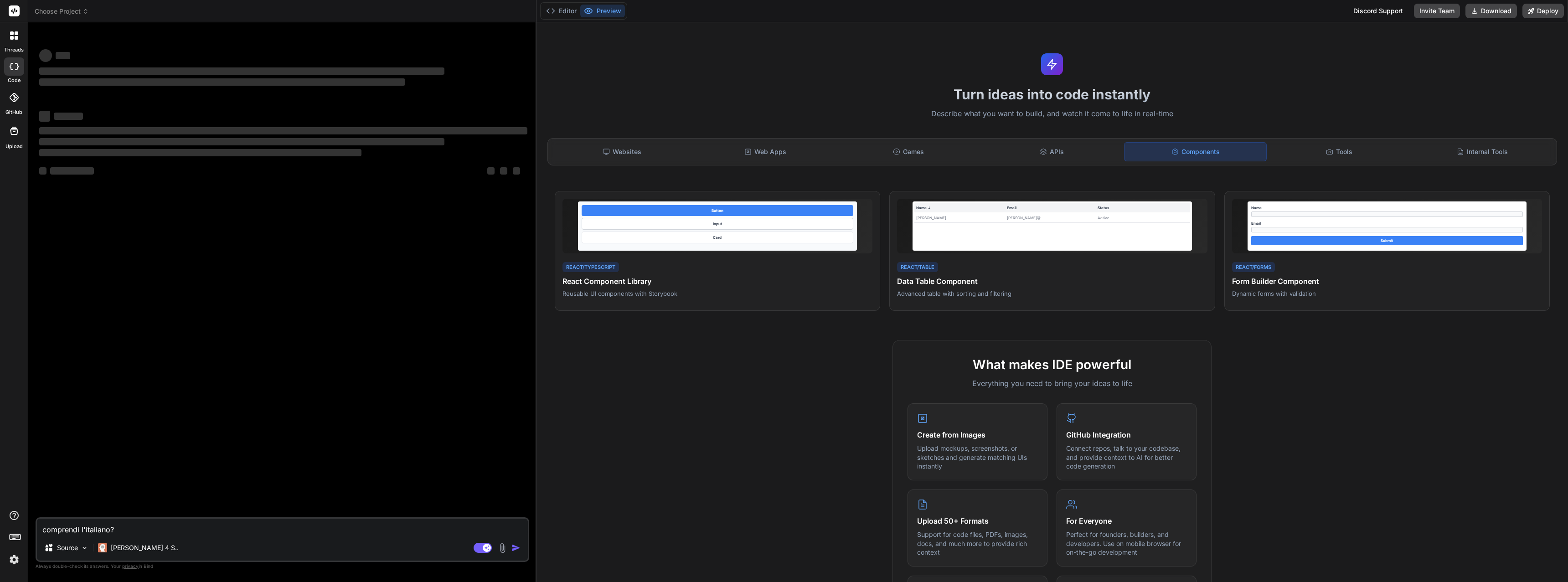
type textarea "x"
click at [17, 69] on icon at bounding box center [17, 66] width 3 height 7
click at [14, 42] on div at bounding box center [14, 36] width 19 height 19
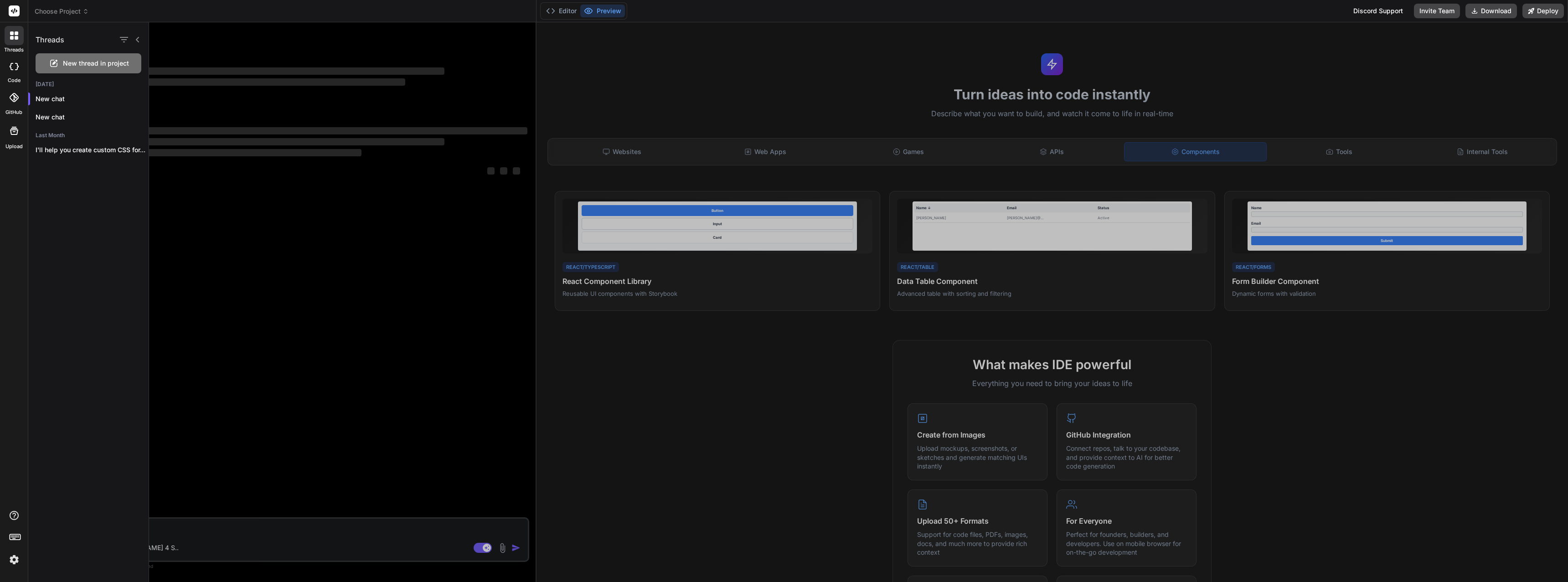
click at [14, 42] on div at bounding box center [14, 36] width 19 height 19
click at [13, 100] on icon at bounding box center [14, 98] width 9 height 9
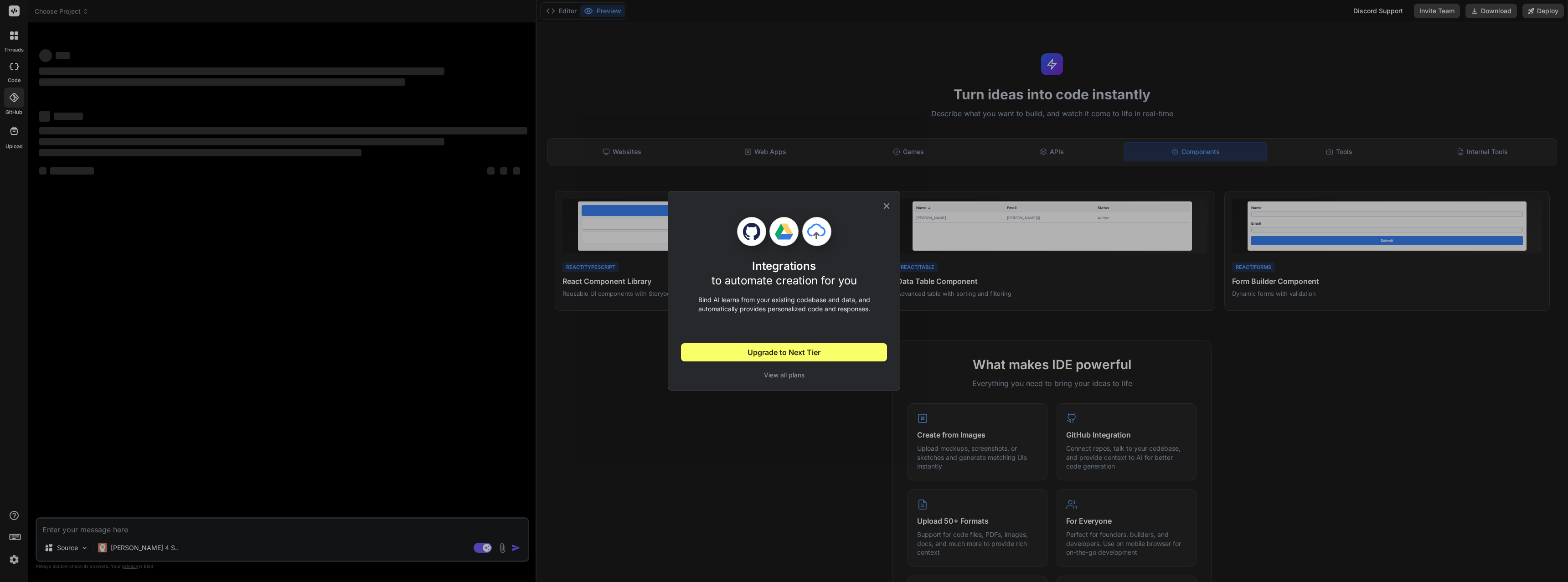
click at [15, 124] on div "Integrations to automate creation for you Bind AI learns from your existing cod…" at bounding box center [784, 291] width 1568 height 582
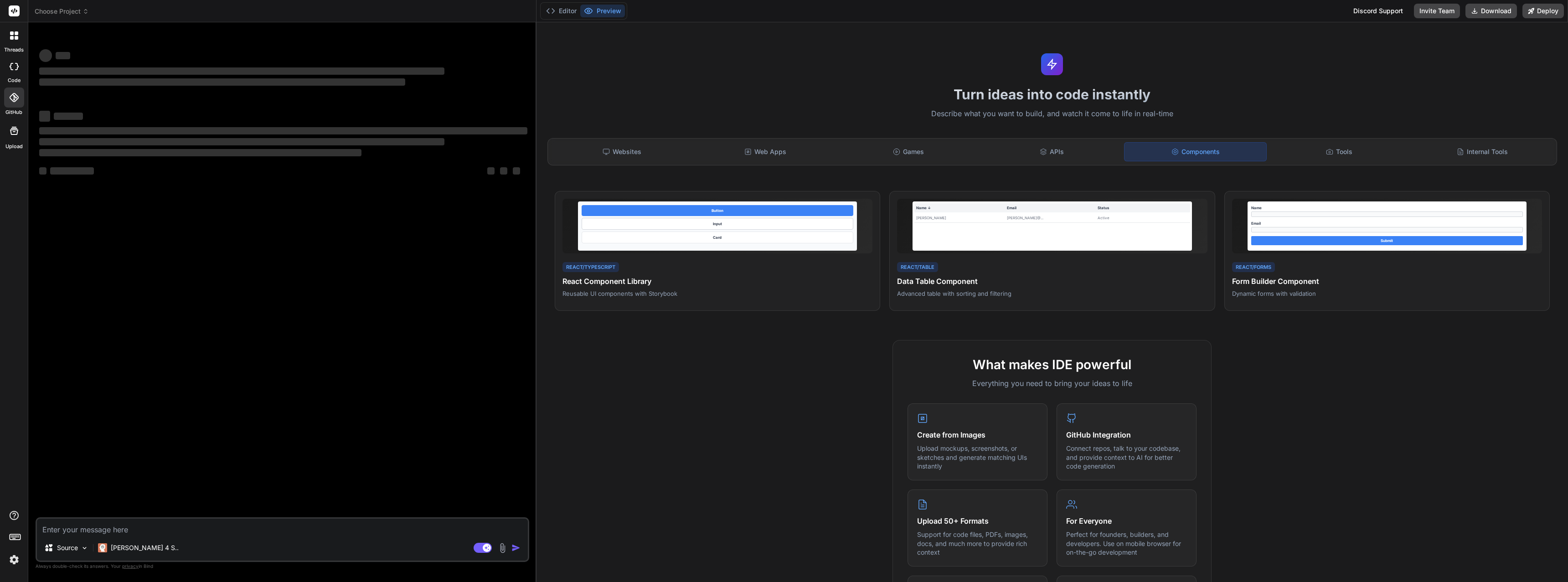
click at [17, 139] on div at bounding box center [14, 131] width 22 height 22
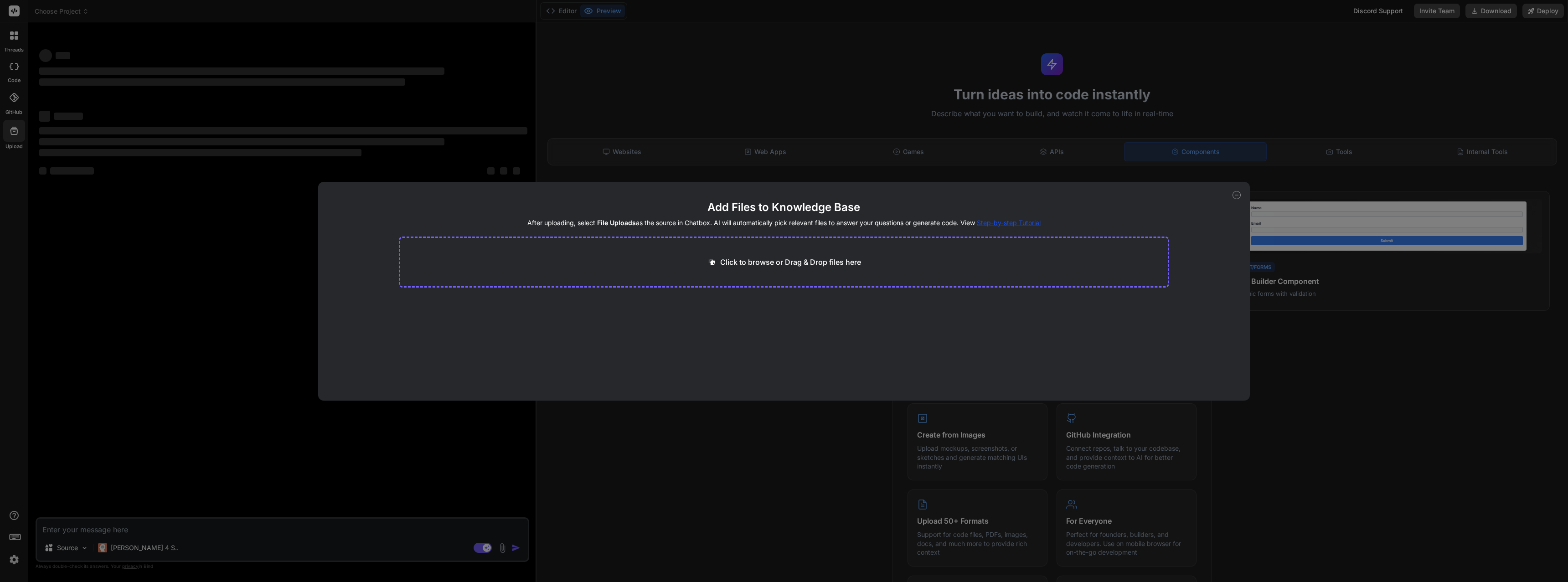
click at [13, 28] on div "Add Files to Knowledge Base After uploading, select File Uploads as the source …" at bounding box center [784, 291] width 1568 height 582
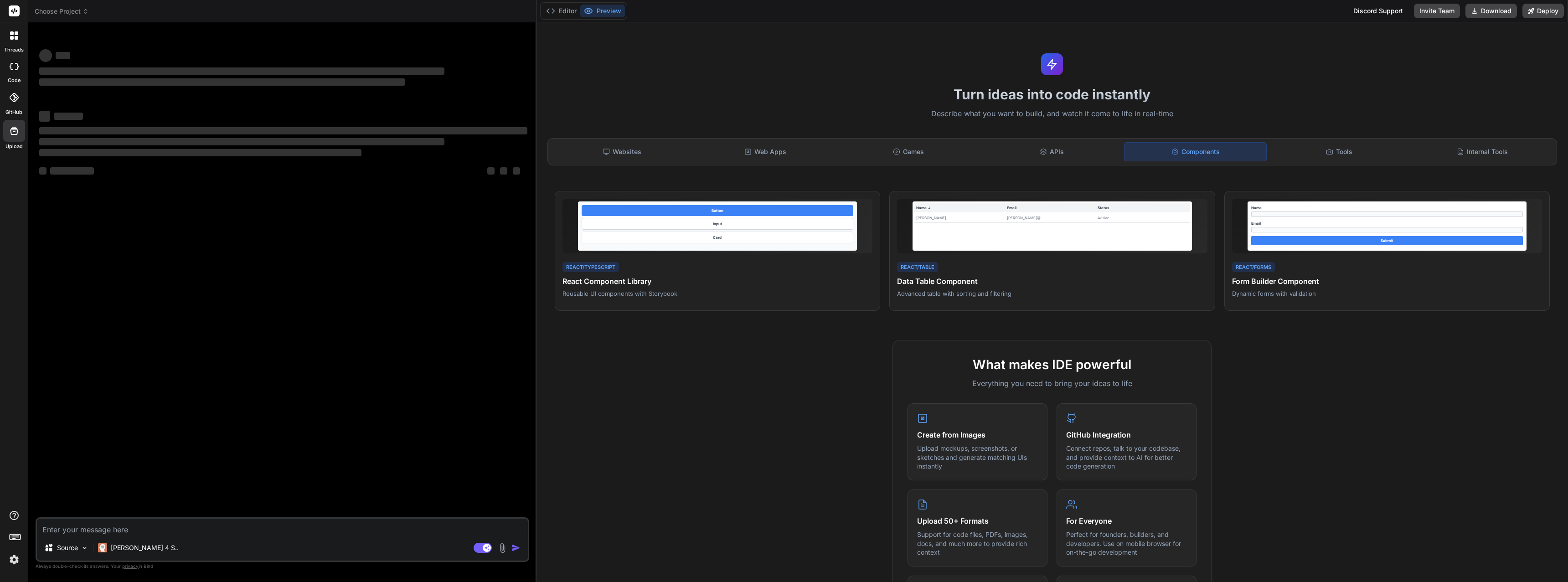
click at [12, 15] on rect at bounding box center [14, 10] width 11 height 11
click at [15, 39] on icon at bounding box center [17, 37] width 3 height 3
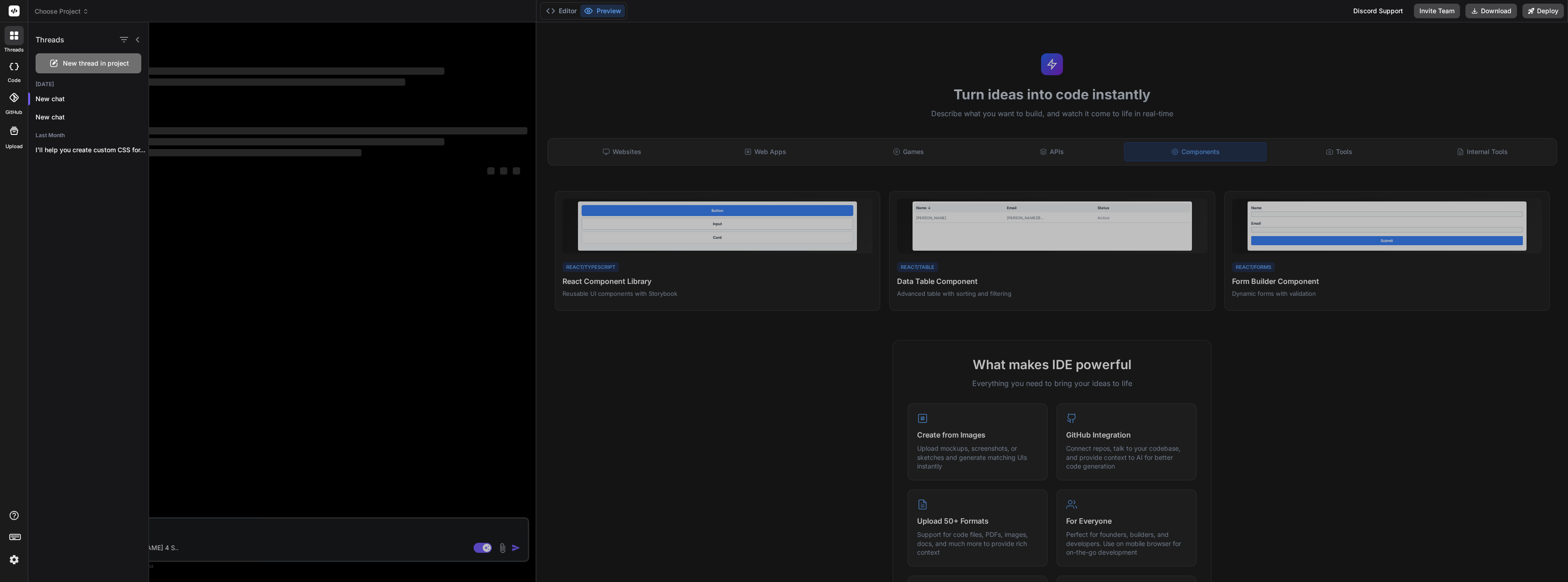
click at [144, 152] on p "I'll help you create custom CSS for..." at bounding box center [92, 150] width 113 height 9
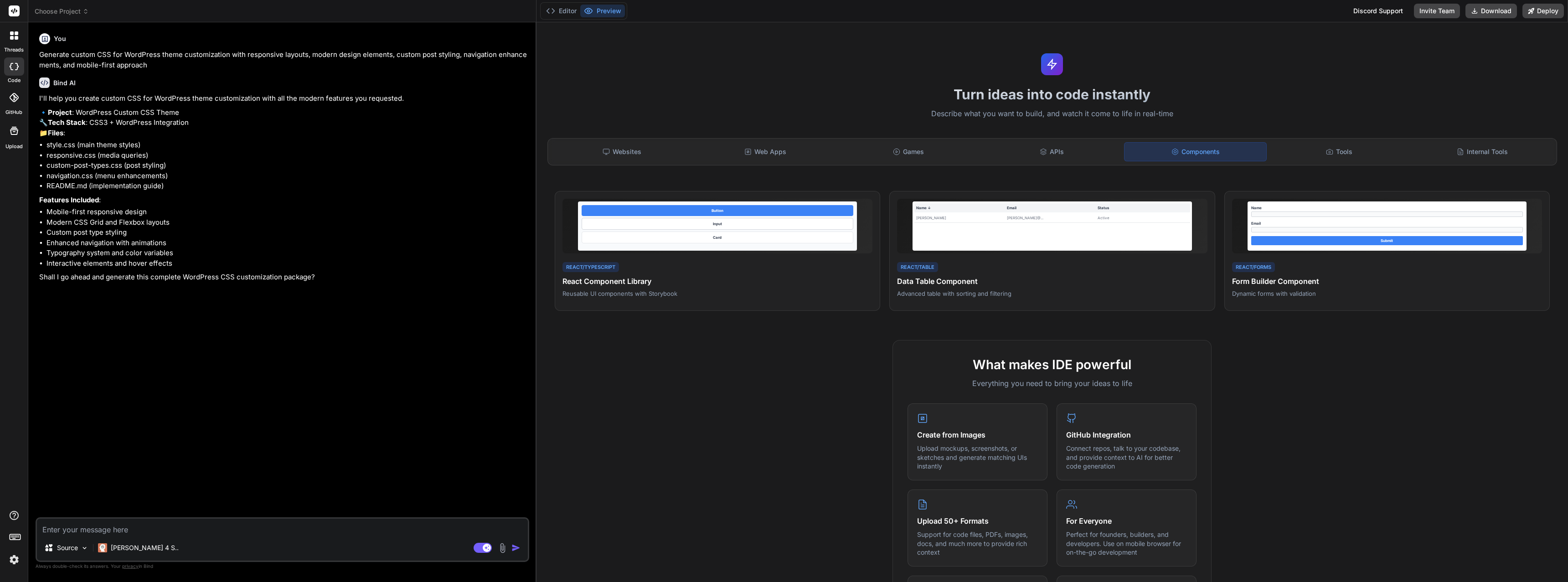
click at [12, 67] on icon at bounding box center [14, 66] width 9 height 7
click at [11, 38] on icon at bounding box center [12, 37] width 3 height 3
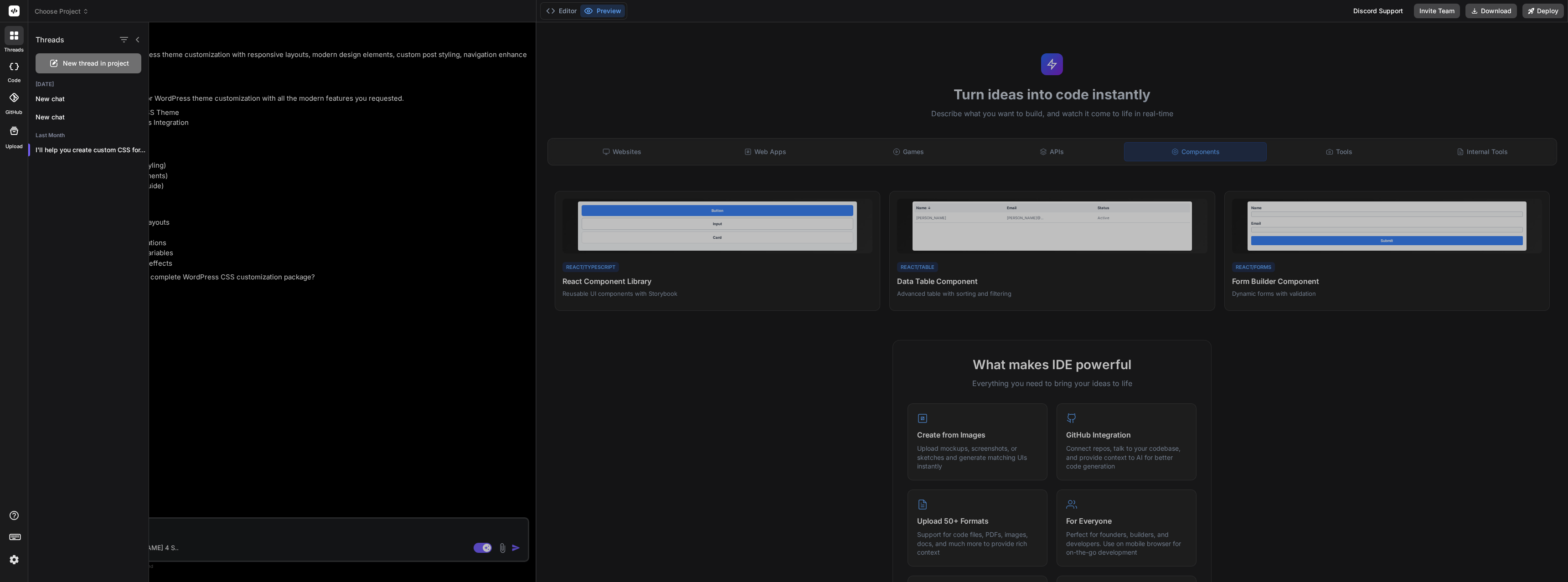
click at [136, 150] on icon "button" at bounding box center [138, 150] width 4 height 1
click at [166, 186] on span "Delete" at bounding box center [159, 186] width 20 height 9
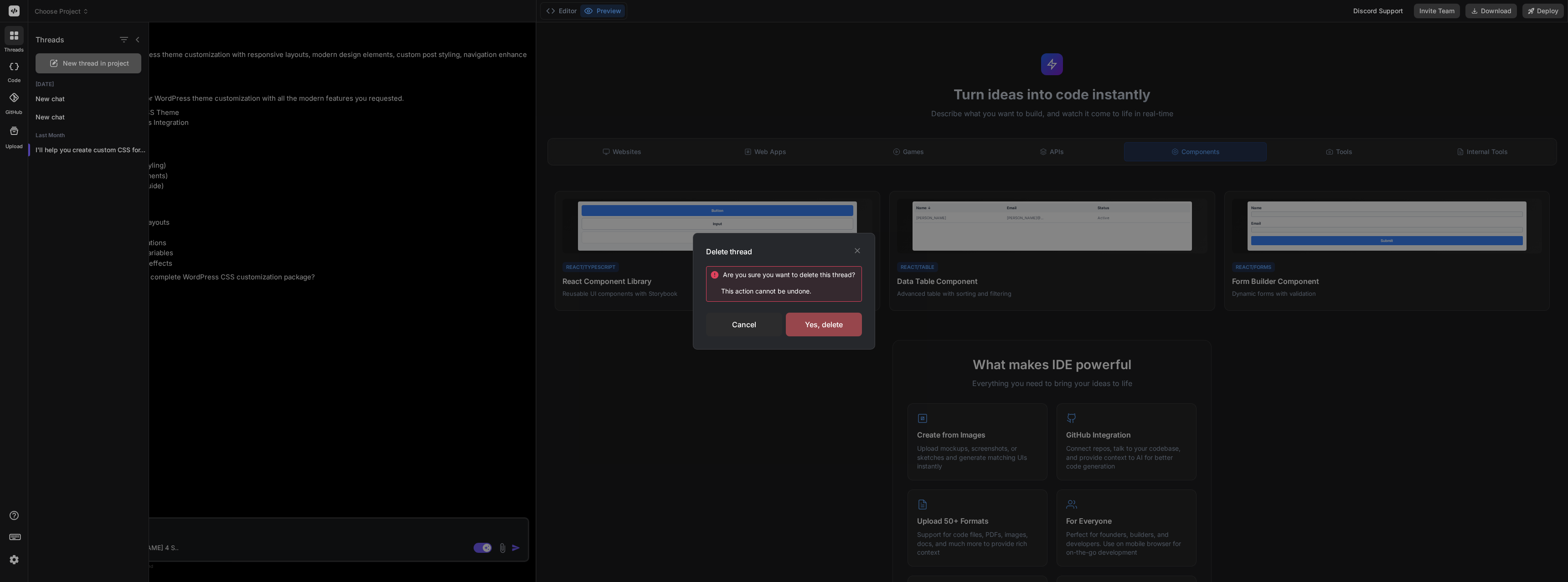
click at [824, 324] on div "Yes, delete" at bounding box center [823, 324] width 76 height 24
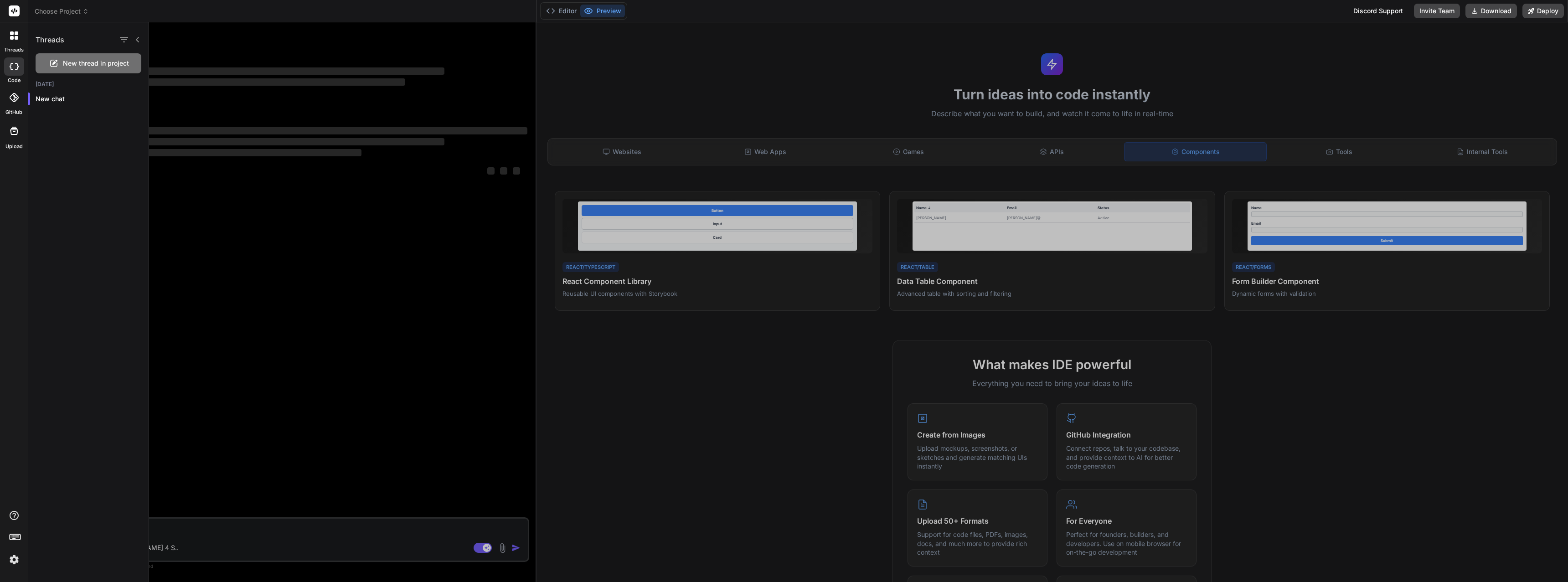
type textarea "x"
